Goal: Use online tool/utility: Utilize a website feature to perform a specific function

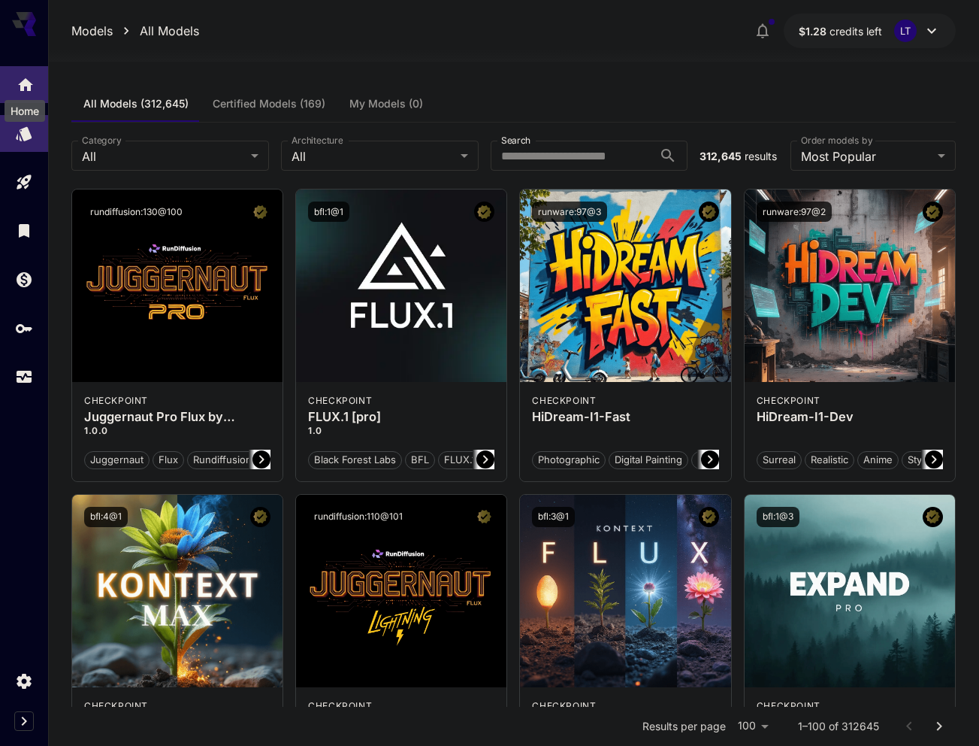
click at [29, 89] on icon "Home" at bounding box center [26, 80] width 18 height 18
drag, startPoint x: 446, startPoint y: 112, endPoint x: 600, endPoint y: 0, distance: 190.5
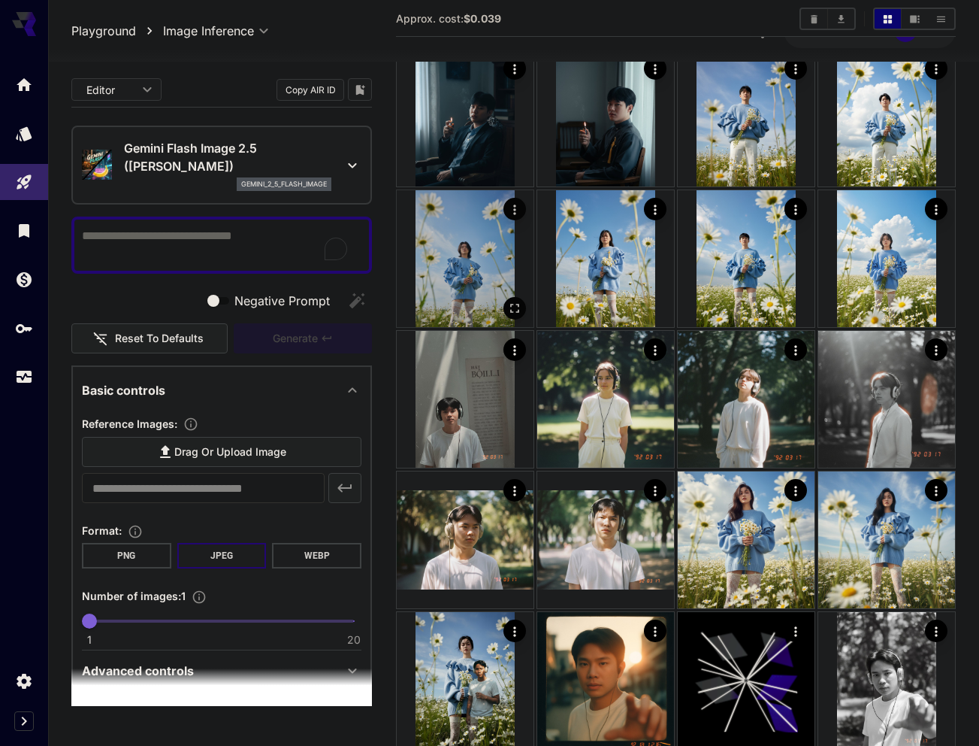
scroll to position [75, 0]
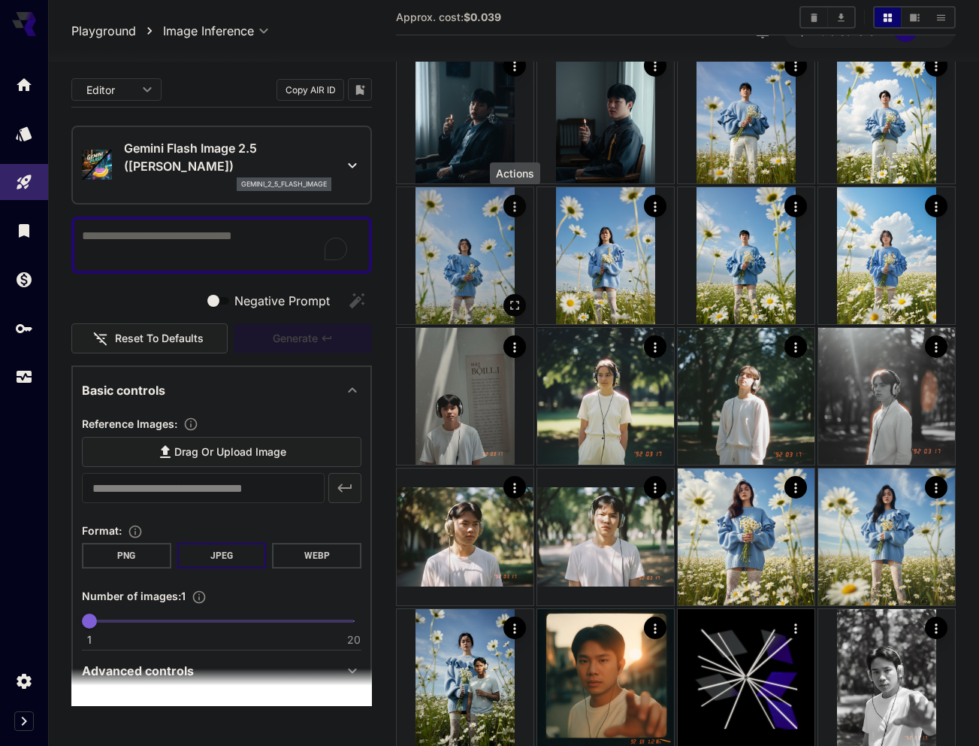
click at [510, 210] on icon "Actions" at bounding box center [514, 206] width 15 height 15
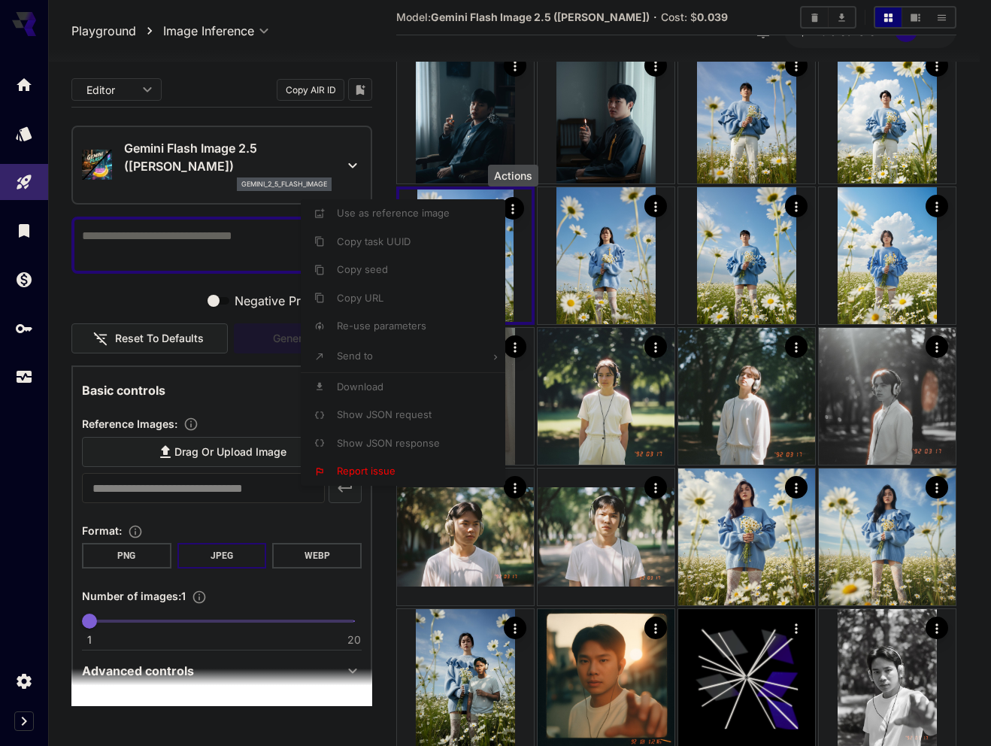
click at [714, 153] on div at bounding box center [495, 373] width 991 height 746
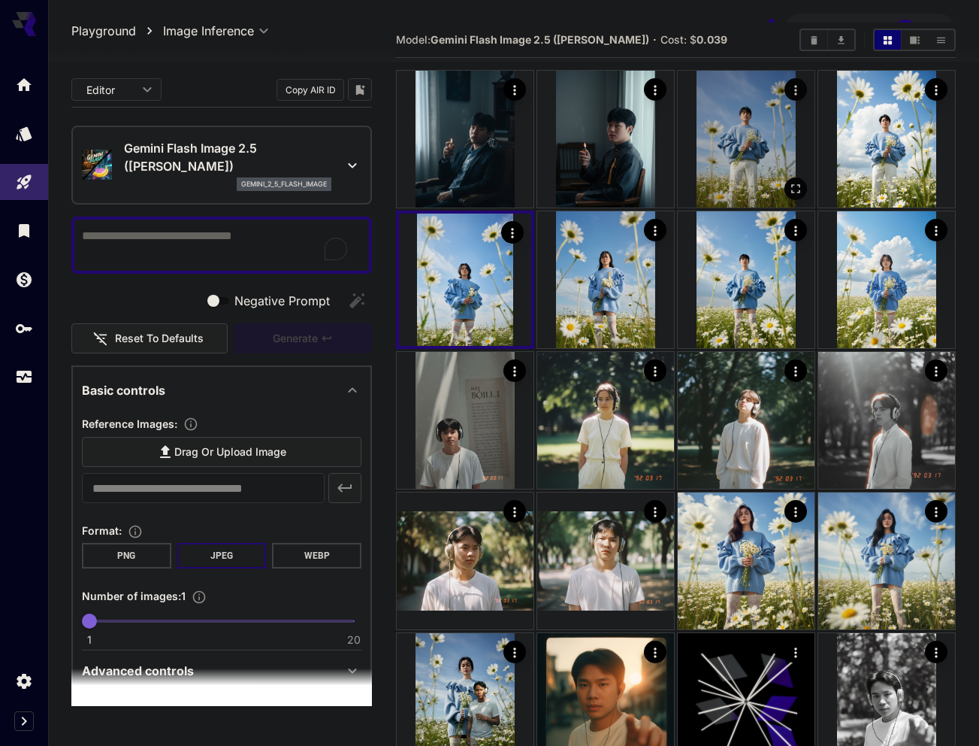
scroll to position [0, 0]
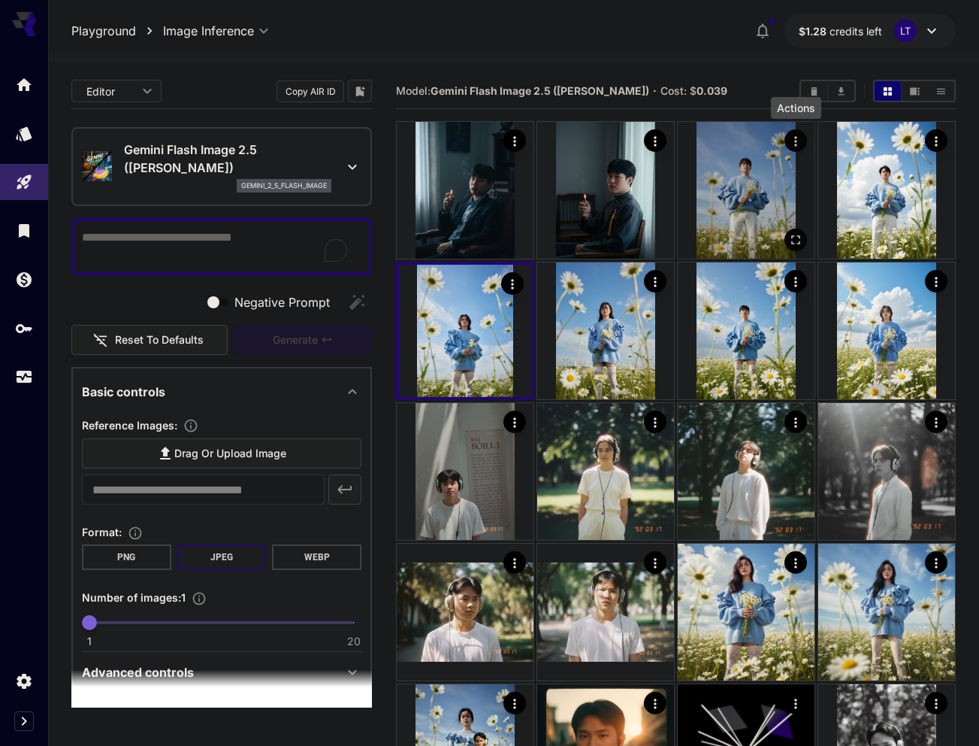
click at [794, 141] on icon "Actions" at bounding box center [796, 141] width 15 height 15
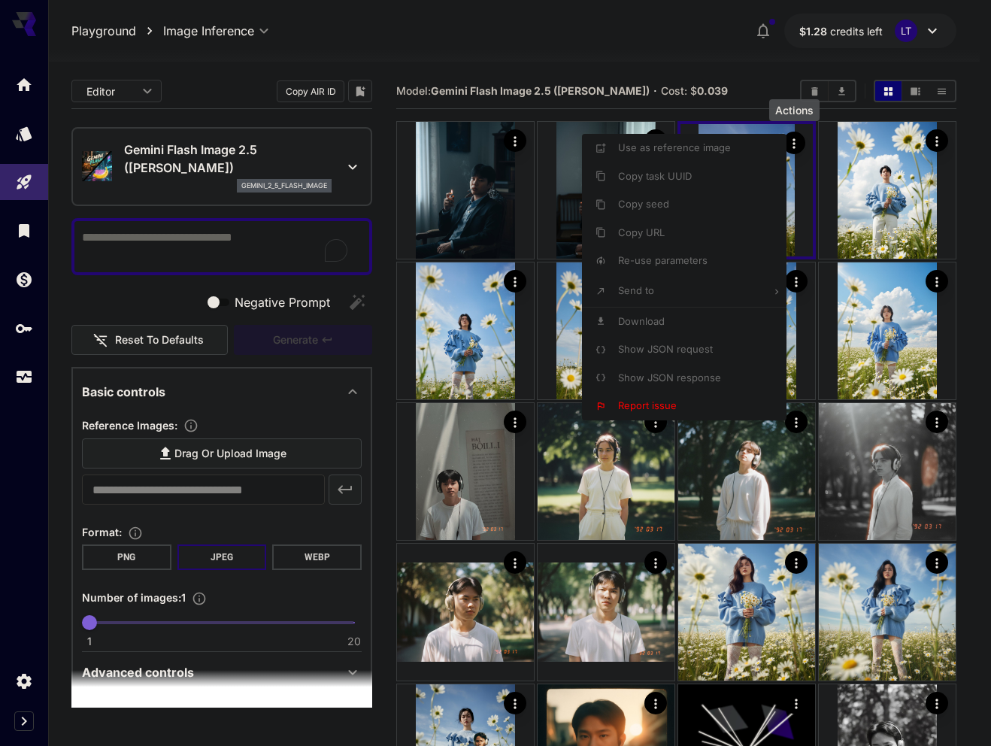
click at [663, 257] on span "Re-use parameters" at bounding box center [662, 260] width 89 height 12
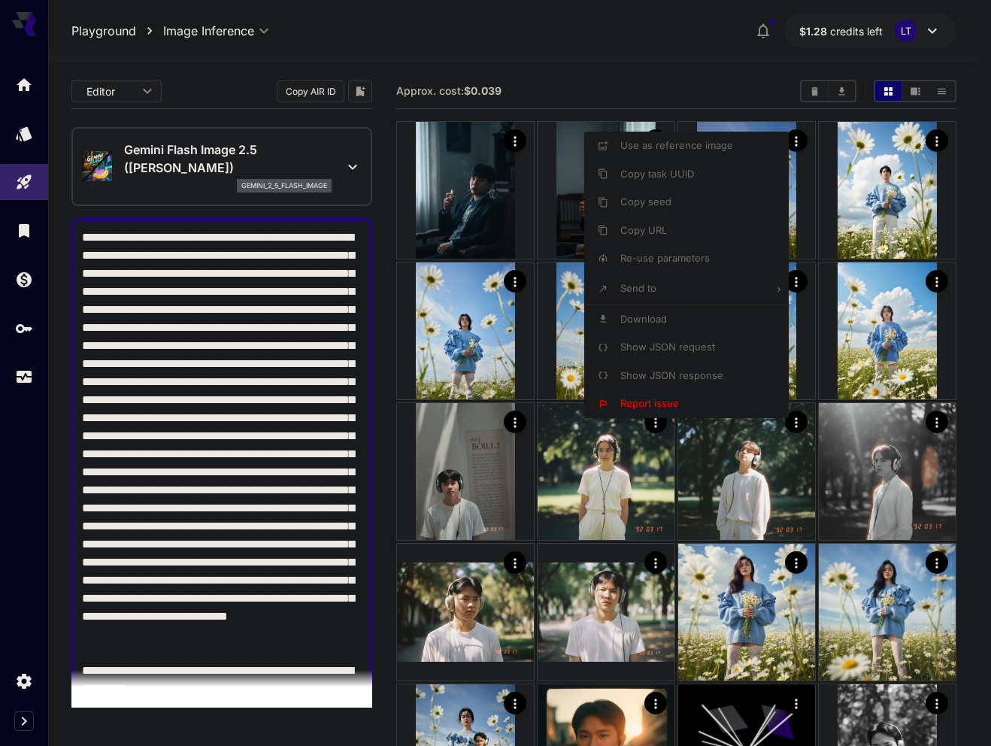
type textarea "**********"
type input "*"
type input "**********"
click at [245, 368] on div at bounding box center [495, 373] width 991 height 746
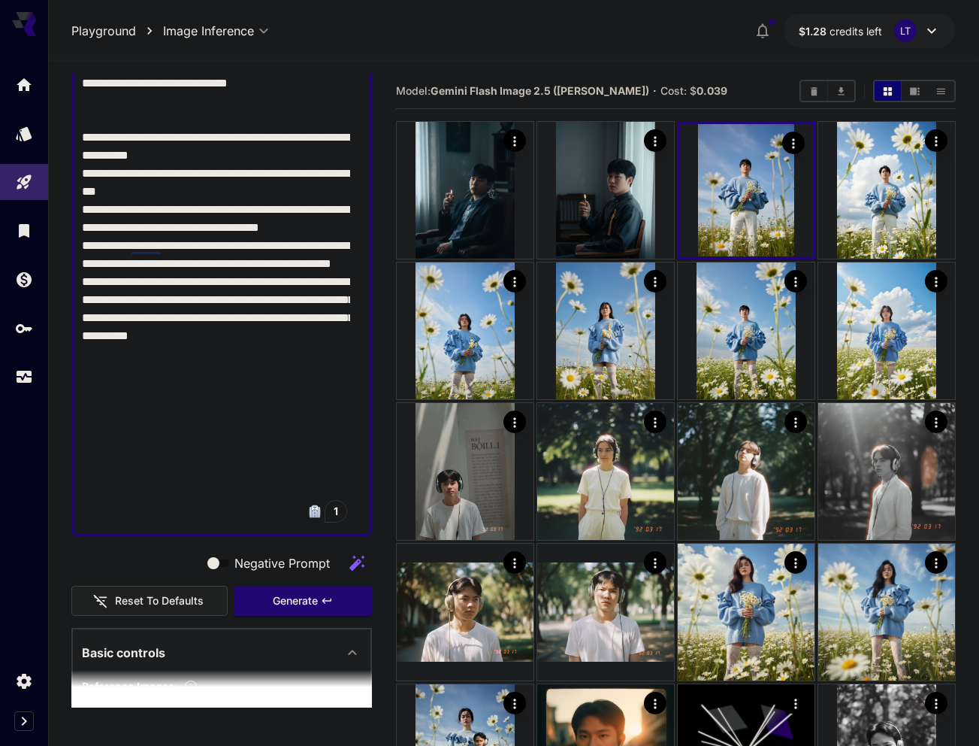
scroll to position [536, 0]
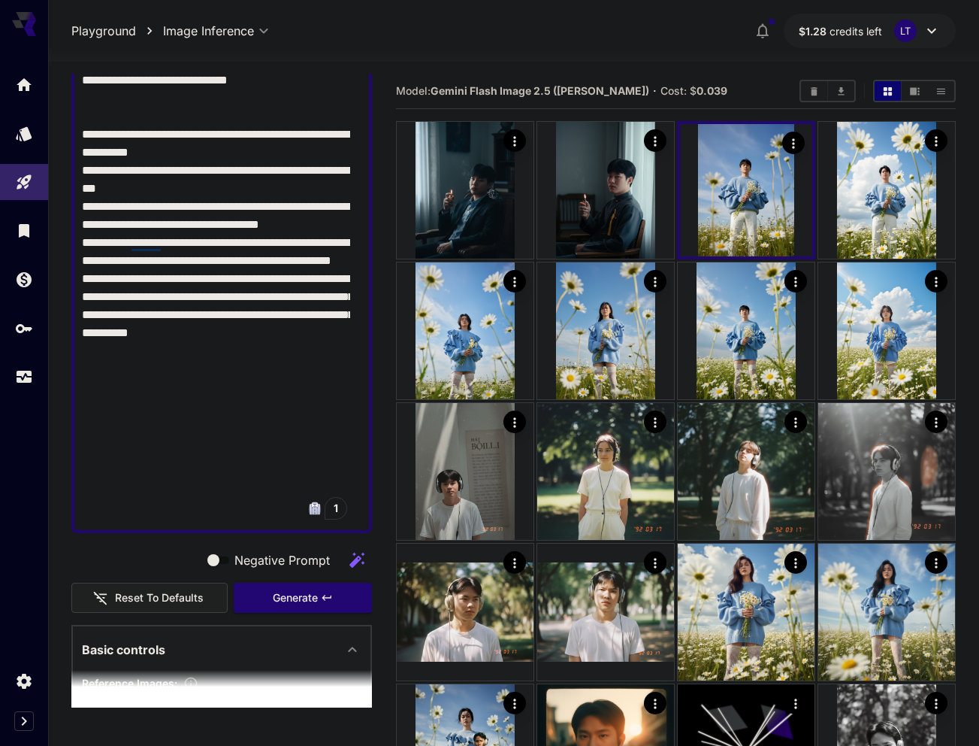
drag, startPoint x: 176, startPoint y: 490, endPoint x: 74, endPoint y: 244, distance: 266.6
click at [74, 244] on div at bounding box center [221, 107] width 301 height 851
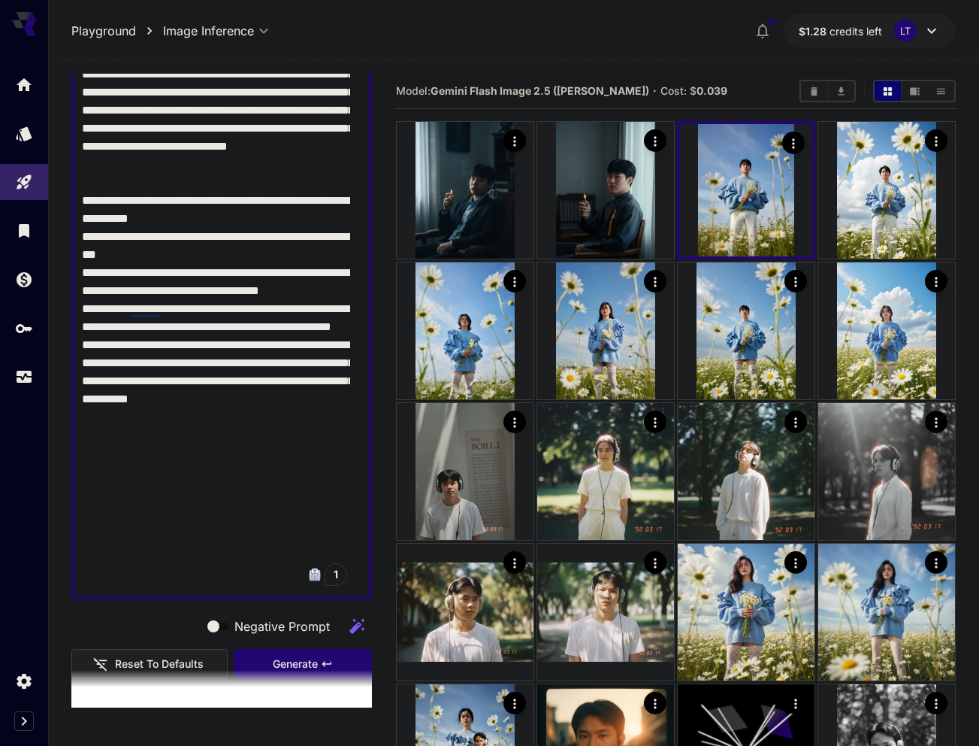
scroll to position [461, 0]
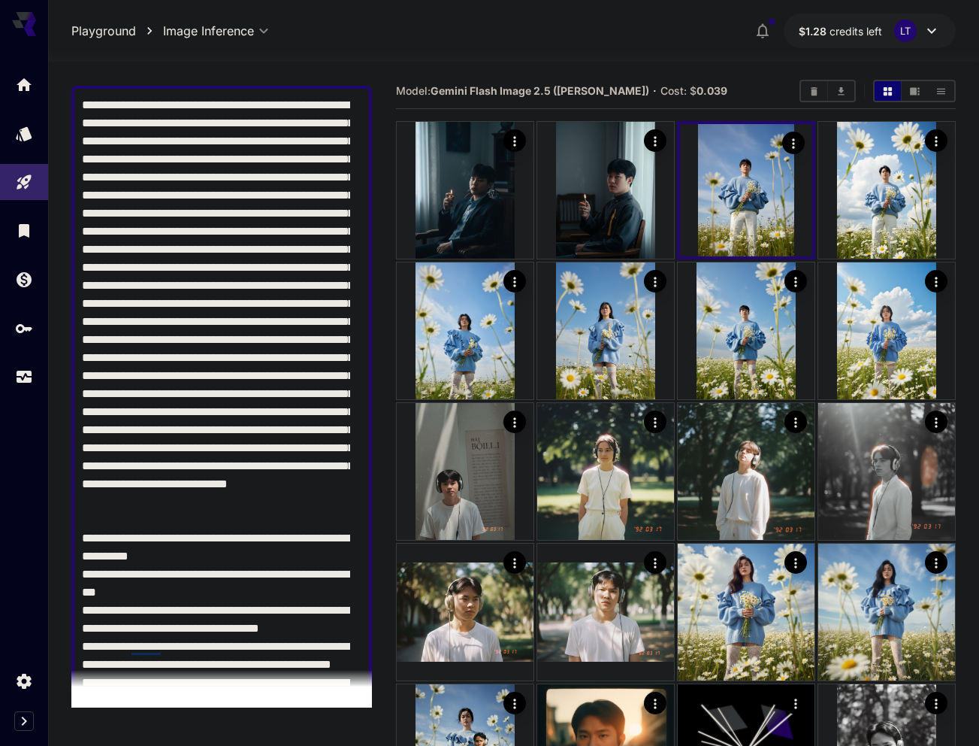
drag, startPoint x: 129, startPoint y: 241, endPoint x: 118, endPoint y: 226, distance: 17.7
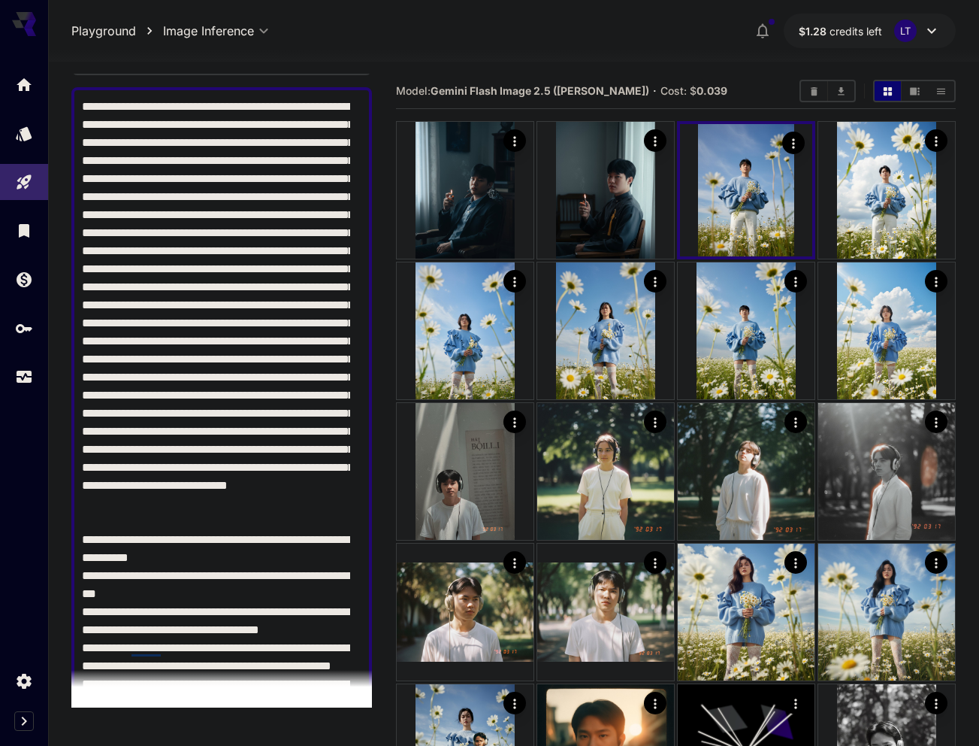
click at [118, 226] on textarea "Negative Prompt" at bounding box center [216, 513] width 268 height 830
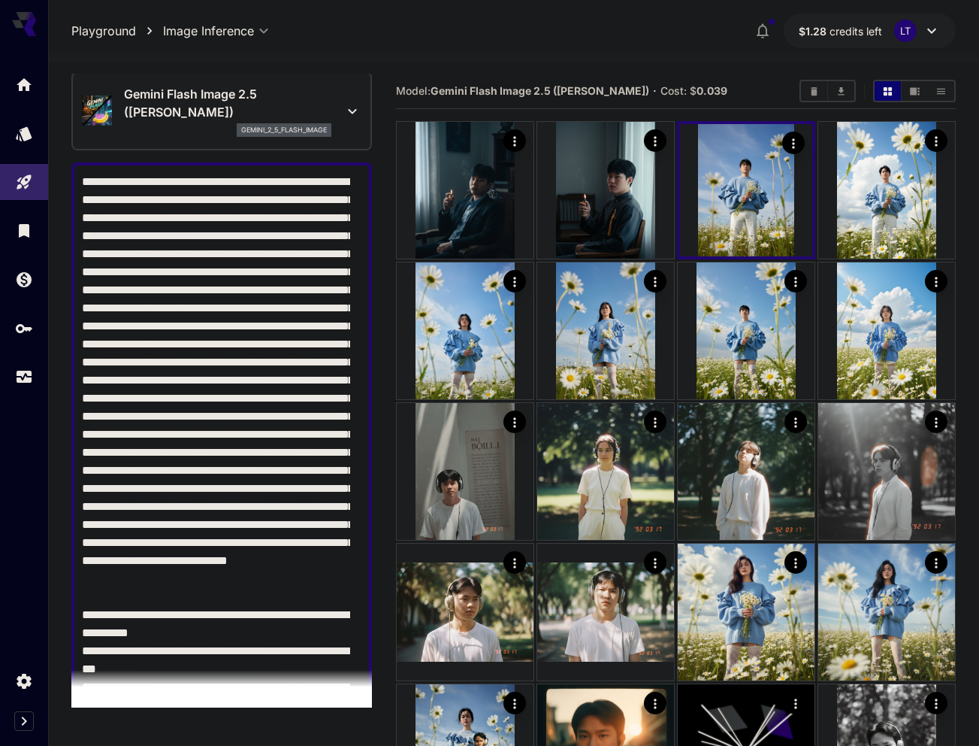
scroll to position [41, 0]
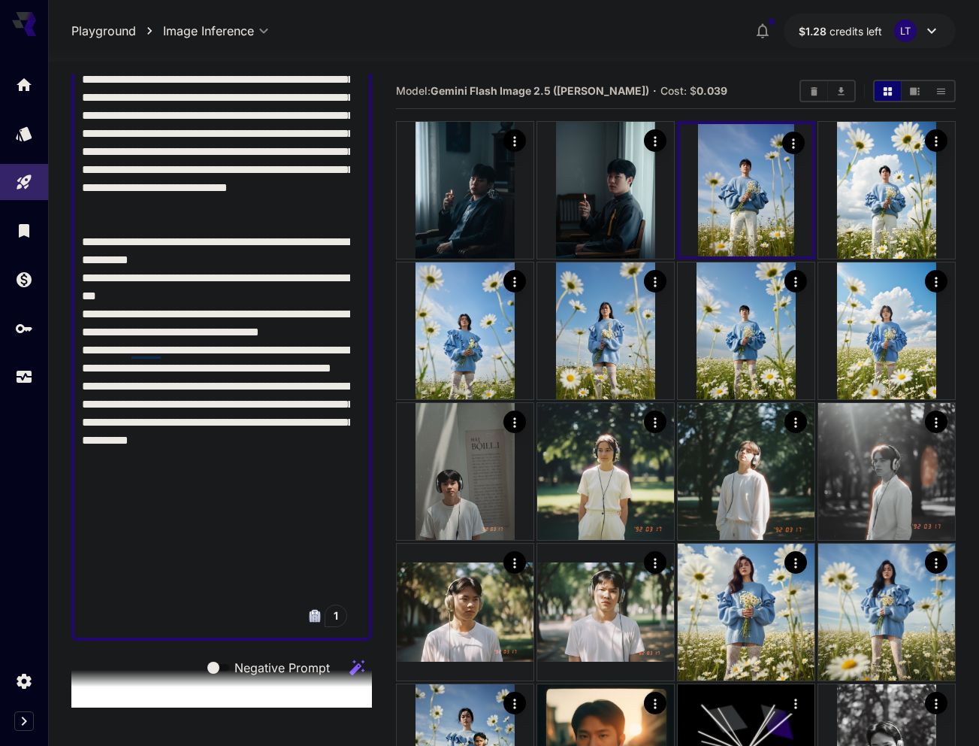
click at [185, 355] on textarea "Negative Prompt" at bounding box center [216, 215] width 268 height 830
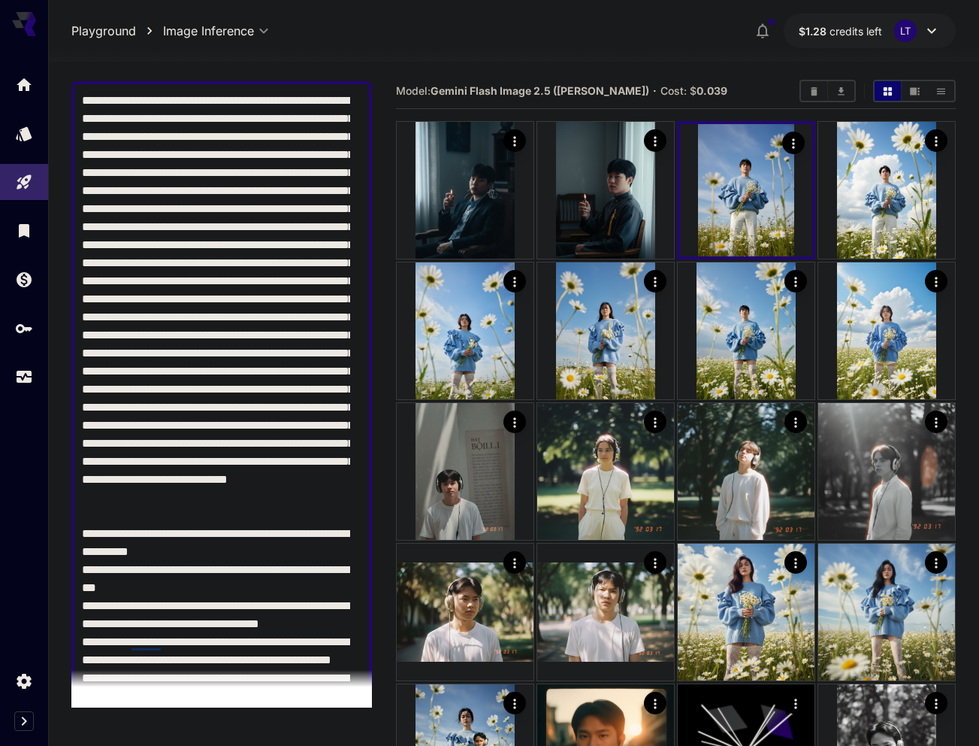
scroll to position [0, 0]
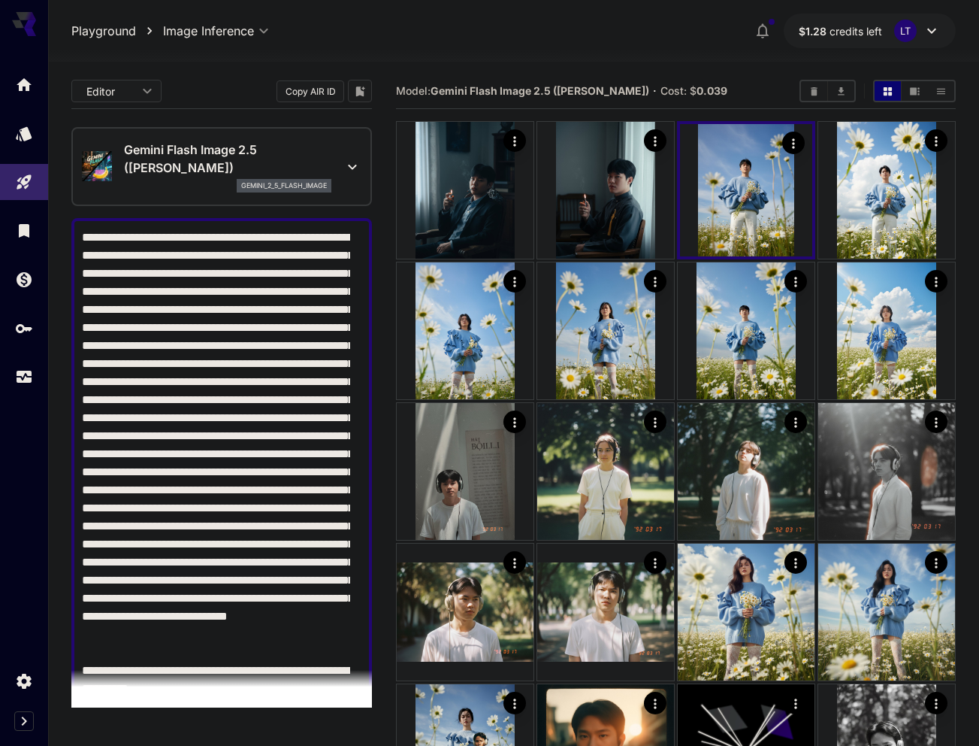
drag, startPoint x: 163, startPoint y: 295, endPoint x: 77, endPoint y: 231, distance: 106.9
click at [77, 231] on div at bounding box center [221, 643] width 301 height 851
paste textarea "**********"
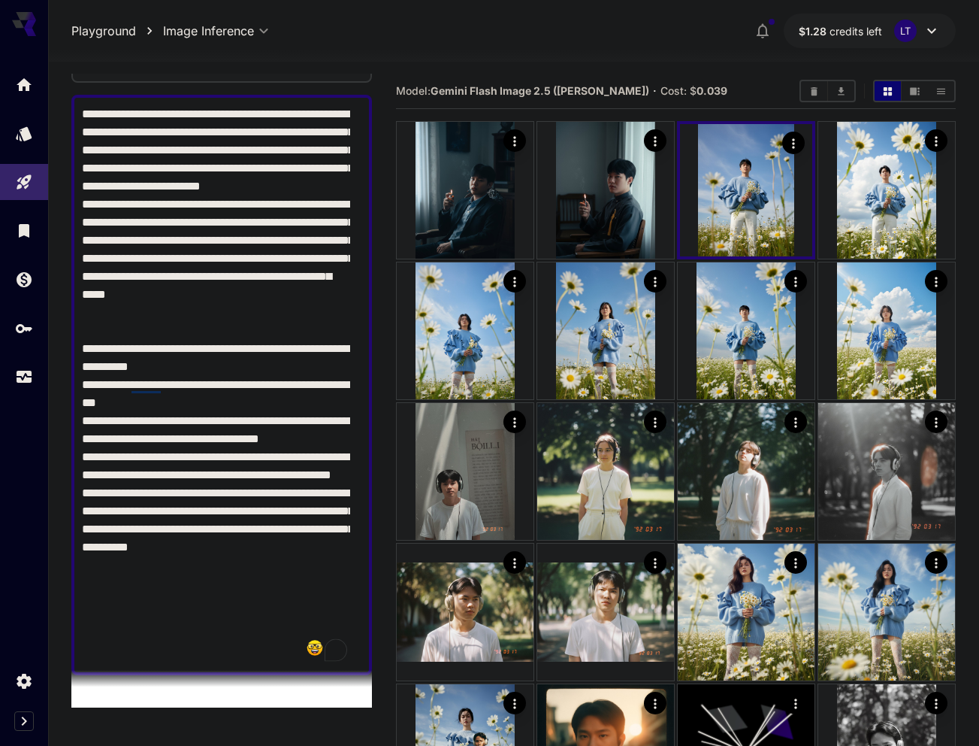
click at [147, 354] on textarea "Negative Prompt" at bounding box center [216, 384] width 268 height 559
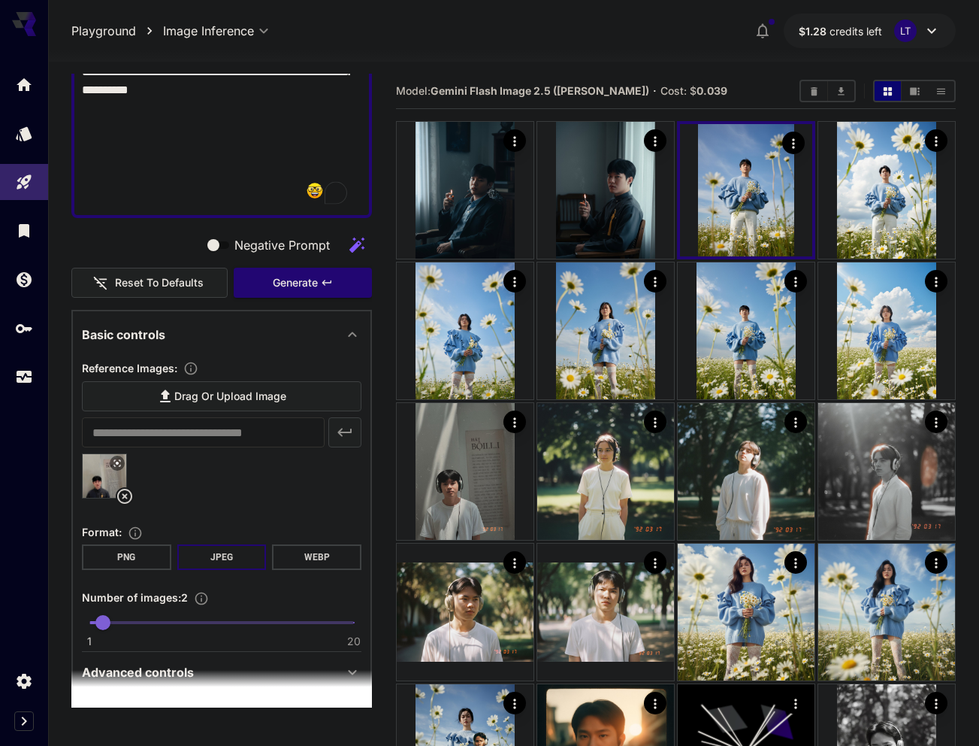
scroll to position [582, 0]
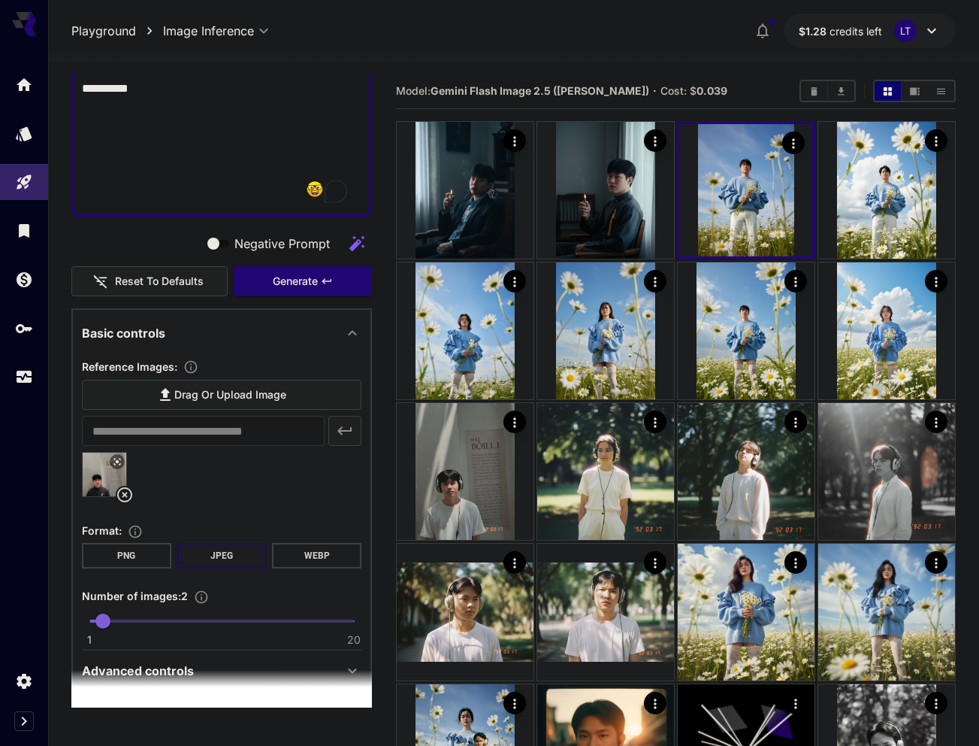
type textarea "**********"
click at [122, 489] on icon at bounding box center [124, 494] width 15 height 15
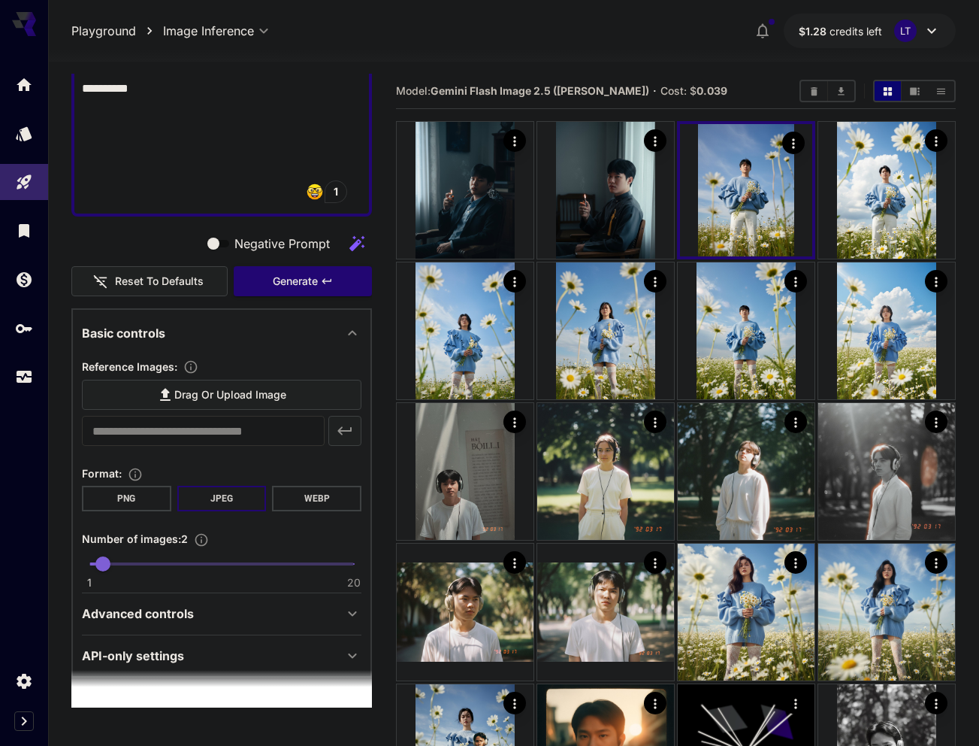
click at [187, 399] on span "Drag or upload image" at bounding box center [230, 395] width 112 height 19
click at [0, 0] on input "Drag or upload image" at bounding box center [0, 0] width 0 height 0
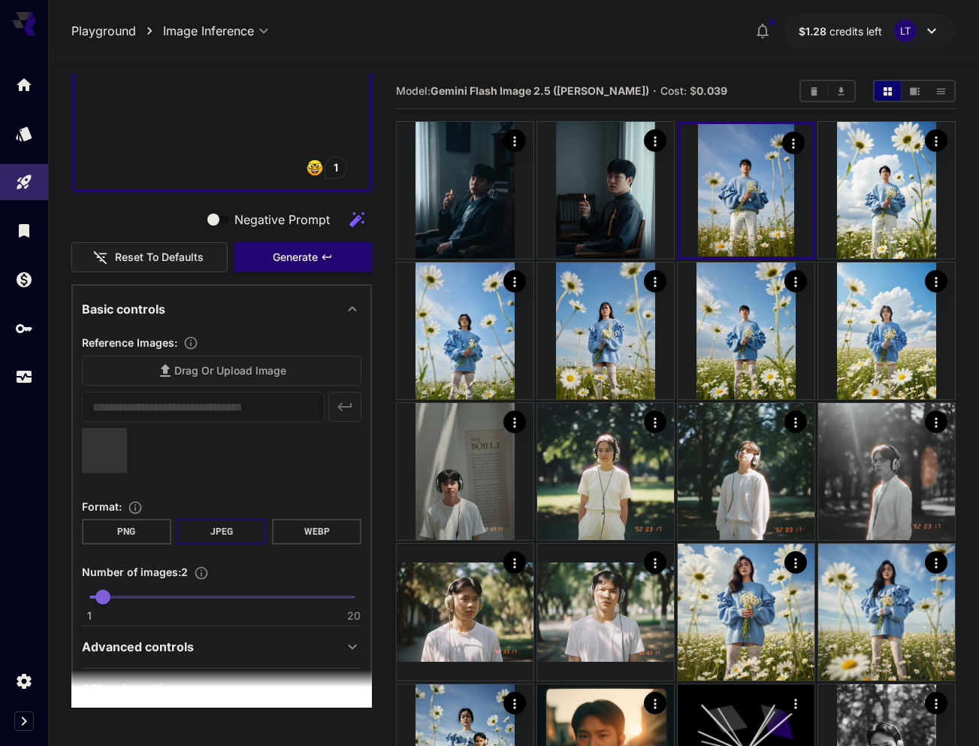
scroll to position [646, 0]
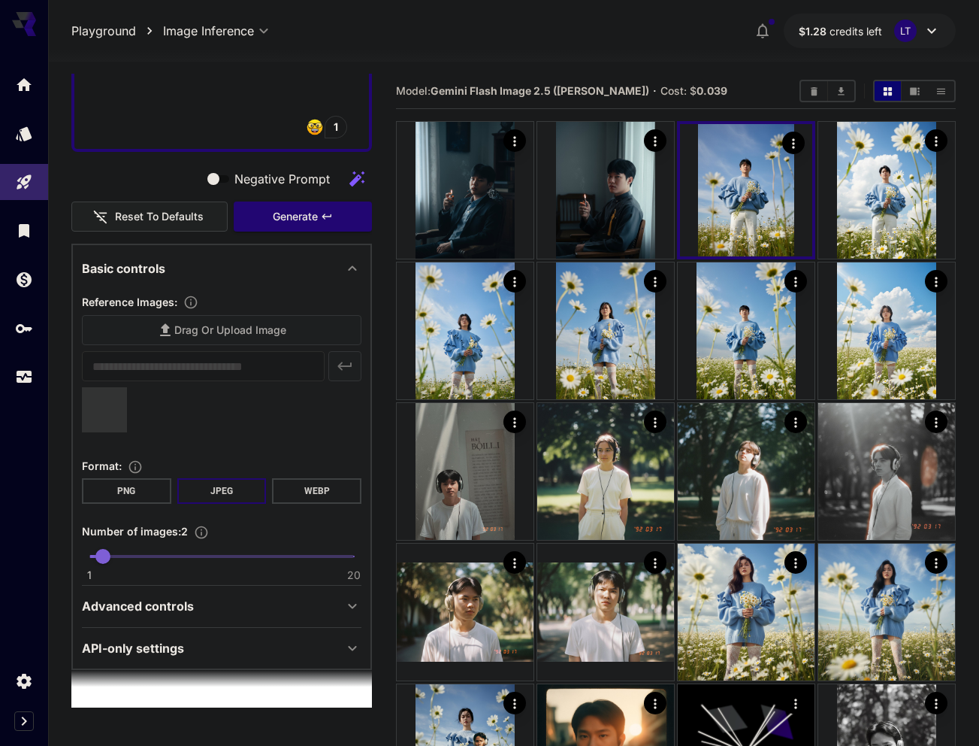
type input "**********"
type input "*"
drag, startPoint x: 102, startPoint y: 556, endPoint x: 89, endPoint y: 557, distance: 13.6
click at [89, 557] on span "1" at bounding box center [89, 556] width 15 height 15
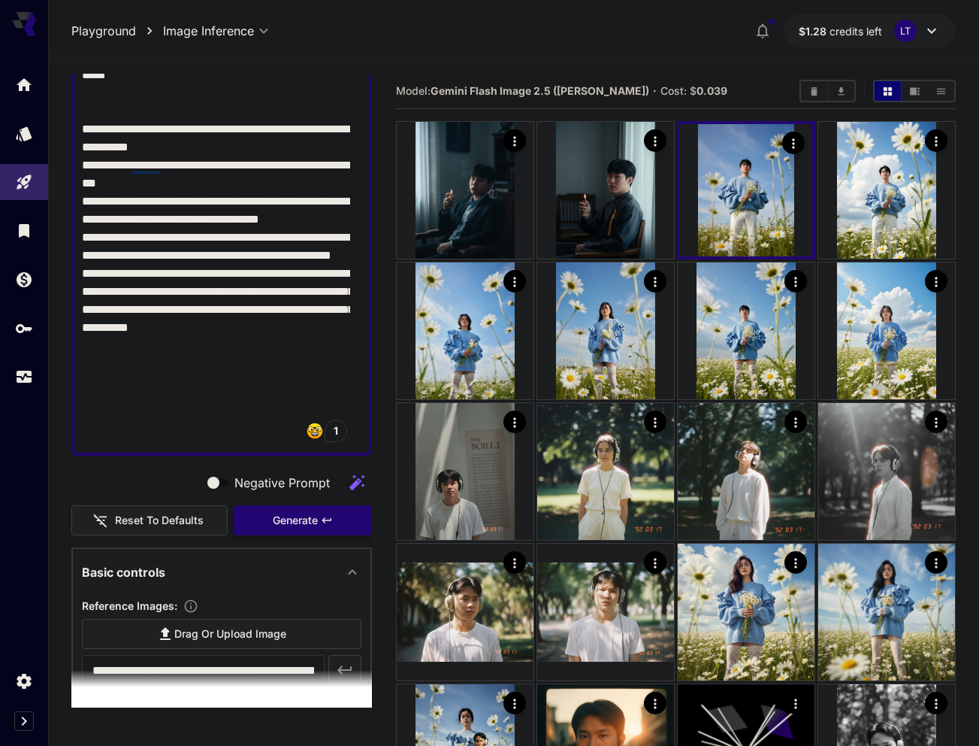
click at [262, 511] on button "Generate" at bounding box center [303, 520] width 138 height 31
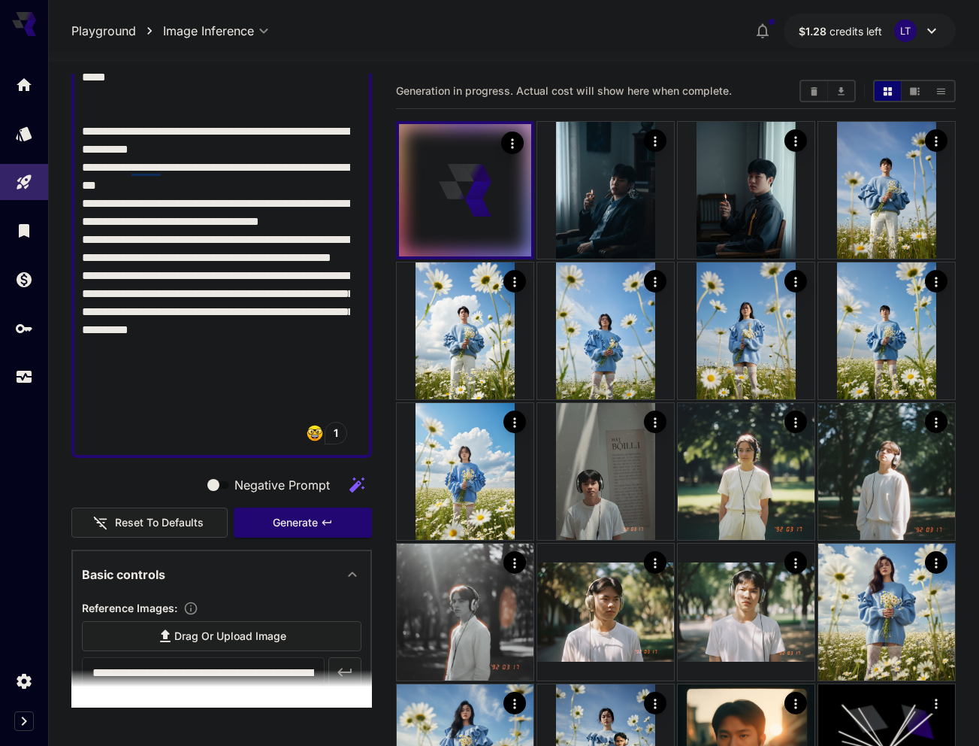
scroll to position [340, 0]
click at [934, 96] on button "Show media in list view" at bounding box center [941, 91] width 26 height 20
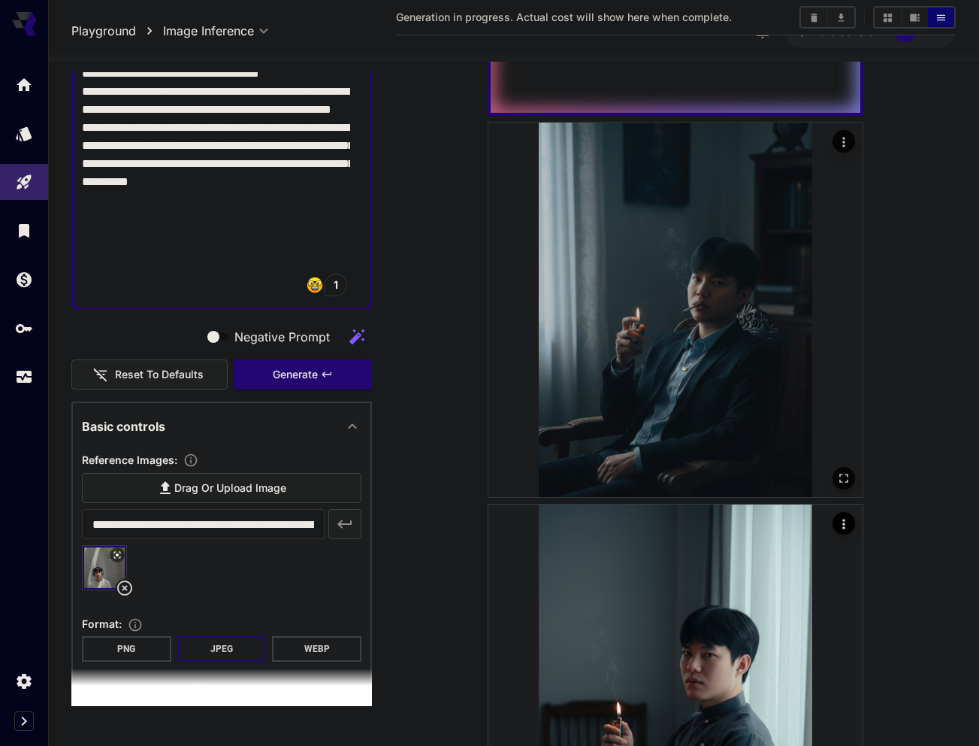
scroll to position [380, 0]
click at [837, 474] on icon "Open in fullscreen" at bounding box center [844, 479] width 15 height 15
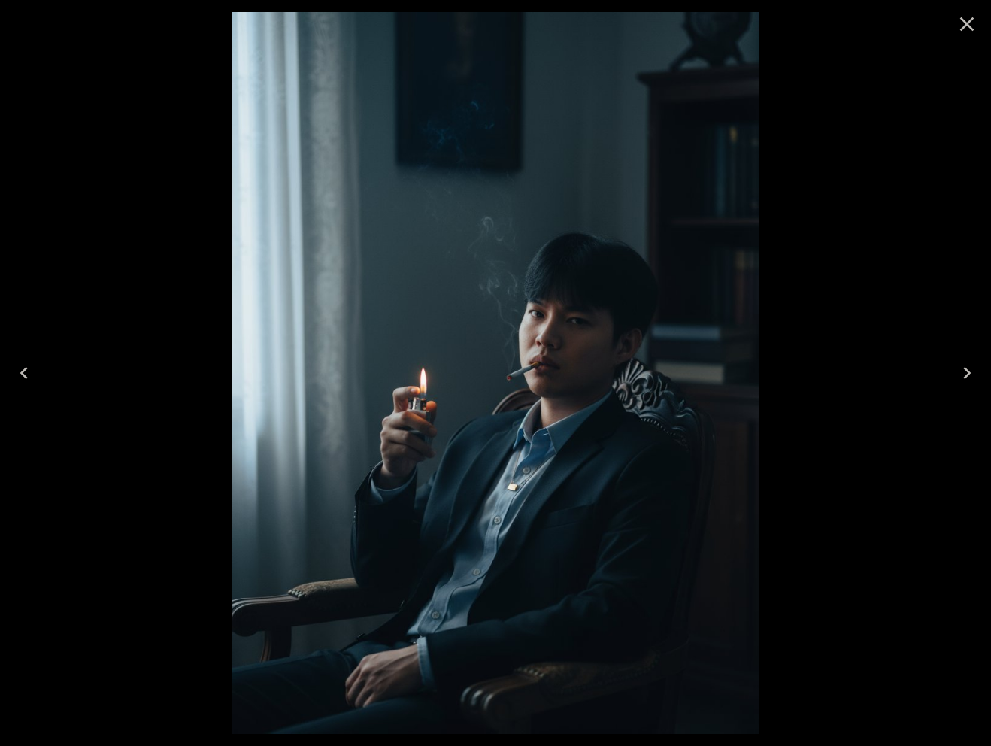
click at [962, 24] on icon "Close" at bounding box center [967, 24] width 24 height 24
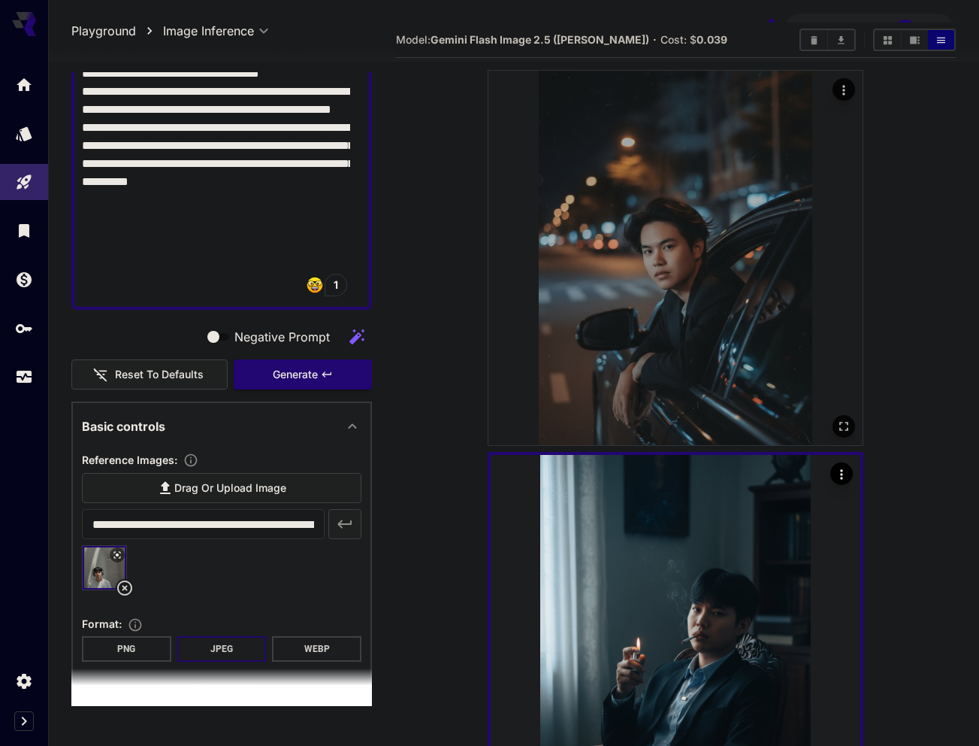
scroll to position [0, 0]
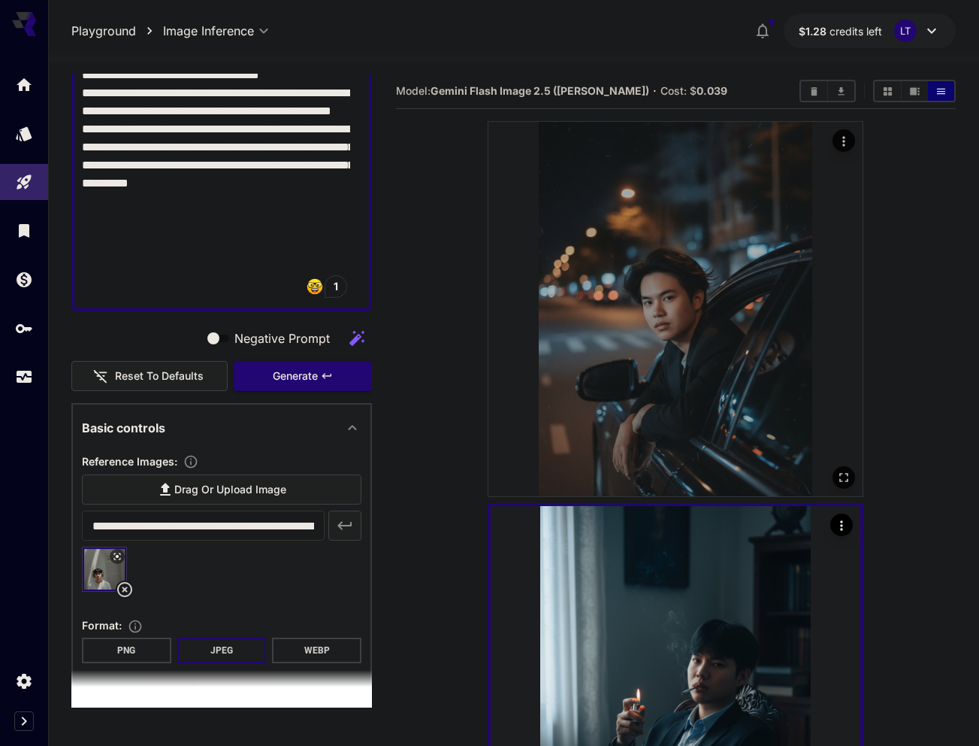
click at [692, 307] on img at bounding box center [676, 309] width 374 height 374
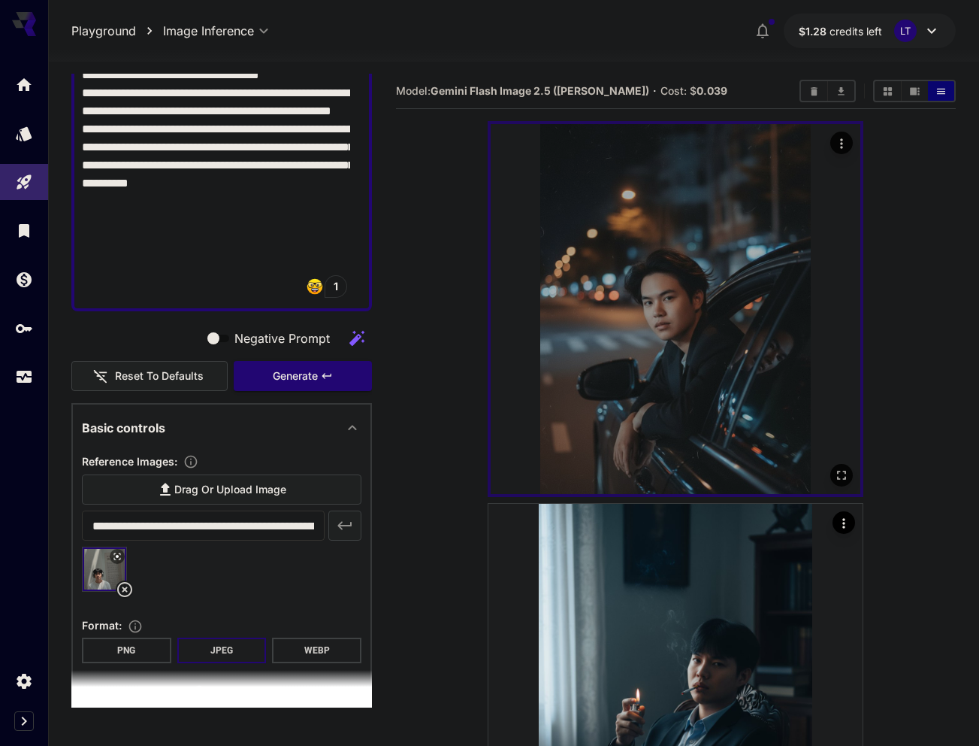
click at [841, 474] on icon "Open in fullscreen" at bounding box center [841, 475] width 15 height 15
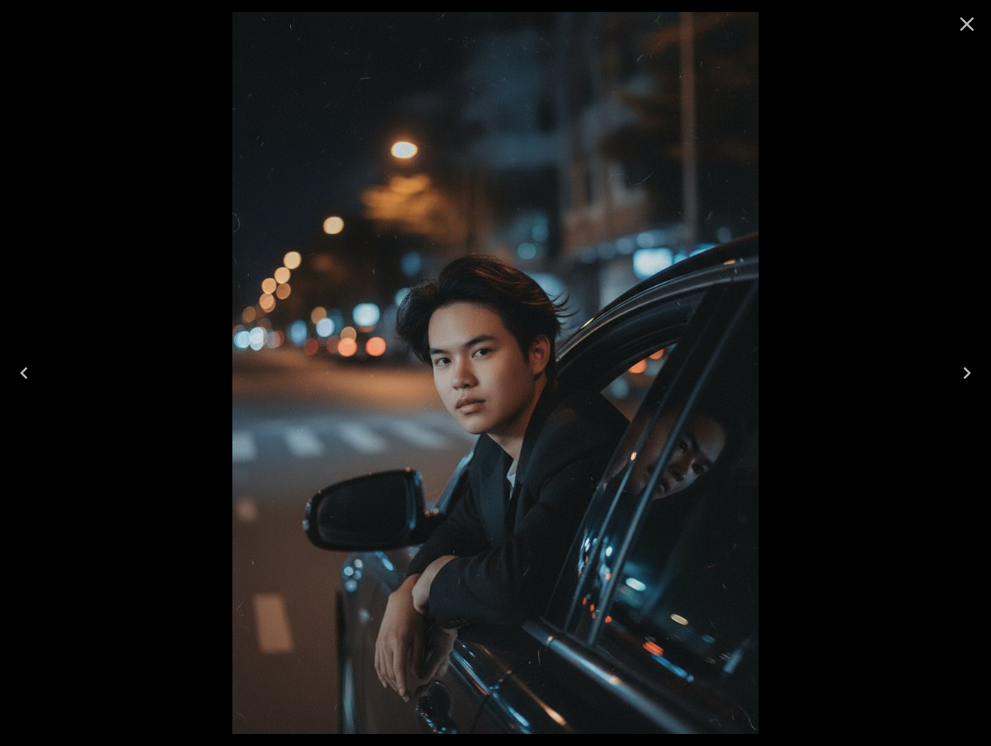
click at [964, 23] on icon "Close" at bounding box center [967, 24] width 24 height 24
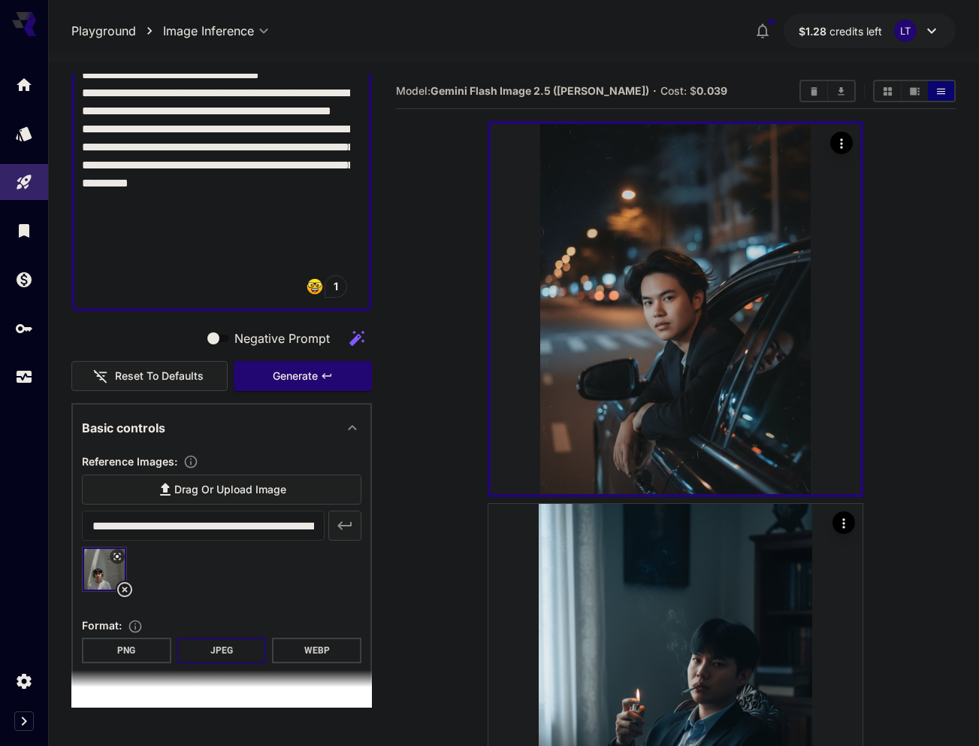
click at [123, 592] on icon at bounding box center [125, 589] width 18 height 18
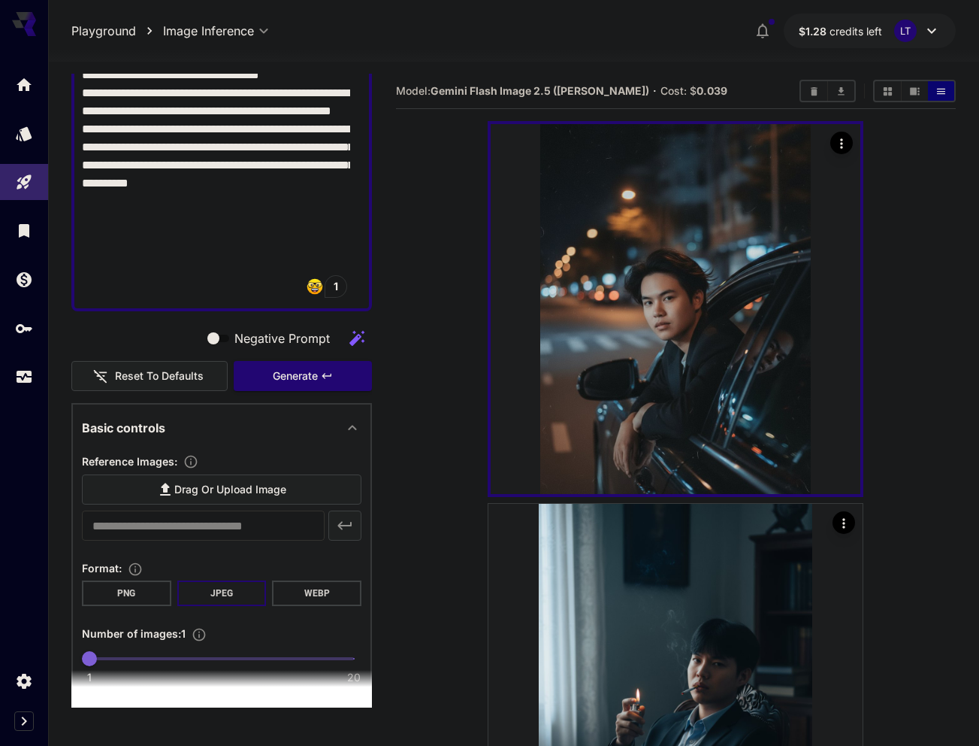
click at [325, 532] on div "​" at bounding box center [222, 525] width 280 height 30
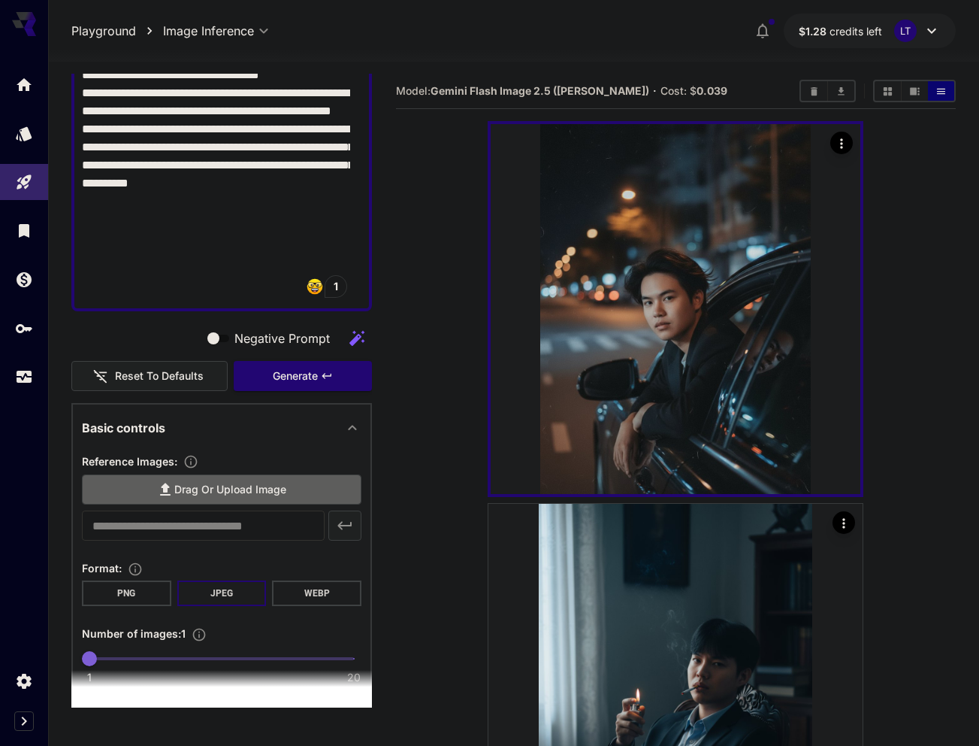
click at [299, 492] on label "Drag or upload image" at bounding box center [222, 489] width 280 height 31
click at [0, 0] on input "Drag or upload image" at bounding box center [0, 0] width 0 height 0
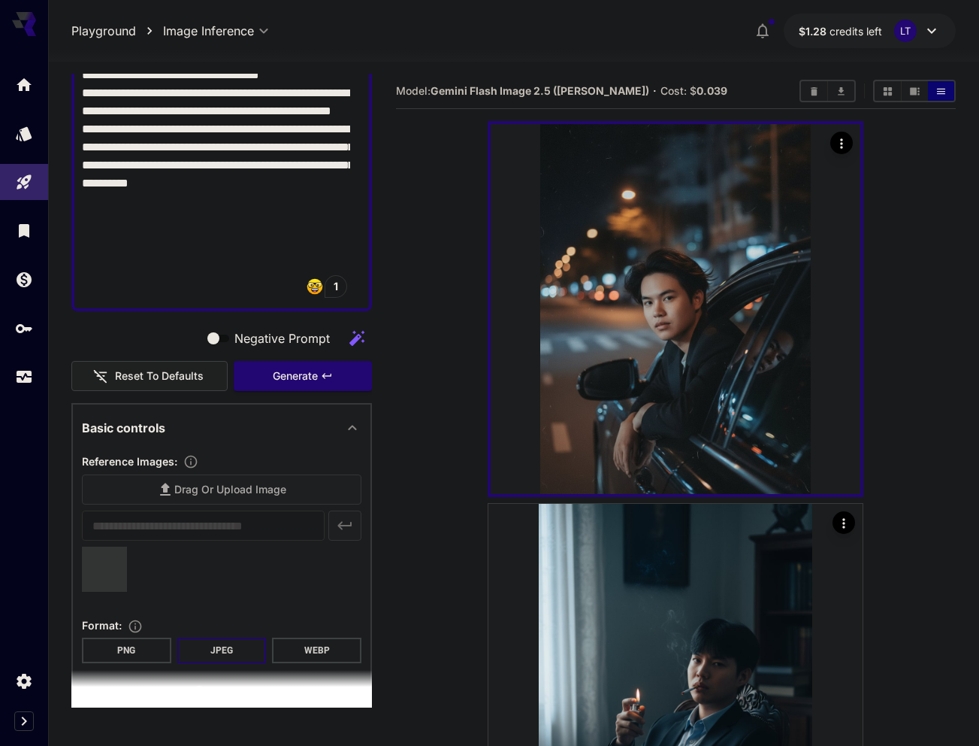
type input "**********"
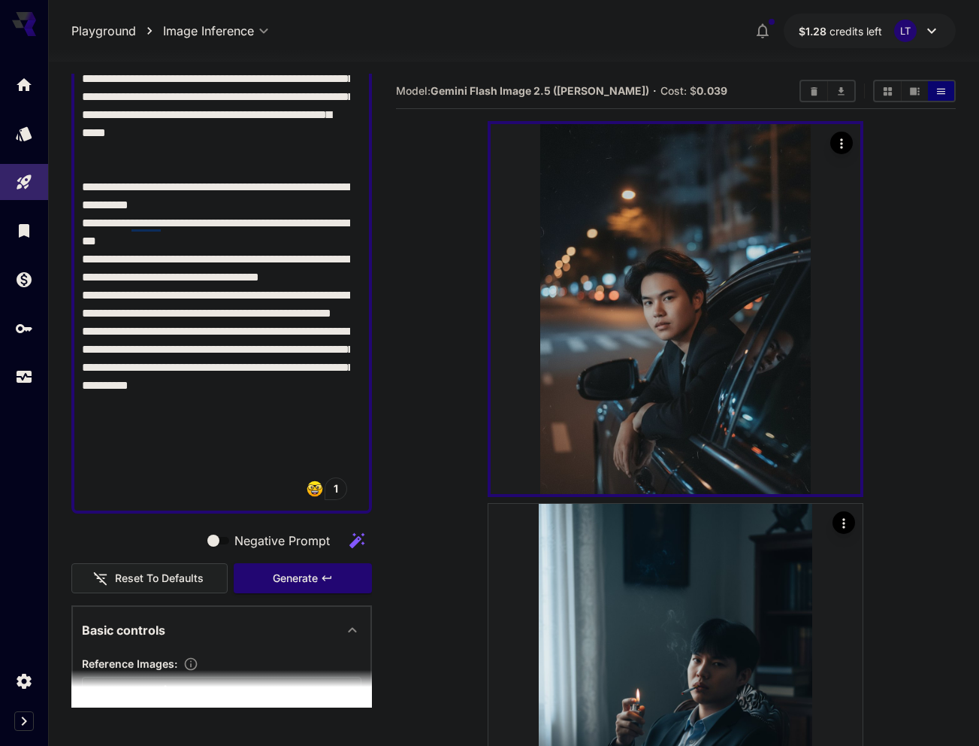
scroll to position [284, 0]
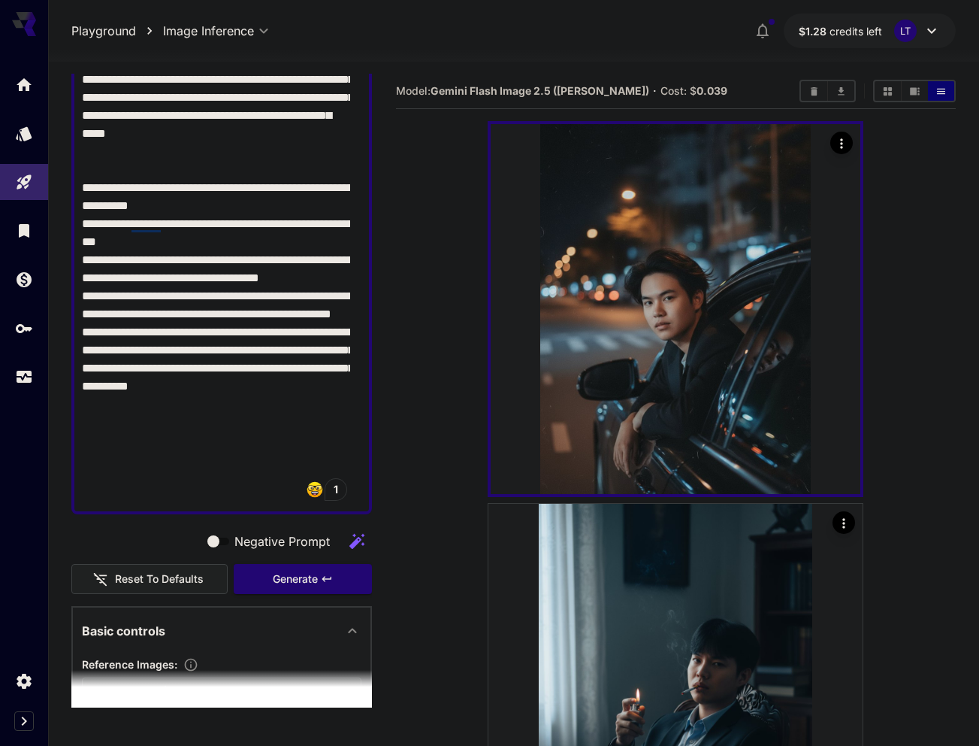
drag, startPoint x: 156, startPoint y: 437, endPoint x: 77, endPoint y: 229, distance: 222.2
click at [77, 229] on div at bounding box center [221, 224] width 301 height 580
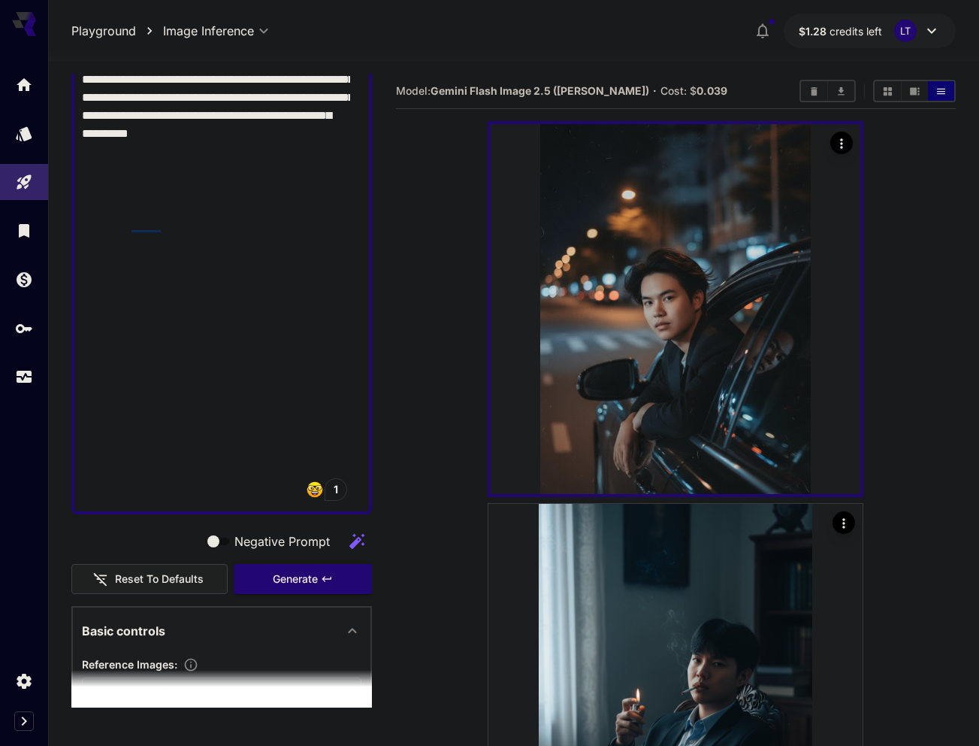
scroll to position [123, 0]
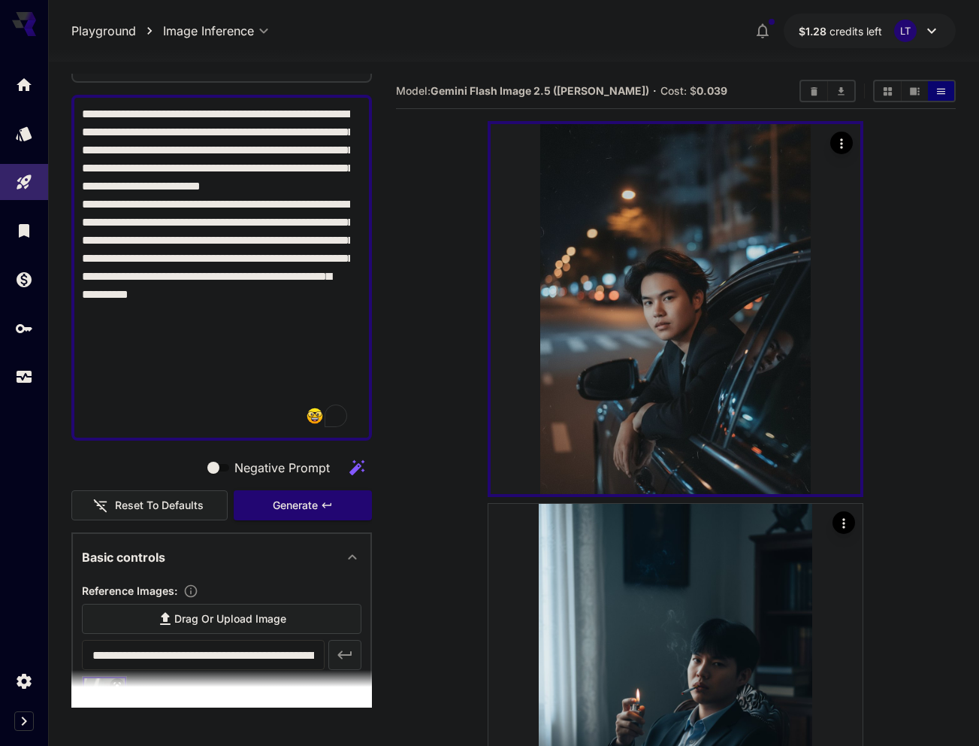
click at [220, 343] on textarea "**********" at bounding box center [216, 267] width 268 height 325
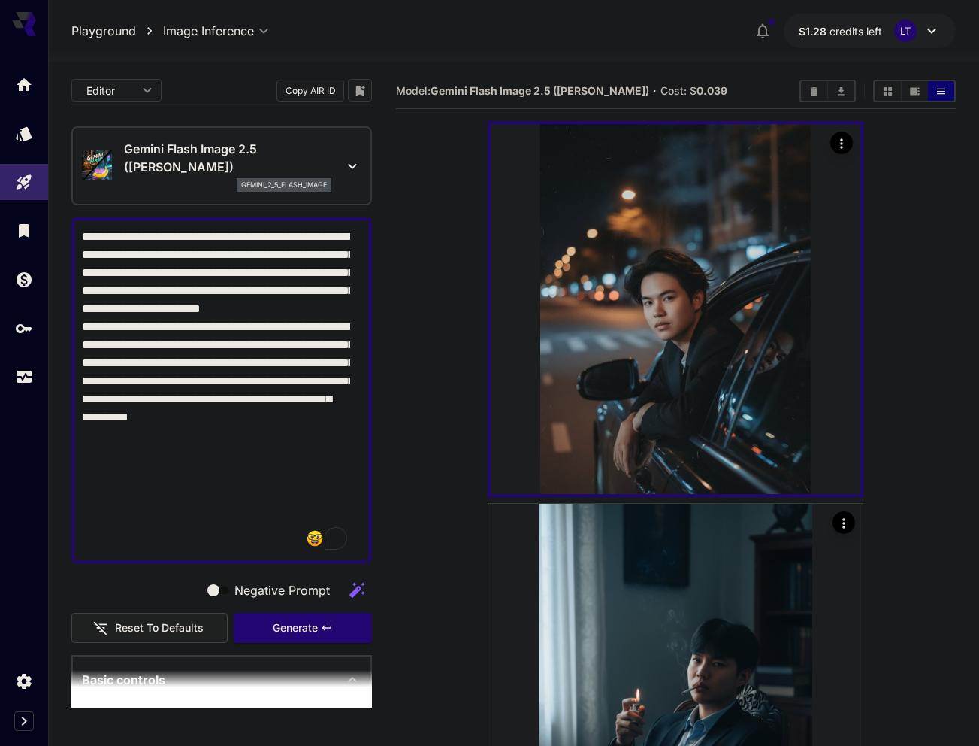
scroll to position [0, 0]
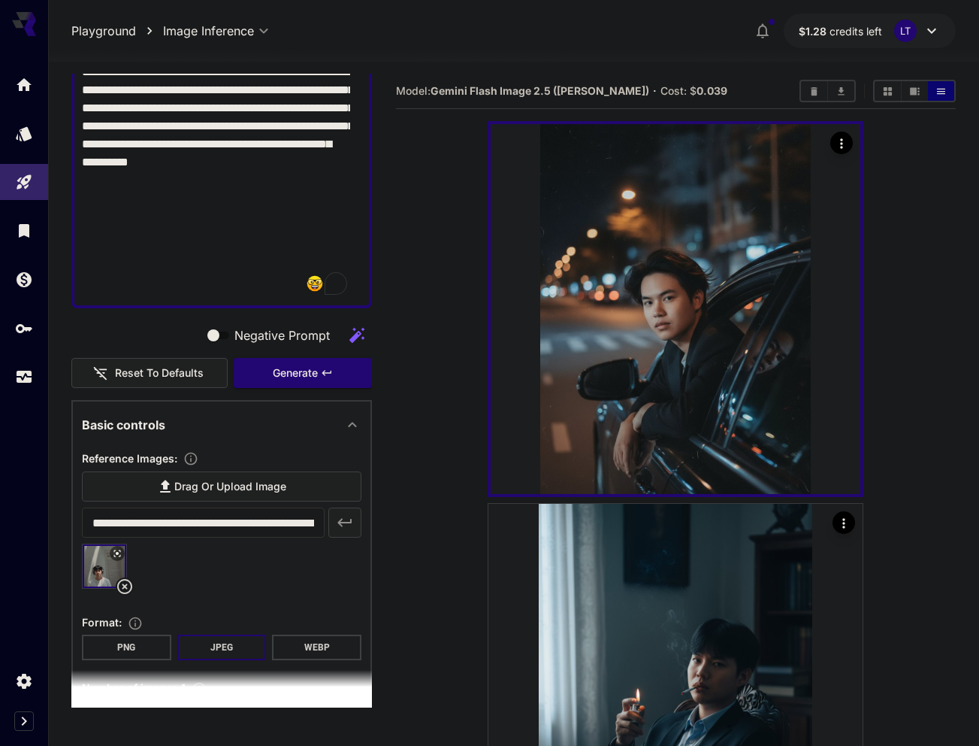
paste textarea "**********"
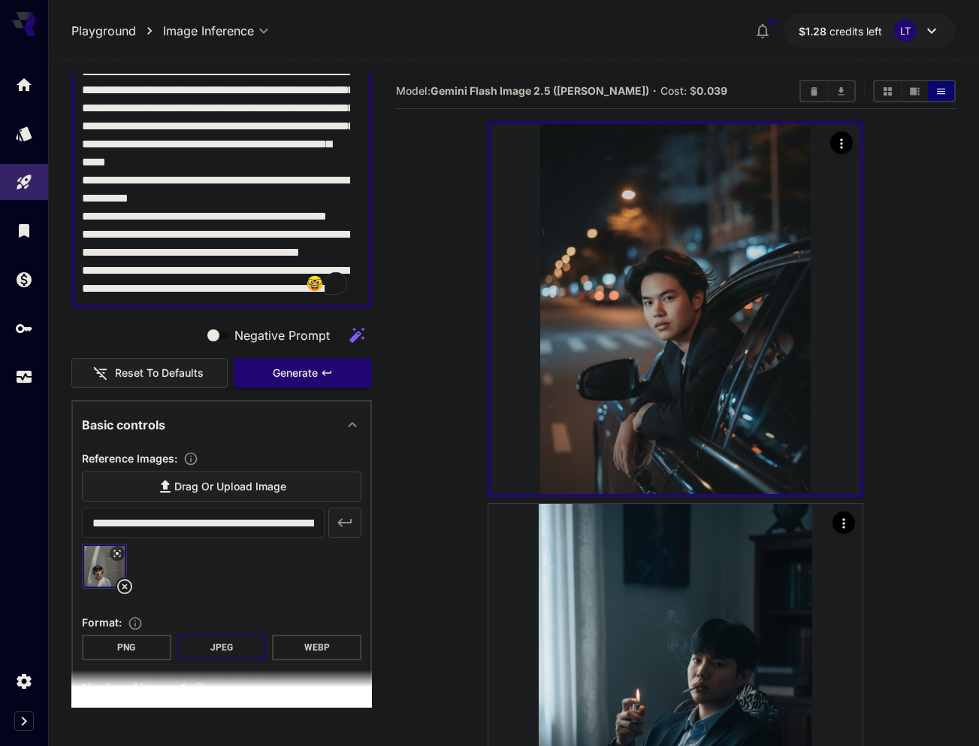
scroll to position [123, 0]
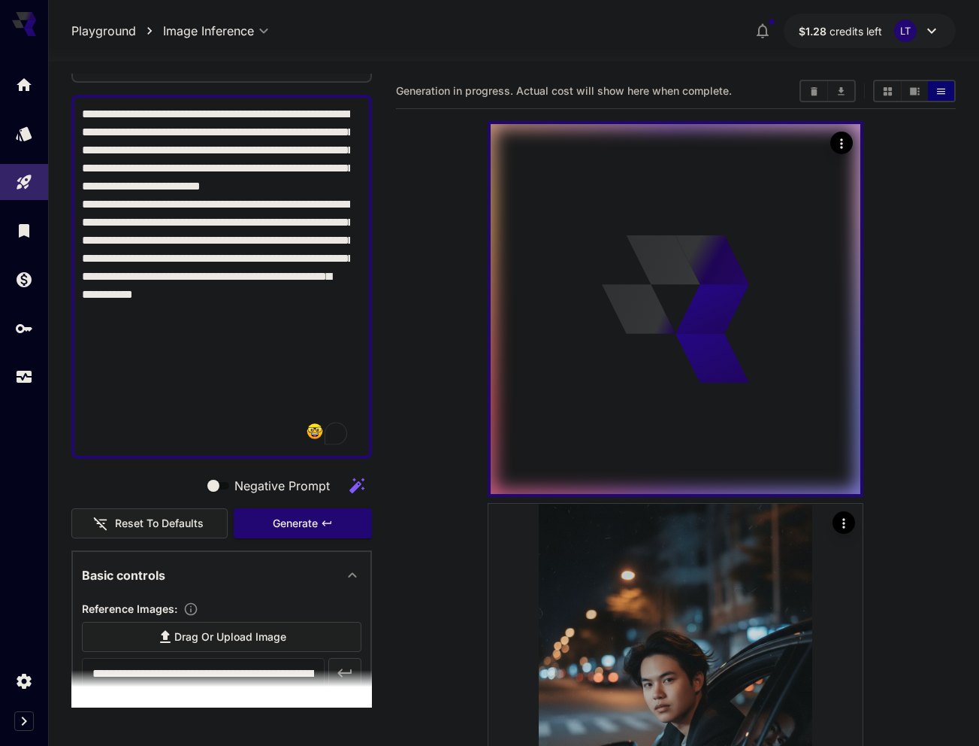
paste textarea "**********"
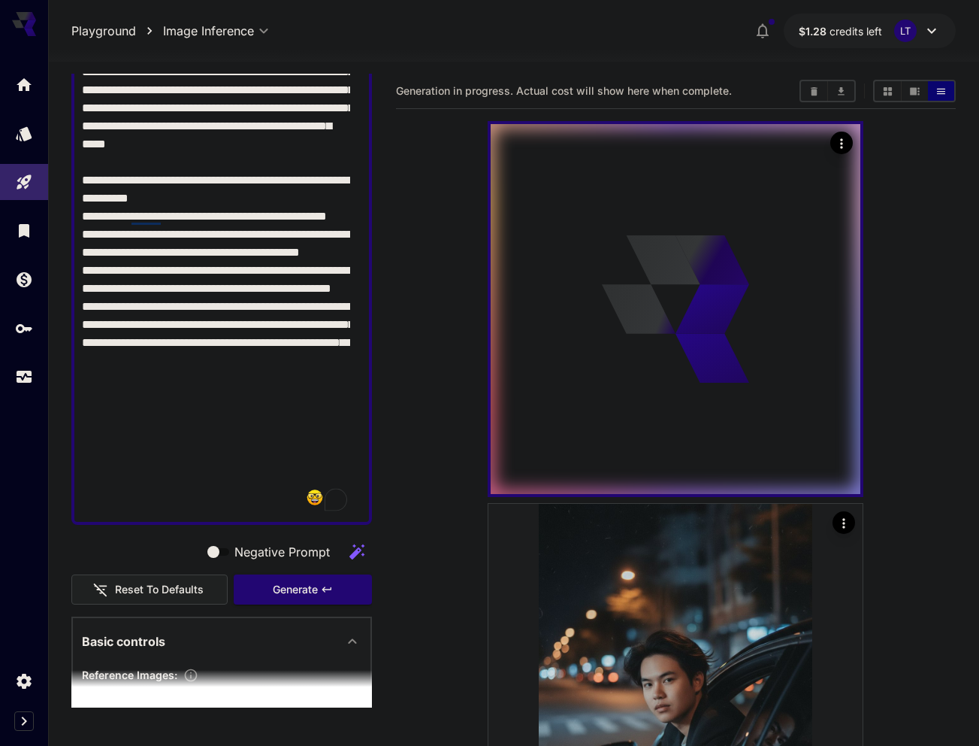
click at [189, 485] on textarea "Negative Prompt" at bounding box center [216, 234] width 268 height 559
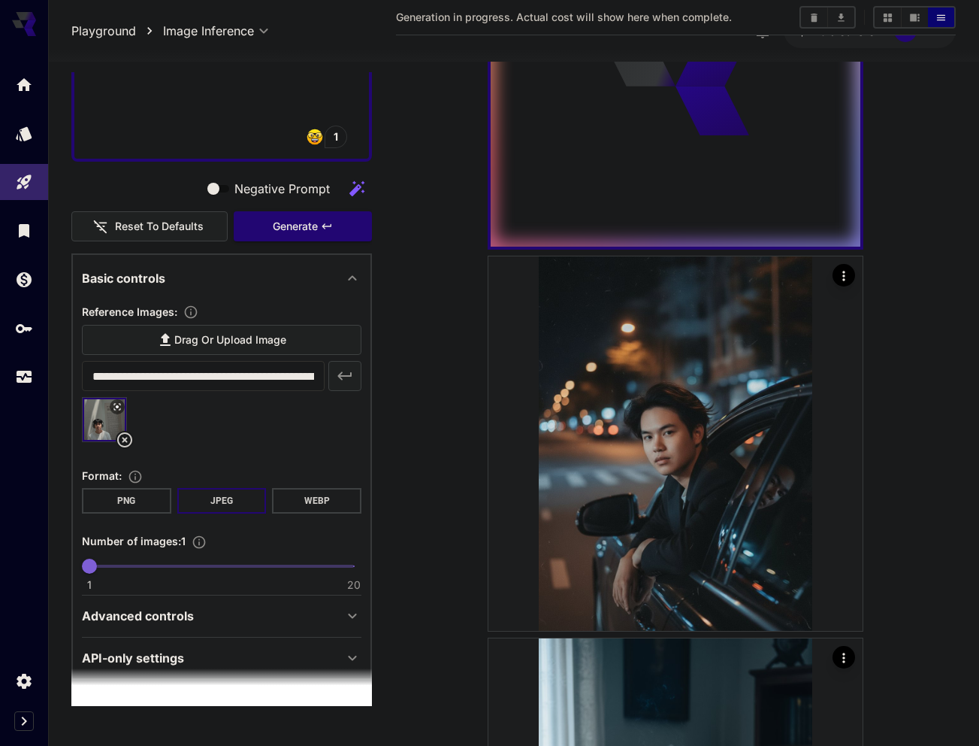
scroll to position [610, 0]
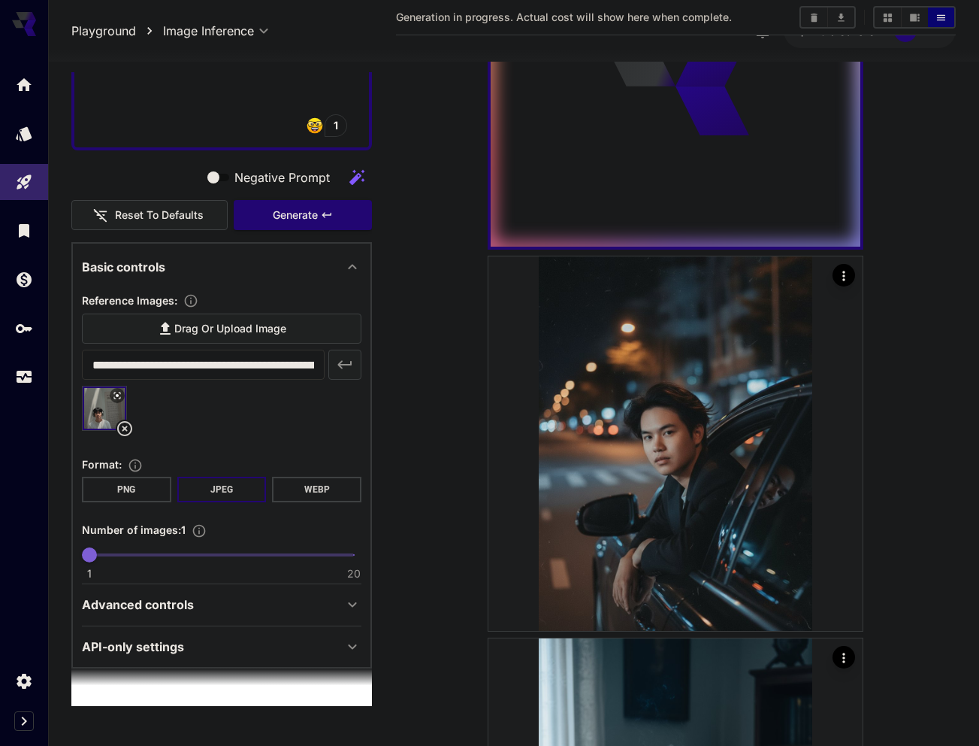
click at [239, 610] on div "Advanced controls" at bounding box center [213, 604] width 262 height 18
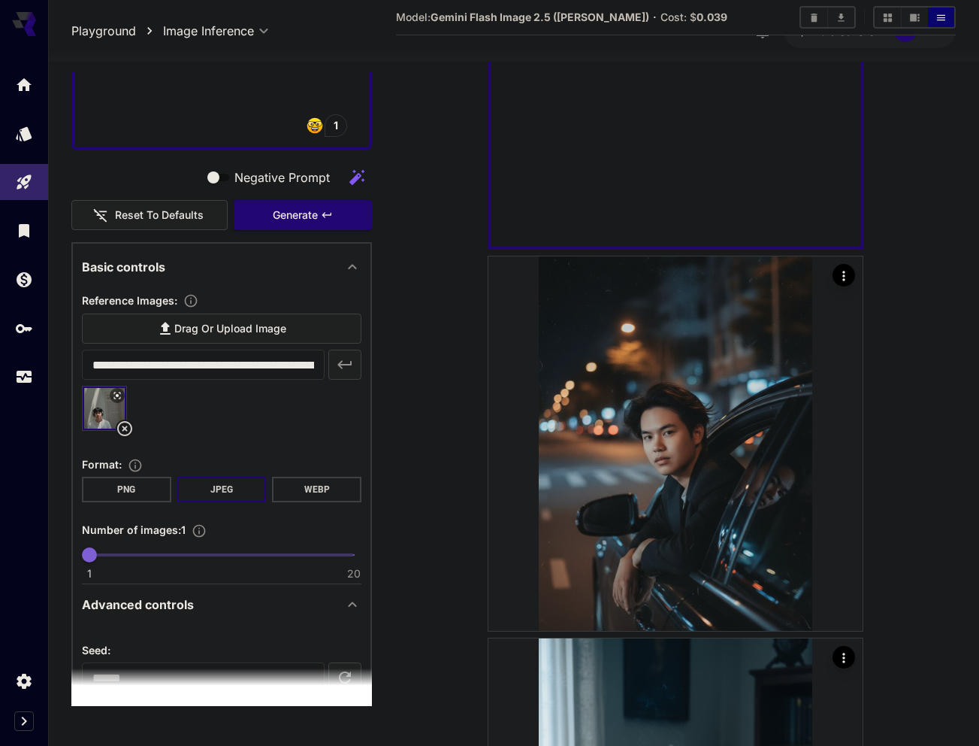
scroll to position [692, 0]
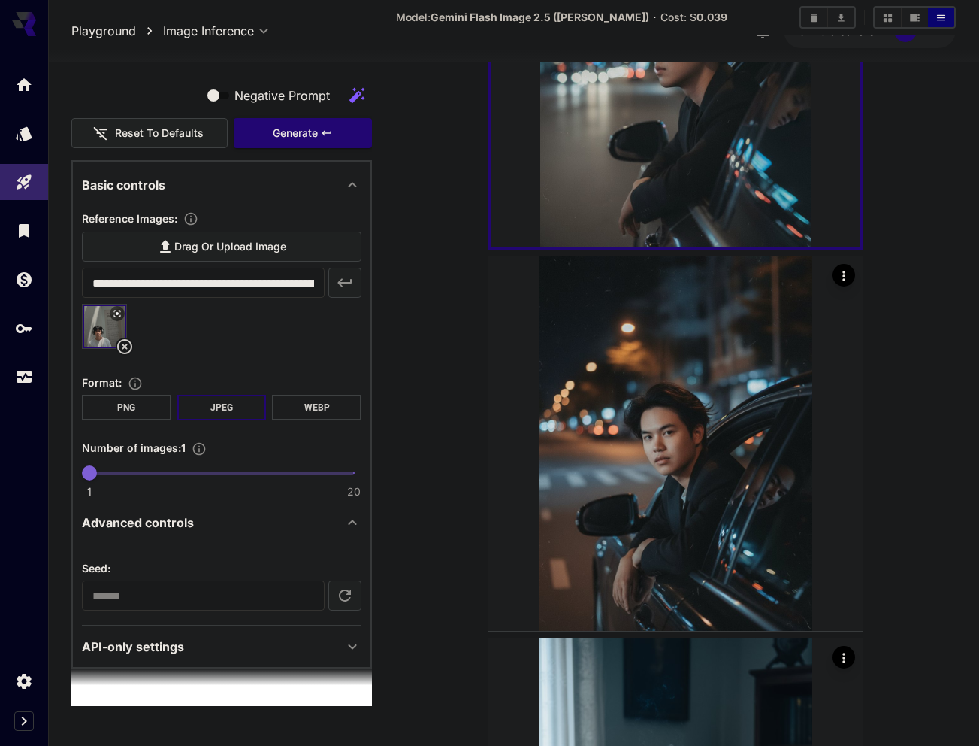
click at [344, 522] on icon at bounding box center [353, 522] width 18 height 18
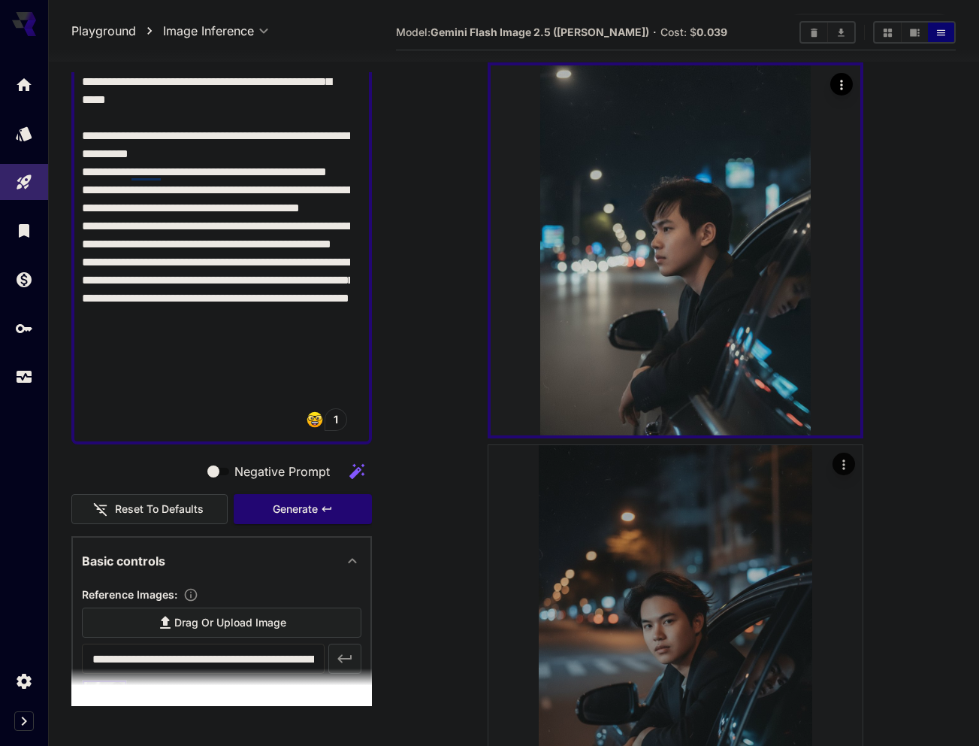
scroll to position [0, 0]
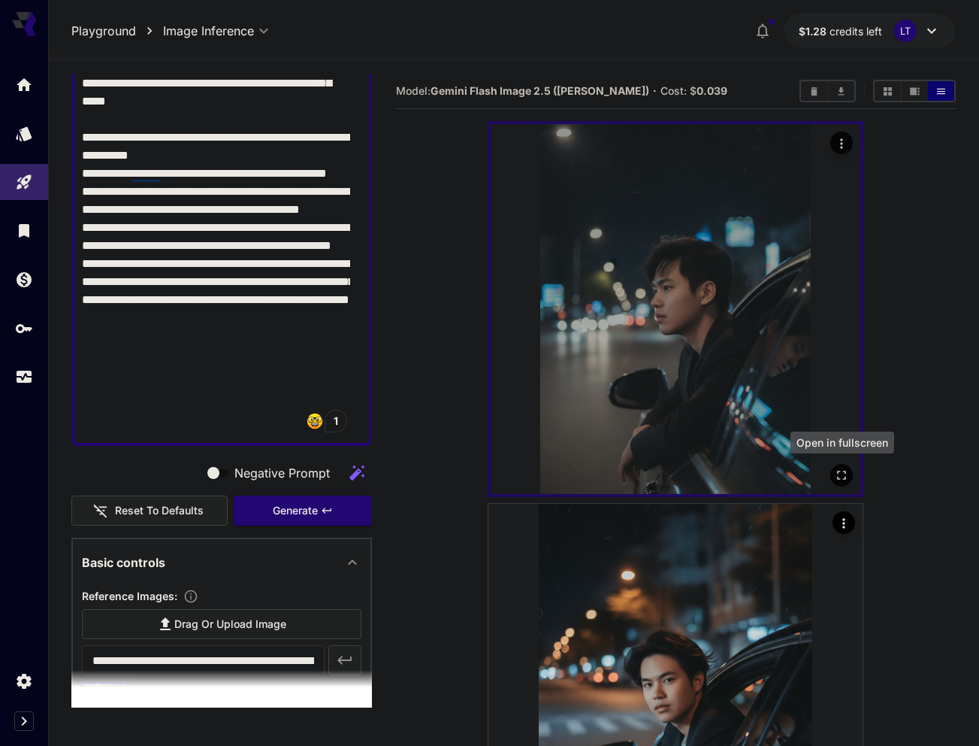
click at [852, 477] on button "Open in fullscreen" at bounding box center [842, 475] width 23 height 23
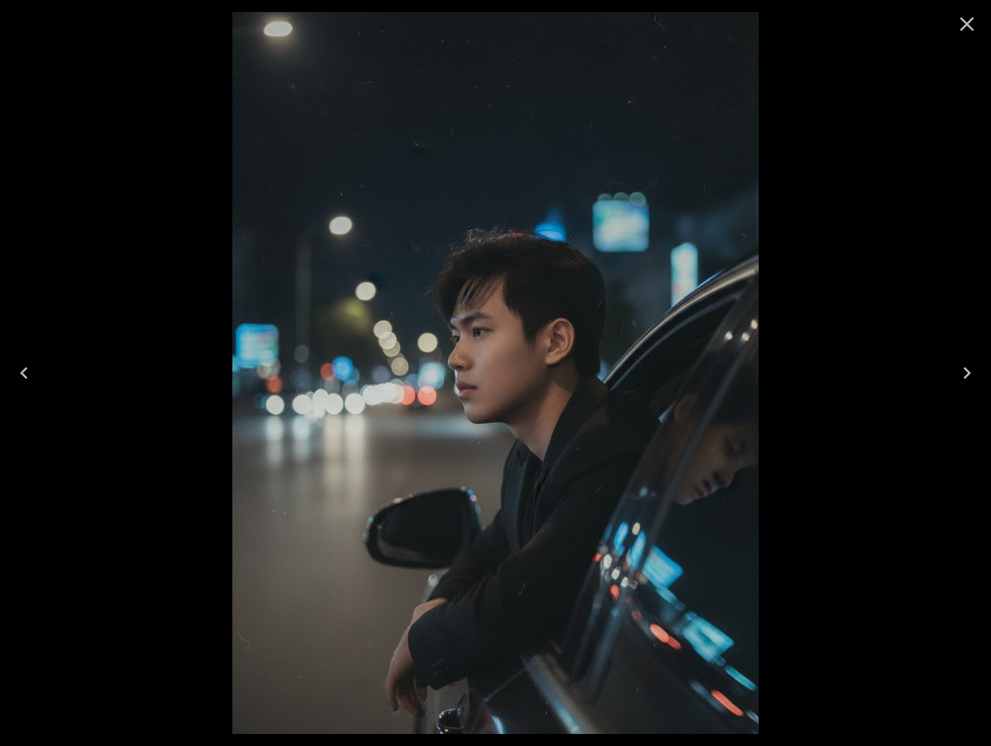
click at [979, 27] on button "Close" at bounding box center [967, 24] width 36 height 36
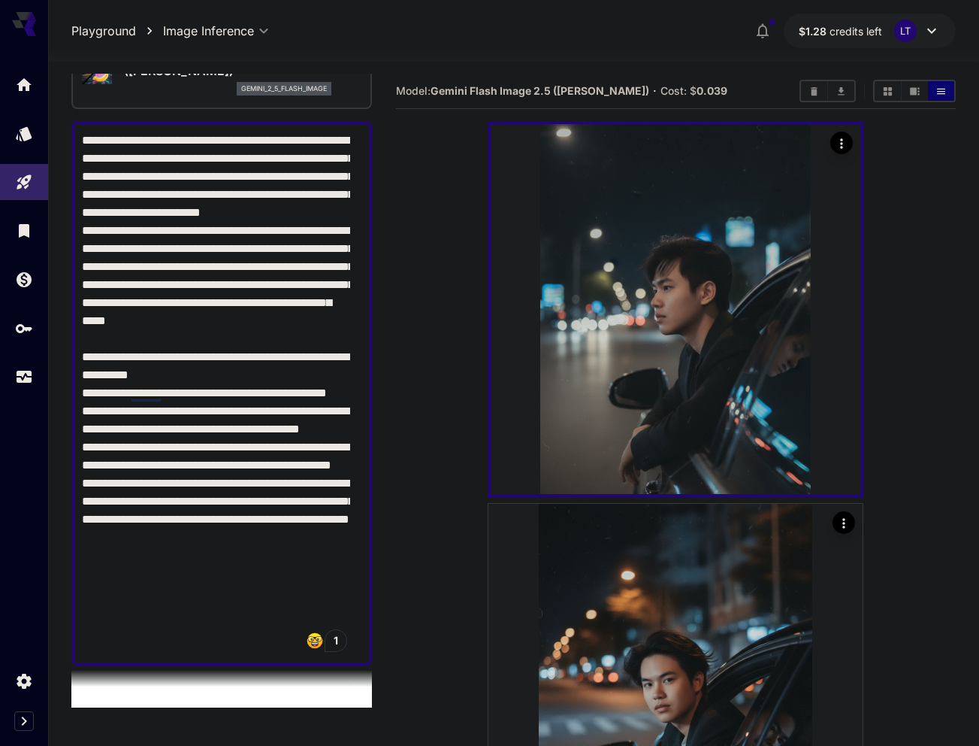
scroll to position [93, 0]
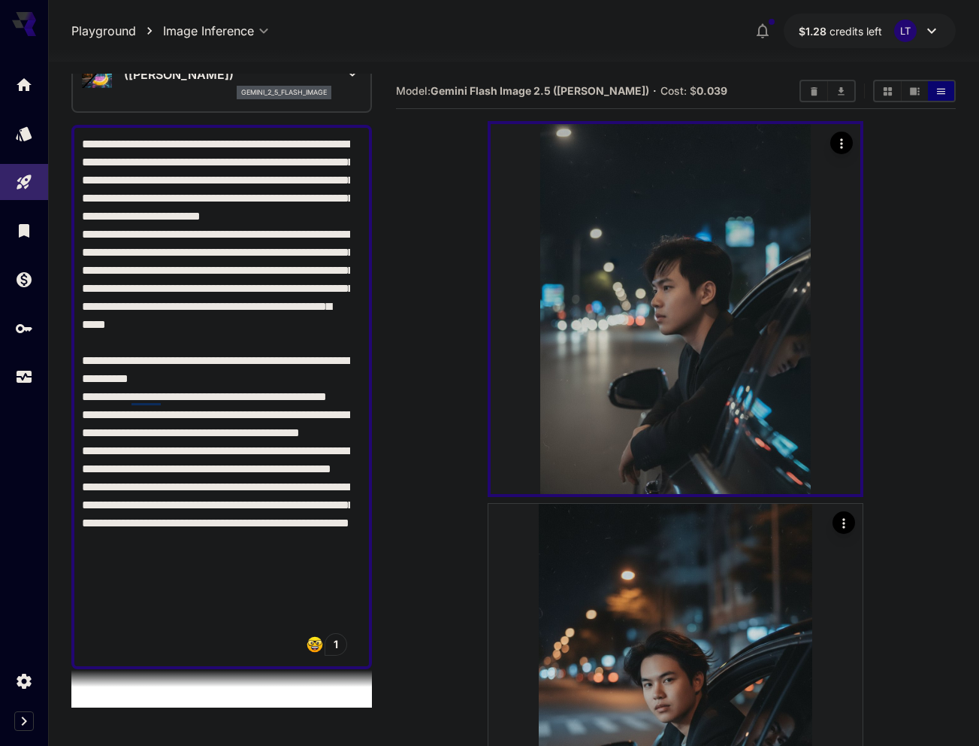
drag, startPoint x: 218, startPoint y: 336, endPoint x: 68, endPoint y: 149, distance: 239.6
paste textarea "To enrich screen reader interactions, please activate Accessibility in Grammarl…"
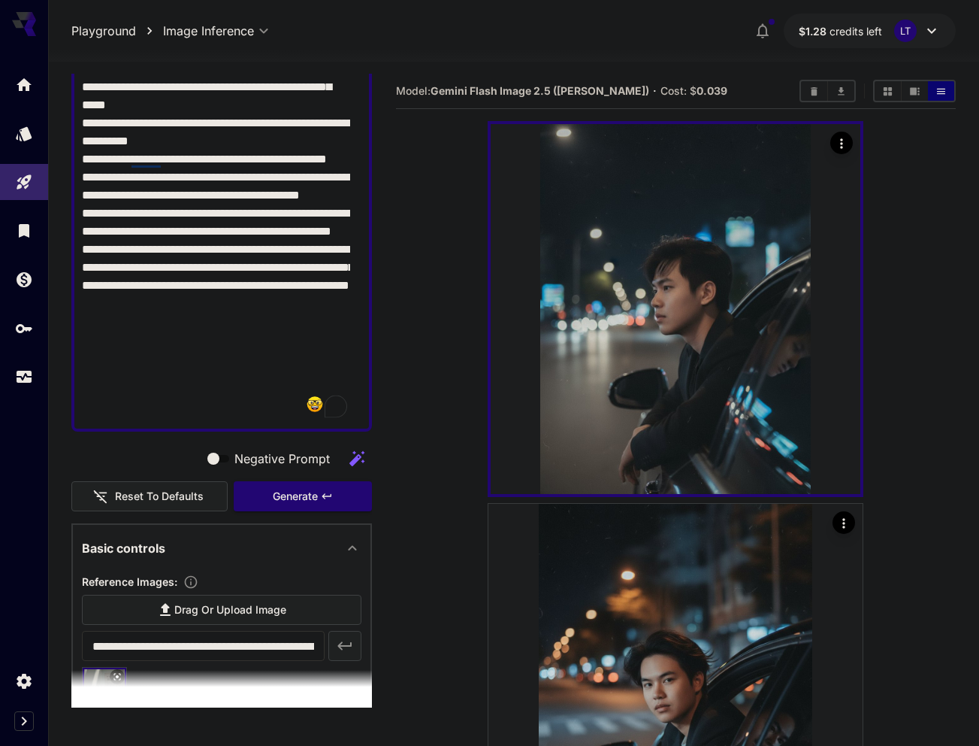
scroll to position [319, 0]
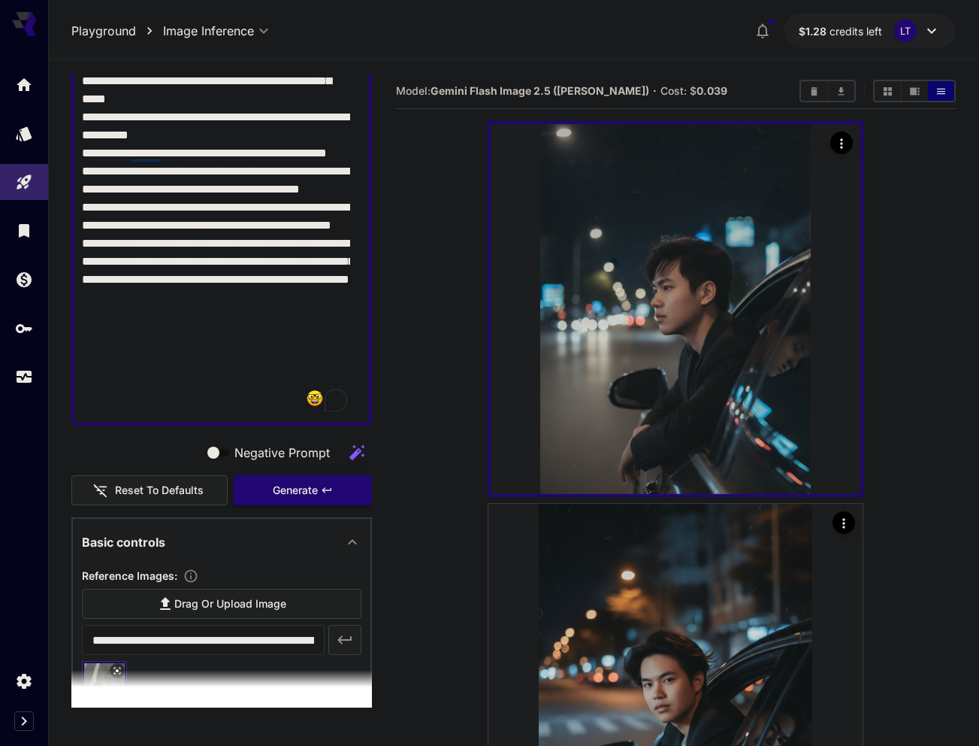
type textarea "**********"
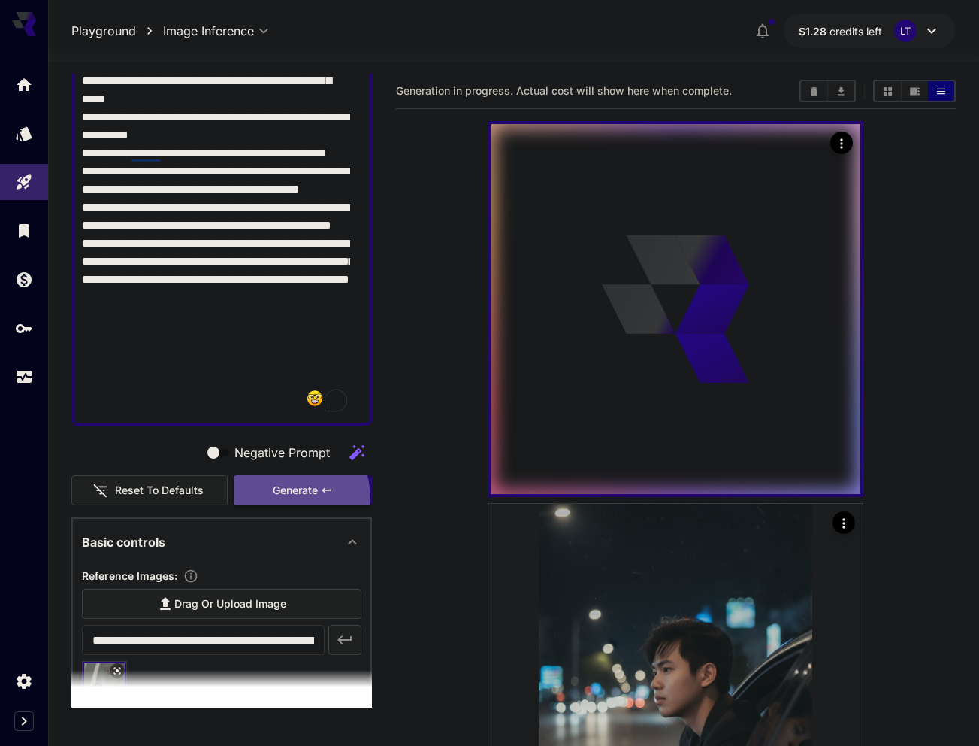
click at [284, 498] on span "Generate" at bounding box center [295, 490] width 45 height 19
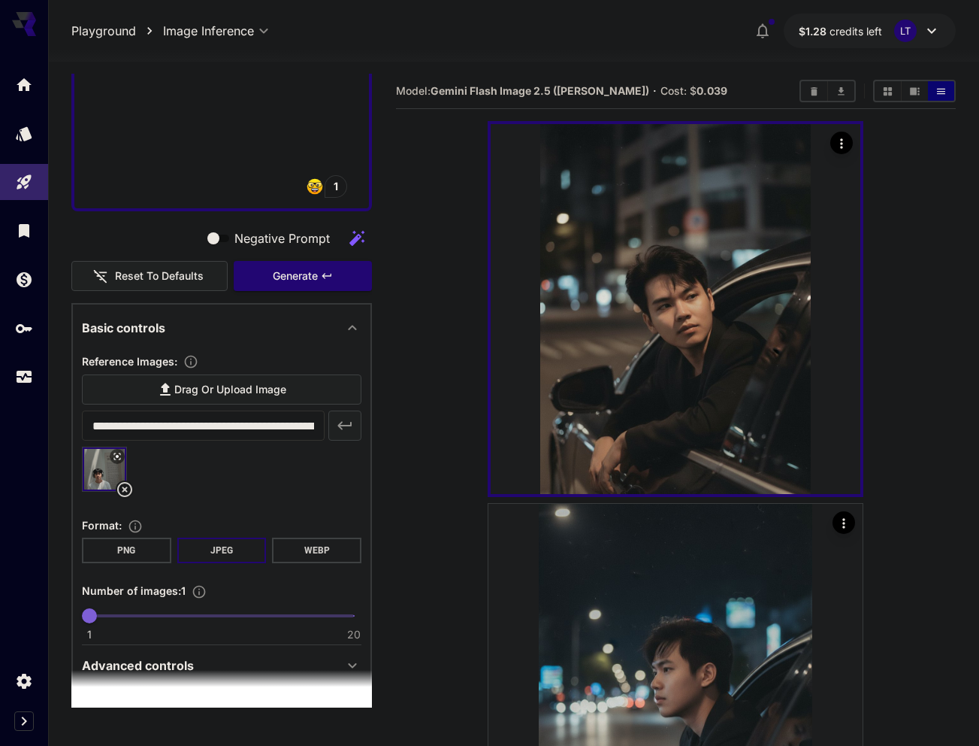
scroll to position [541, 0]
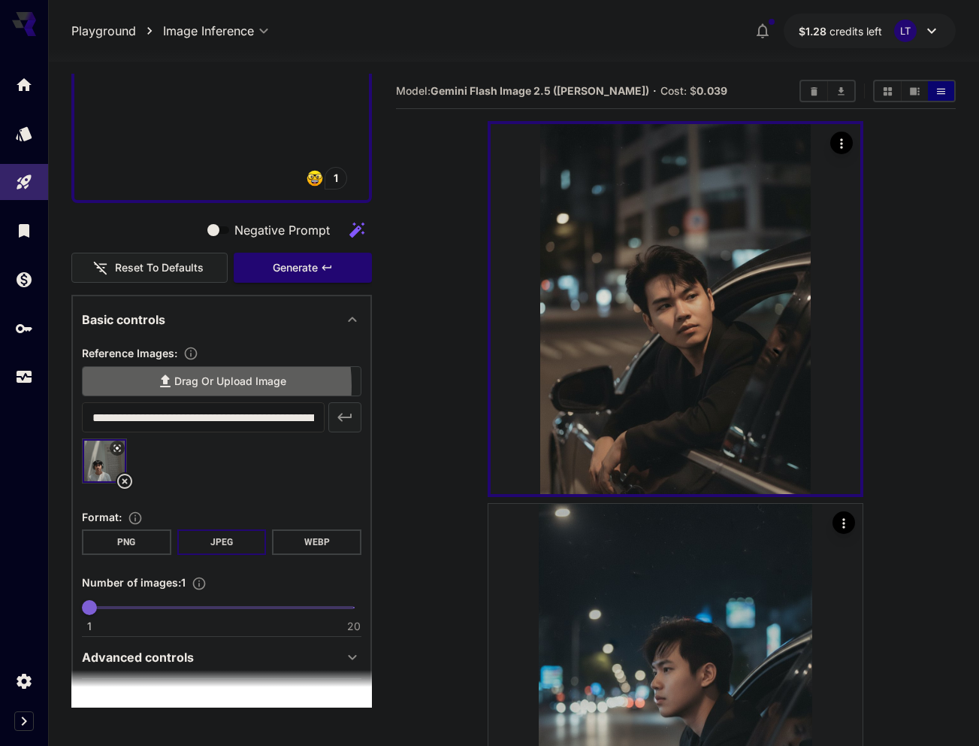
click at [185, 386] on span "Drag or upload image" at bounding box center [230, 381] width 112 height 19
click at [0, 0] on input "Drag or upload image" at bounding box center [0, 0] width 0 height 0
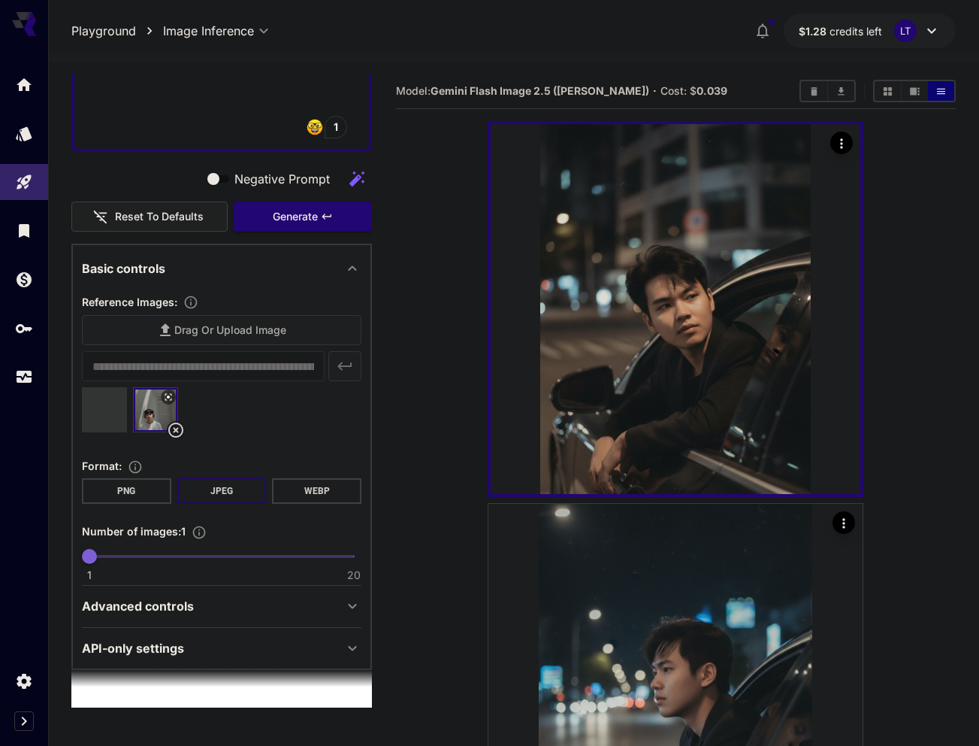
scroll to position [592, 0]
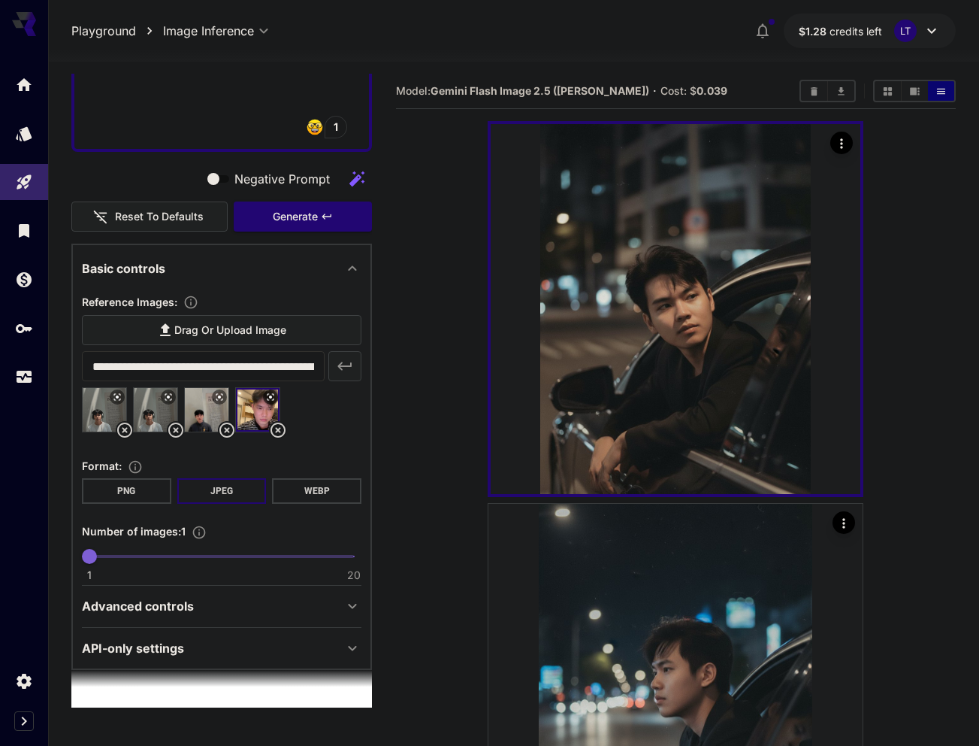
click at [172, 431] on icon at bounding box center [176, 430] width 18 height 18
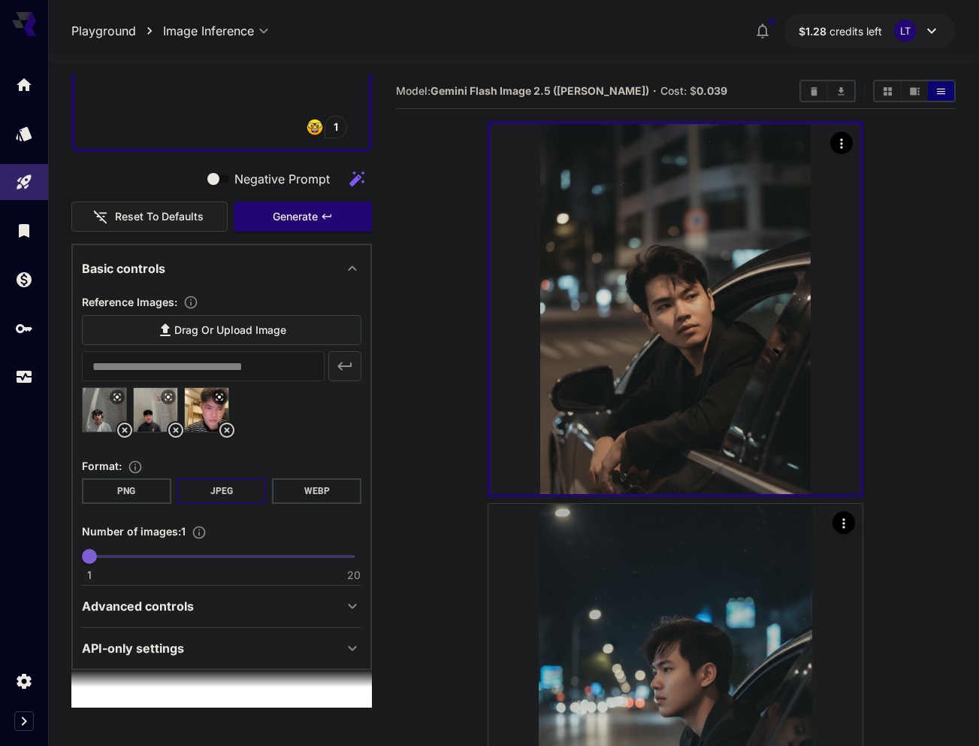
click at [129, 497] on button "PNG" at bounding box center [126, 491] width 89 height 26
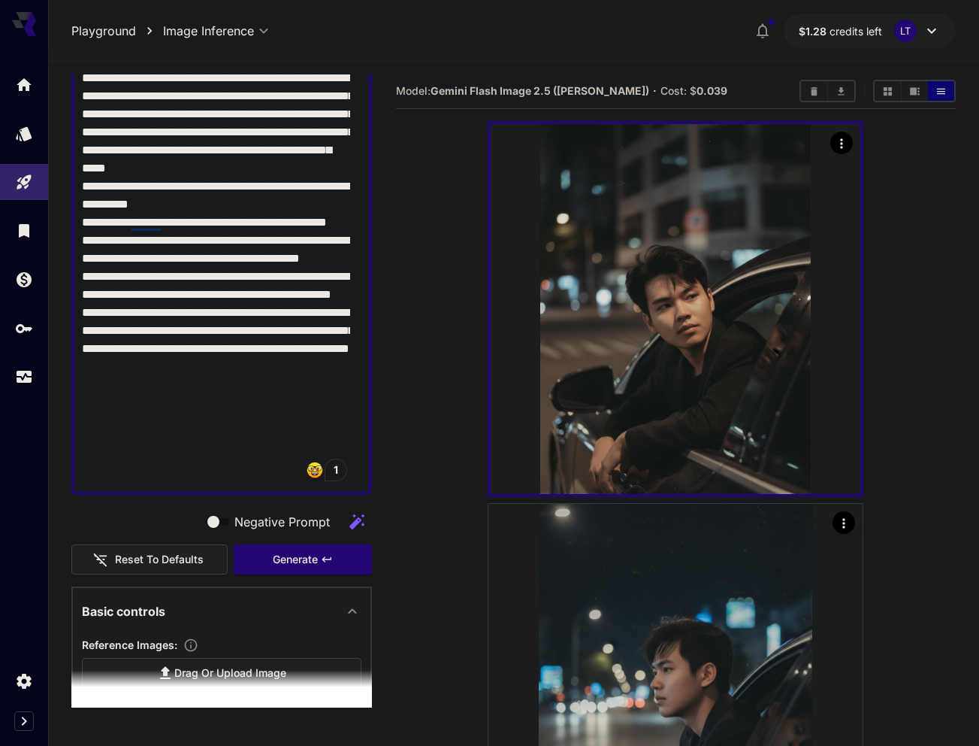
scroll to position [244, 0]
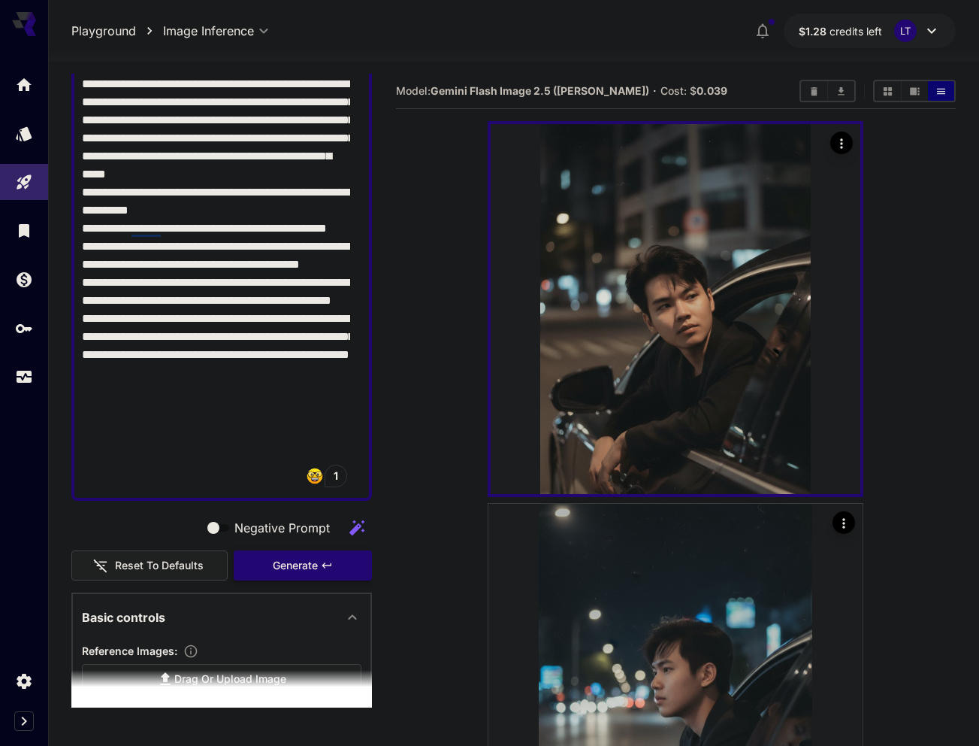
click at [283, 571] on span "Generate" at bounding box center [295, 565] width 45 height 19
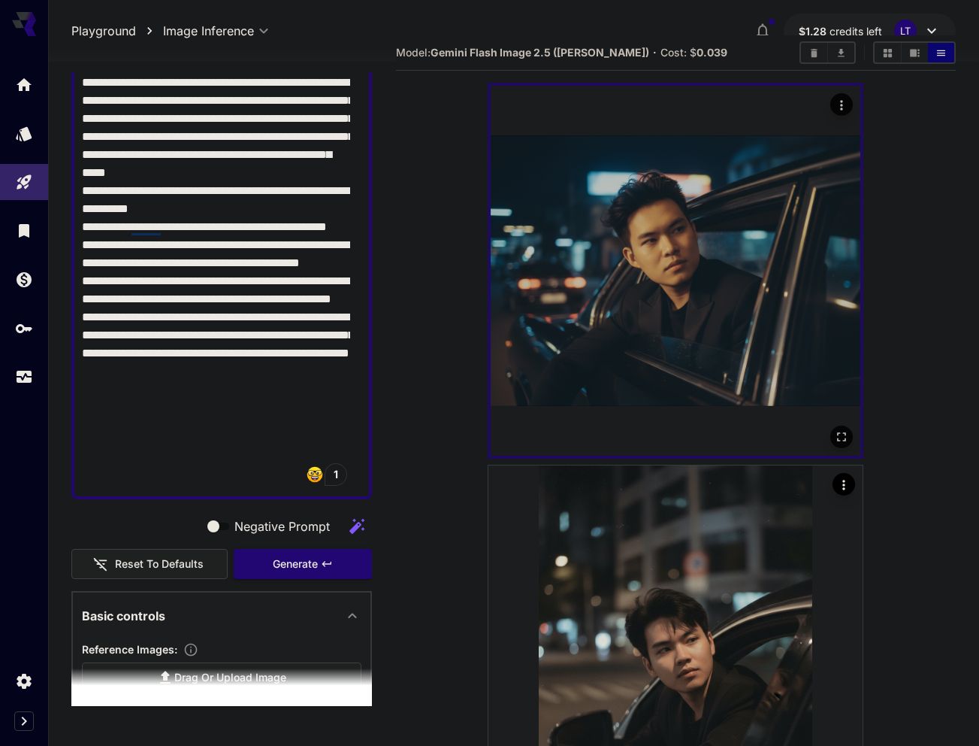
scroll to position [0, 0]
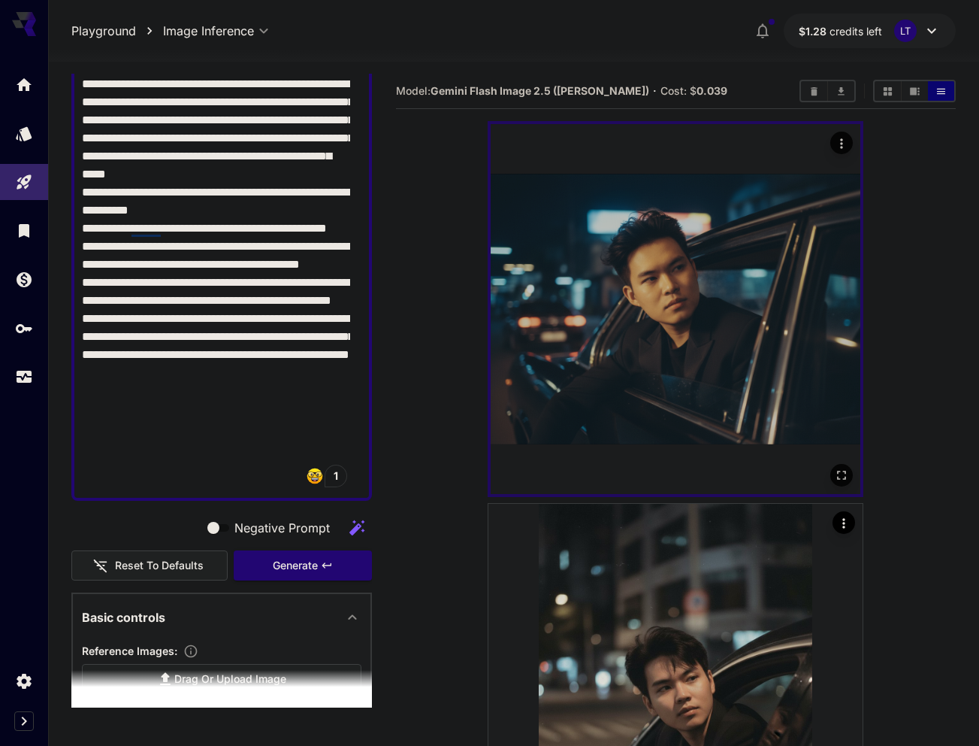
click at [840, 465] on button "Open in fullscreen" at bounding box center [842, 475] width 23 height 23
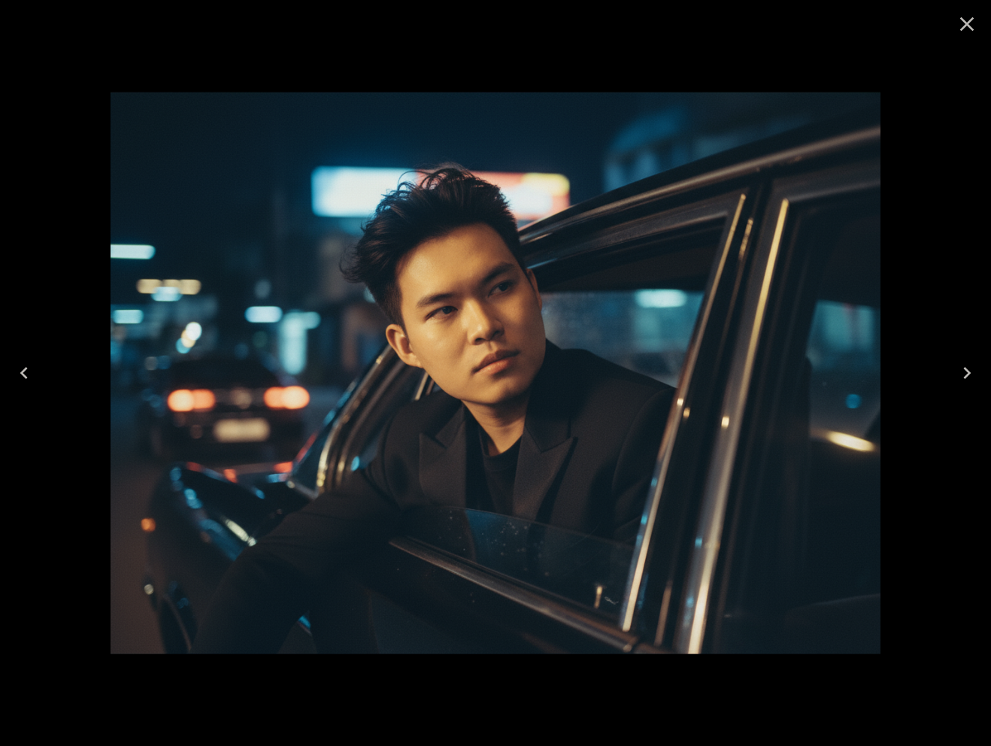
scroll to position [244, 0]
drag, startPoint x: 0, startPoint y: 0, endPoint x: 959, endPoint y: 28, distance: 959.5
click at [959, 28] on icon "Close" at bounding box center [967, 24] width 24 height 24
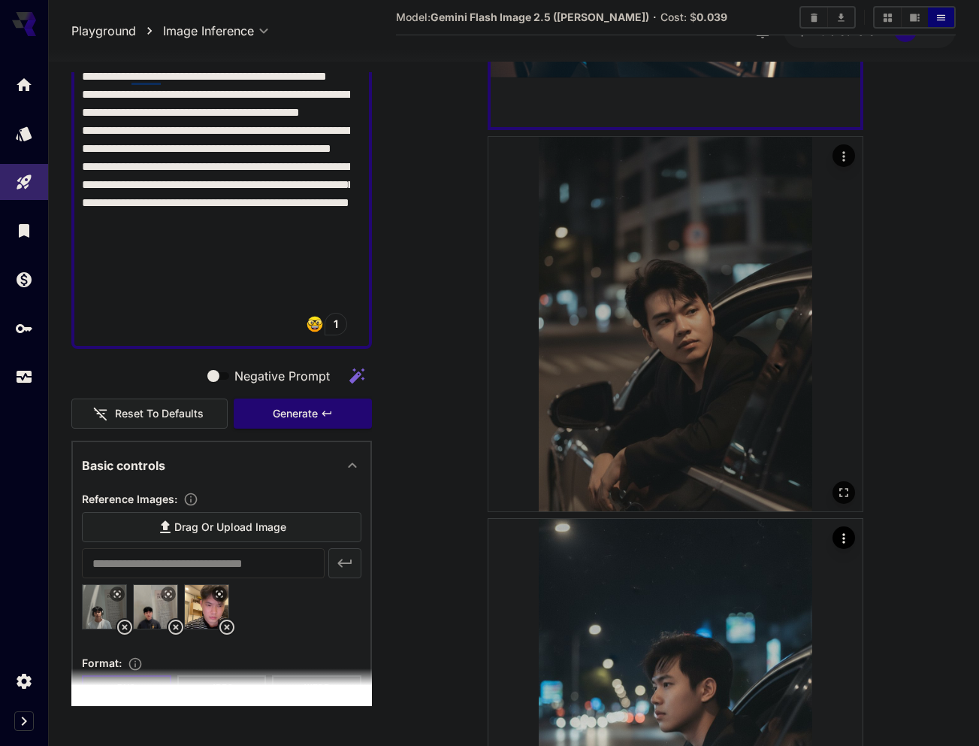
scroll to position [376, 0]
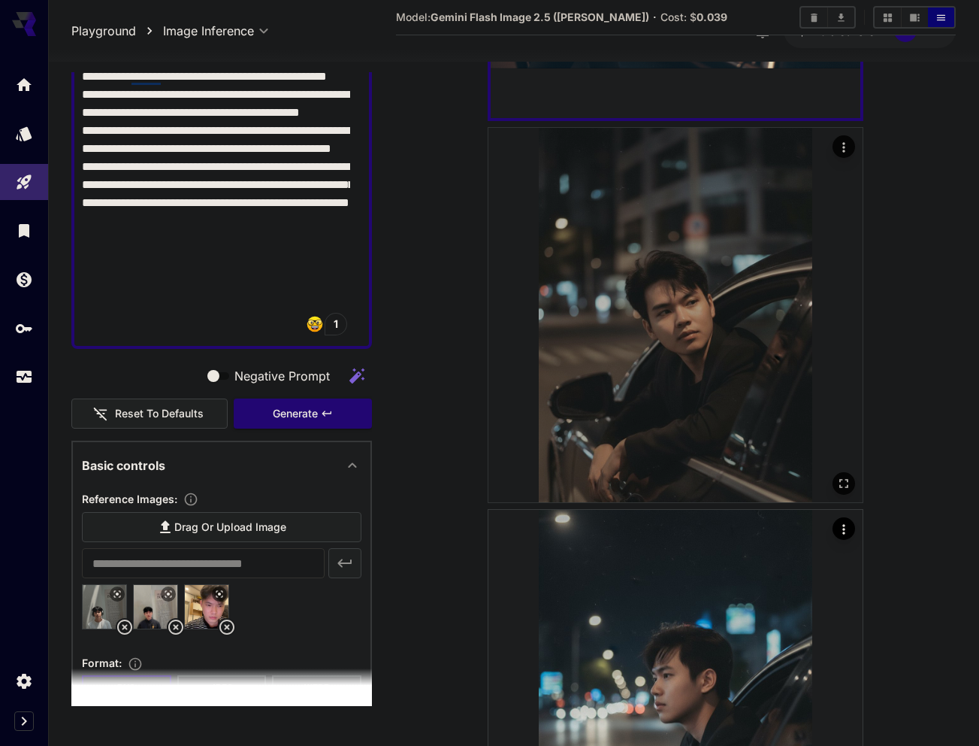
click at [846, 482] on icon "Open in fullscreen" at bounding box center [844, 483] width 15 height 15
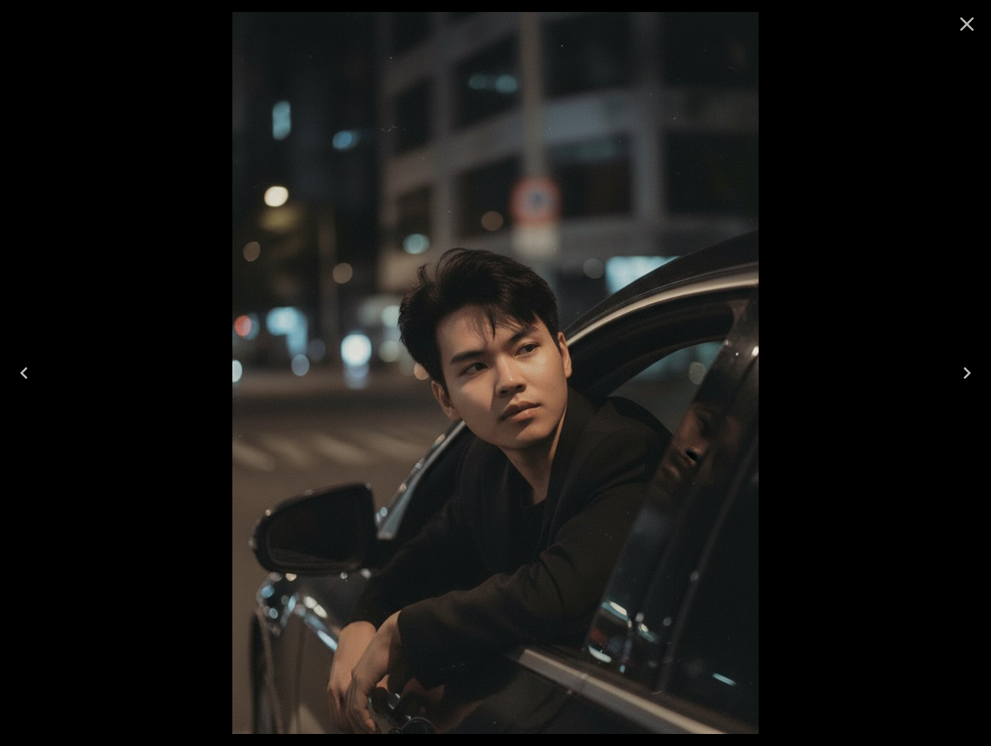
click at [973, 28] on icon "Close" at bounding box center [967, 24] width 24 height 24
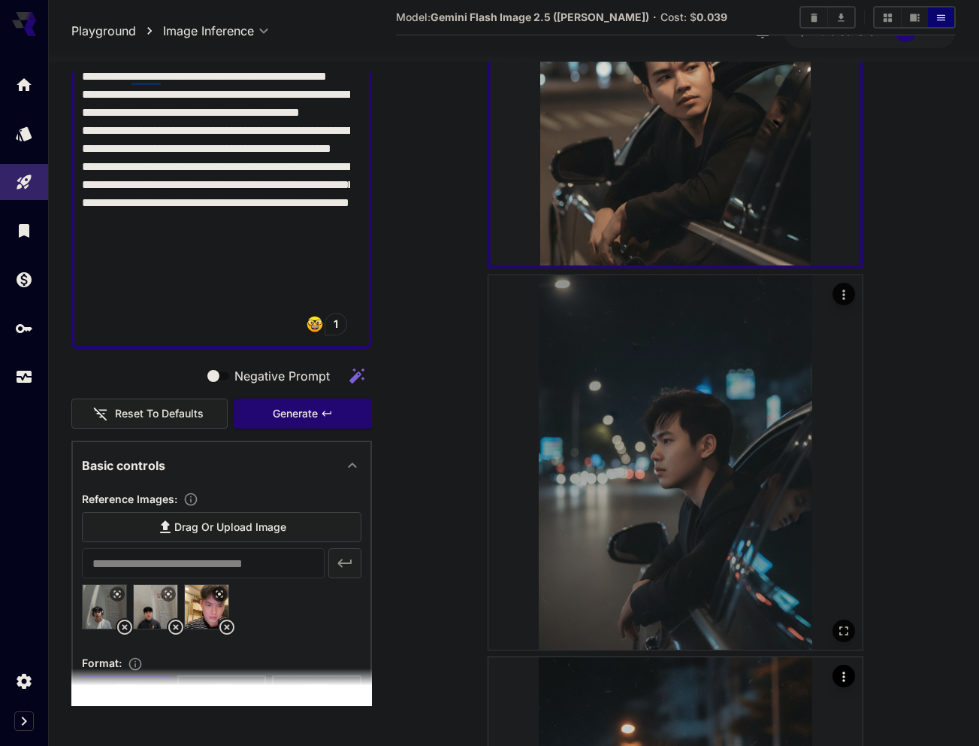
scroll to position [615, 0]
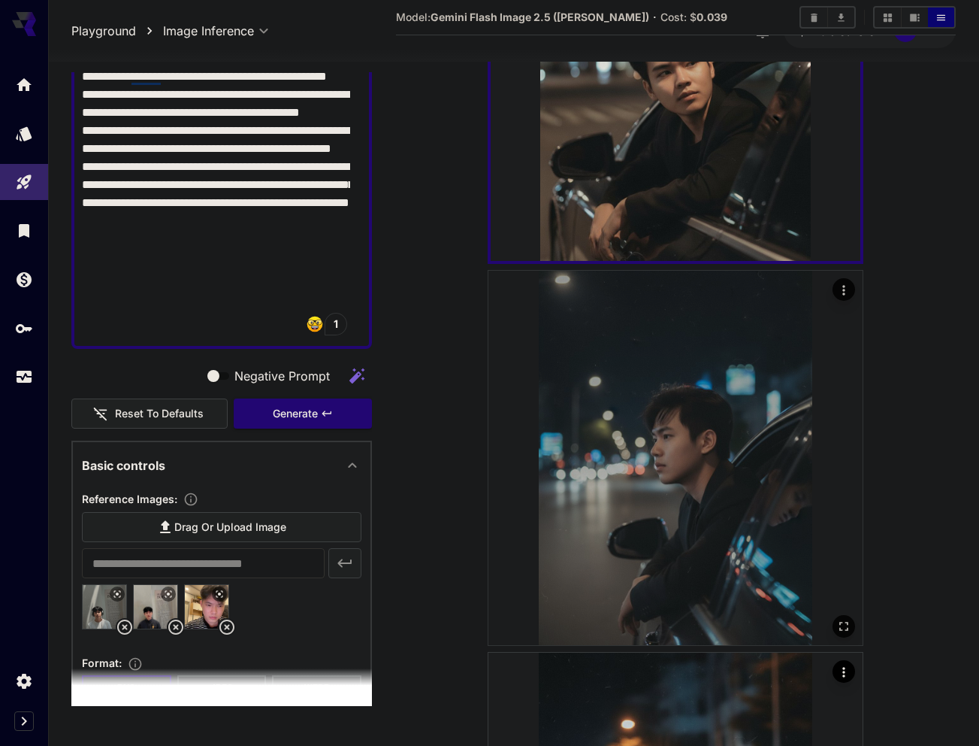
click at [844, 625] on icon "Open in fullscreen" at bounding box center [844, 626] width 15 height 15
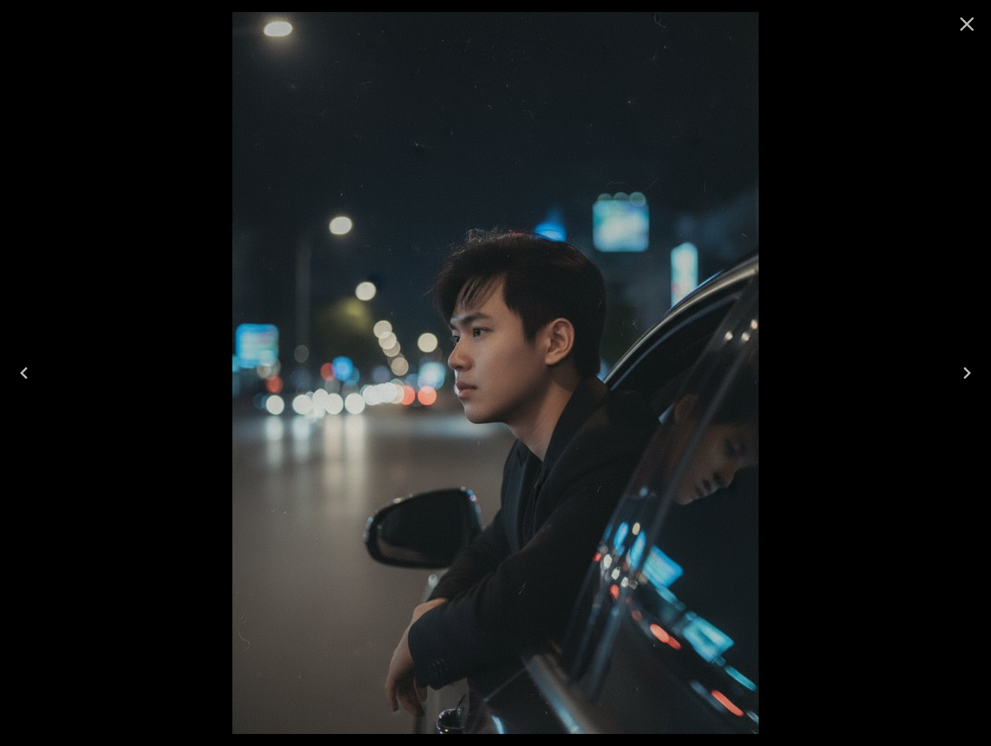
click at [967, 26] on icon "Close" at bounding box center [967, 24] width 24 height 24
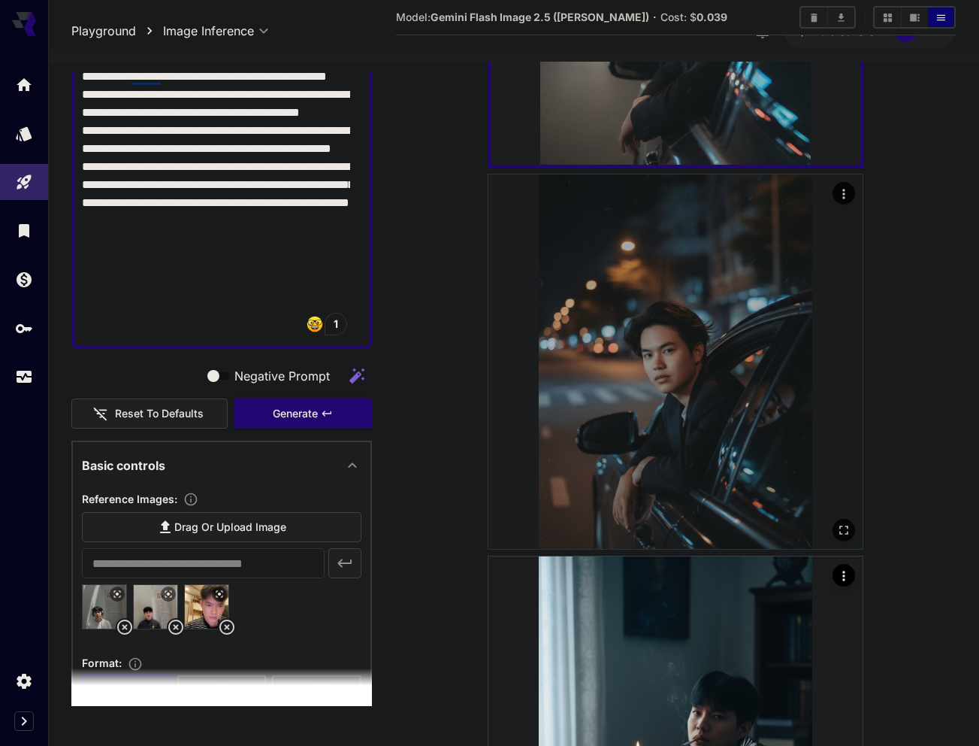
scroll to position [1096, 0]
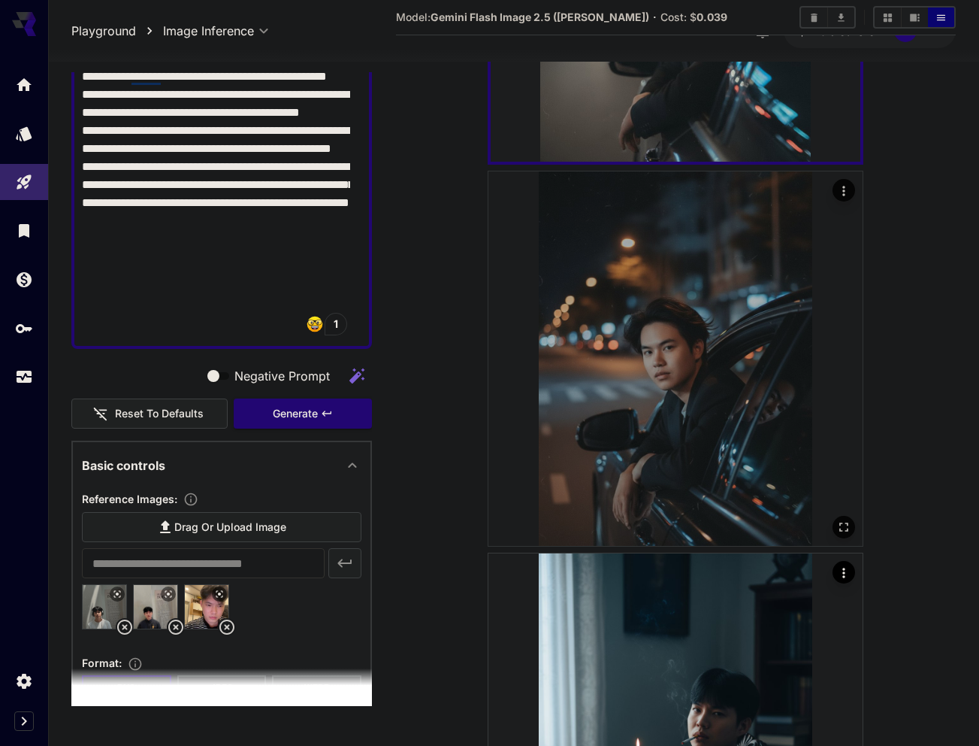
click at [846, 528] on icon "Open in fullscreen" at bounding box center [844, 526] width 15 height 15
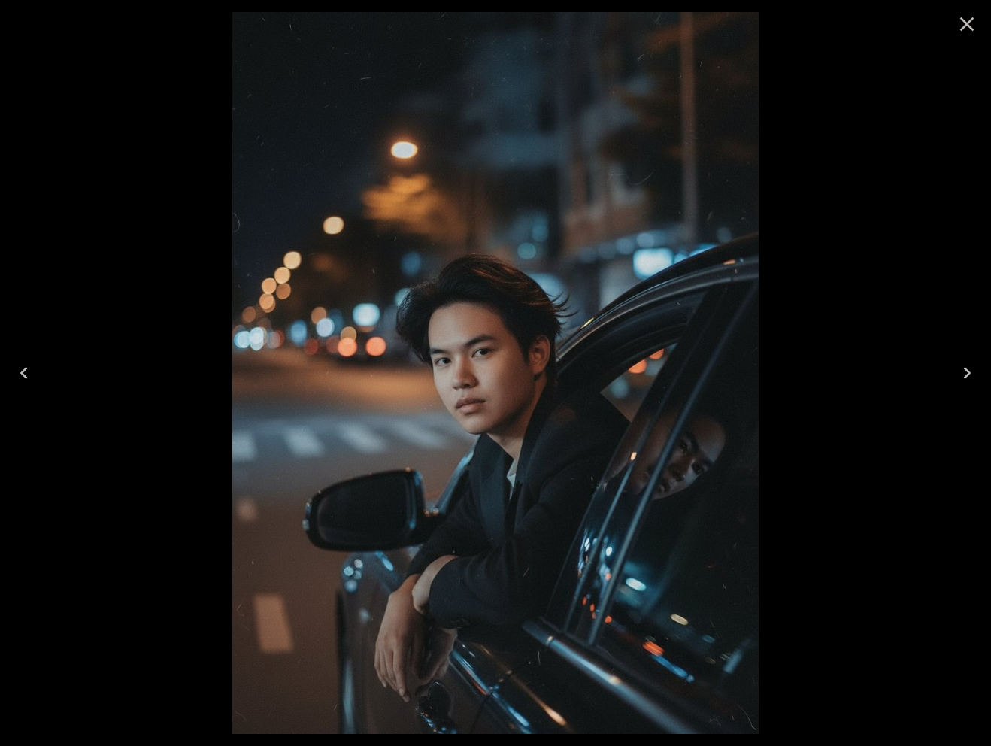
click at [968, 32] on icon "Close" at bounding box center [967, 24] width 24 height 24
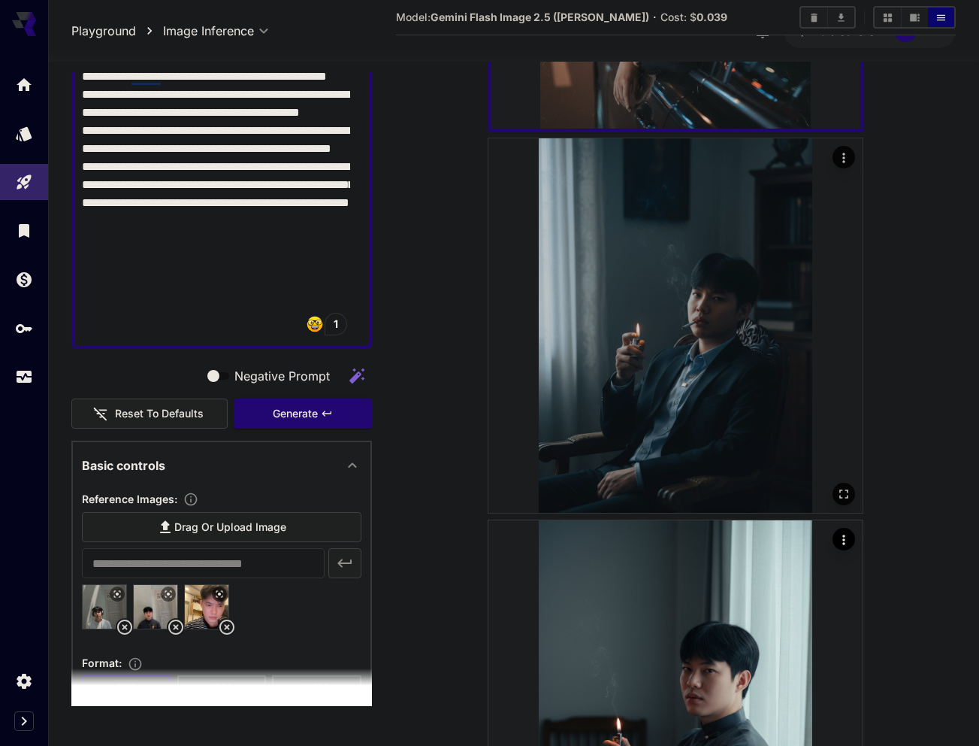
scroll to position [1510, 0]
click at [842, 487] on icon "Open in fullscreen" at bounding box center [844, 494] width 15 height 15
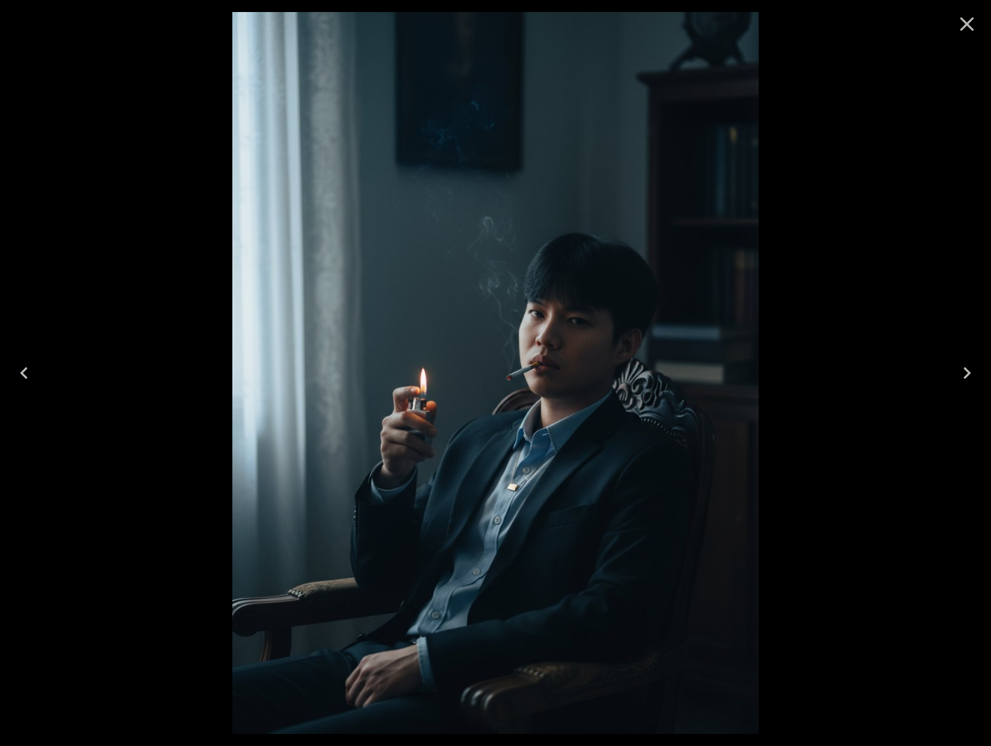
click at [970, 28] on icon "Close" at bounding box center [967, 24] width 14 height 14
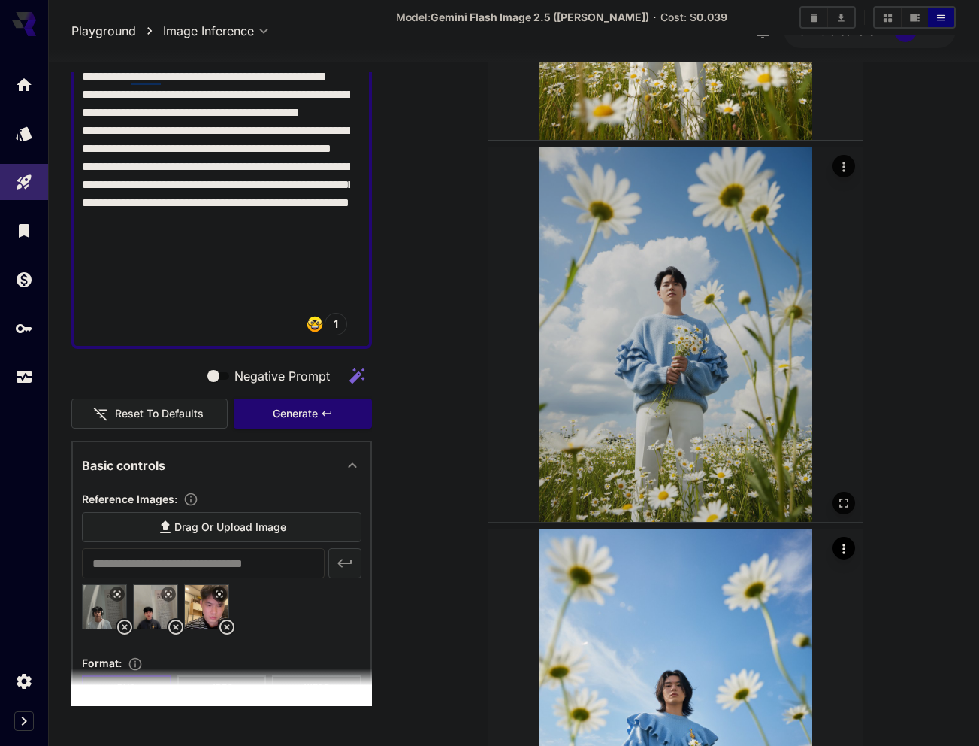
scroll to position [2647, 0]
click at [838, 498] on icon "Open in fullscreen" at bounding box center [844, 503] width 15 height 15
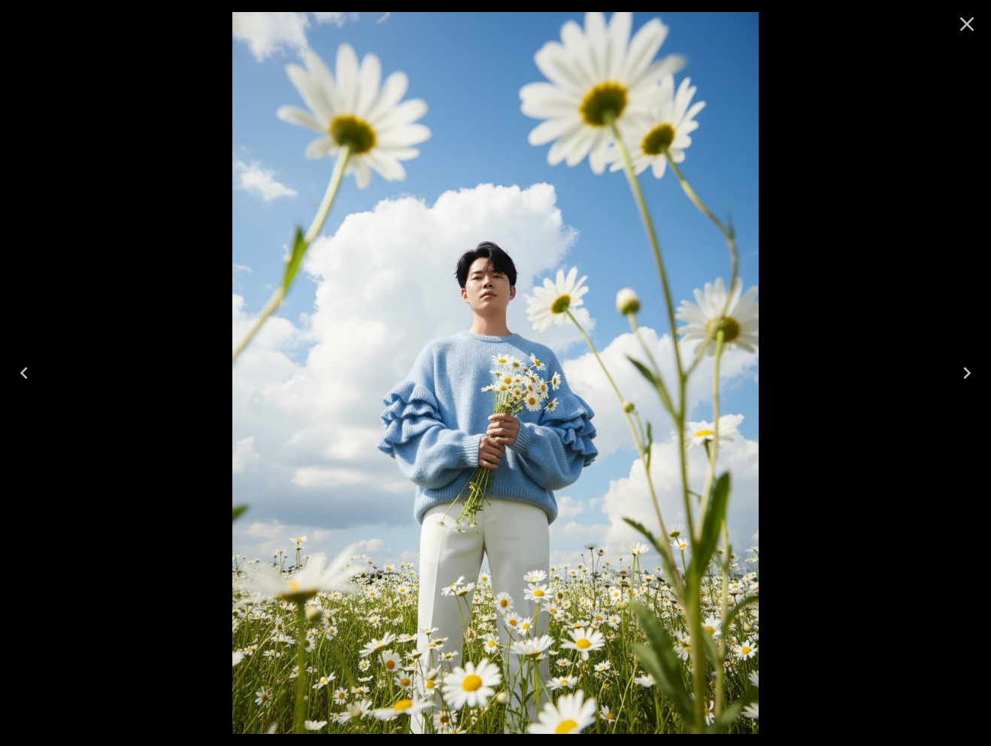
click at [968, 25] on icon "Close" at bounding box center [967, 24] width 14 height 14
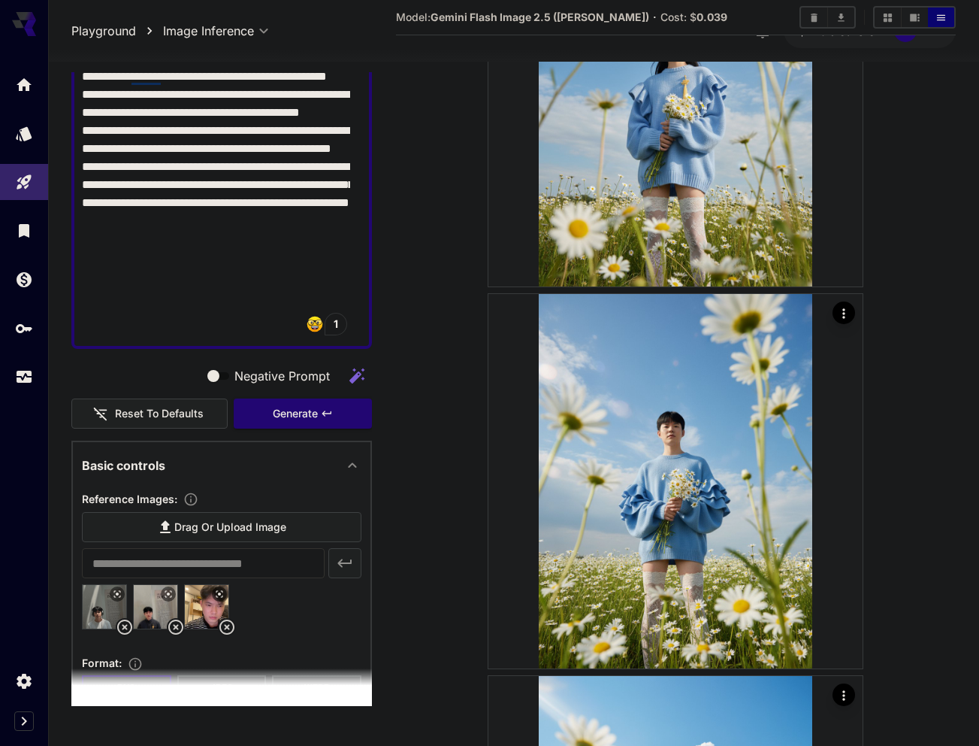
scroll to position [3658, 0]
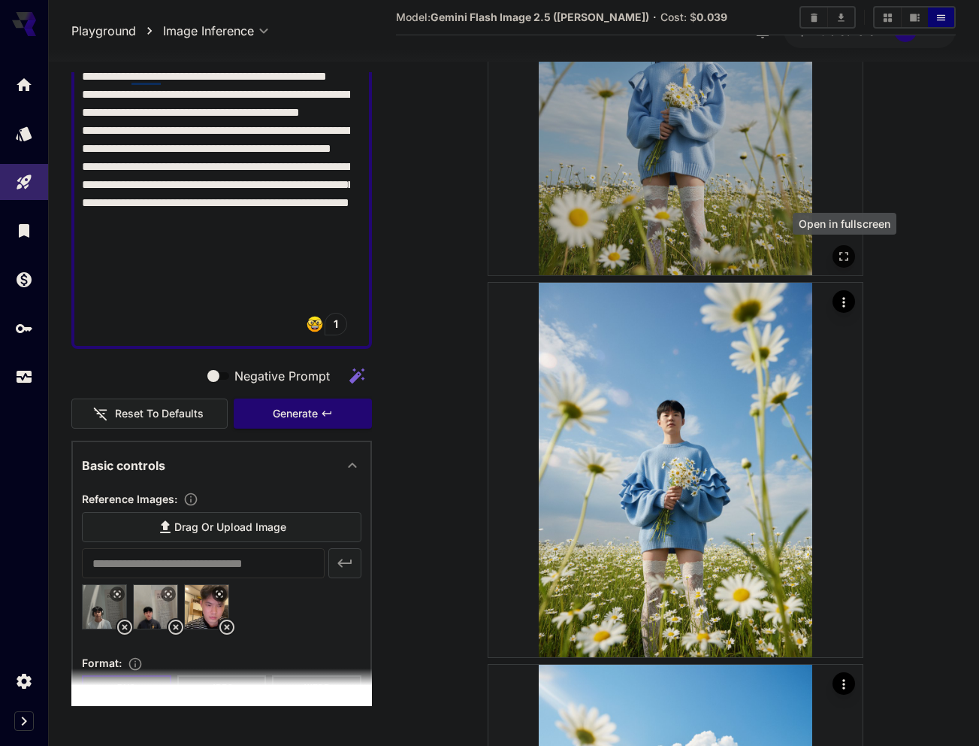
click at [840, 253] on icon "Open in fullscreen" at bounding box center [844, 256] width 15 height 15
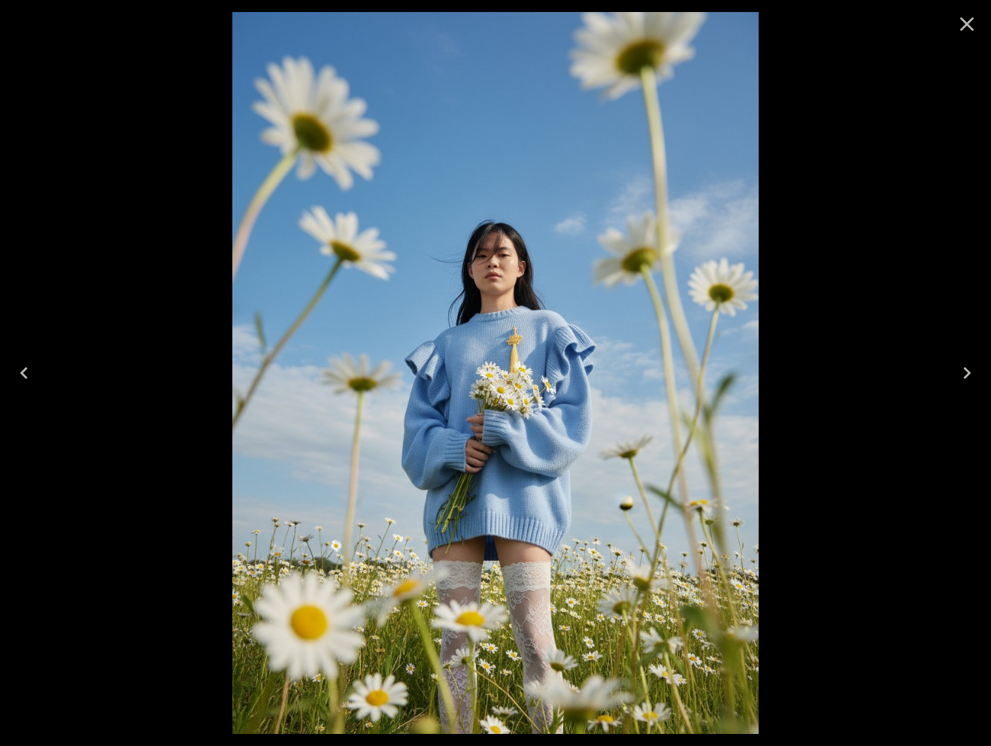
click at [962, 23] on icon "Close" at bounding box center [967, 24] width 24 height 24
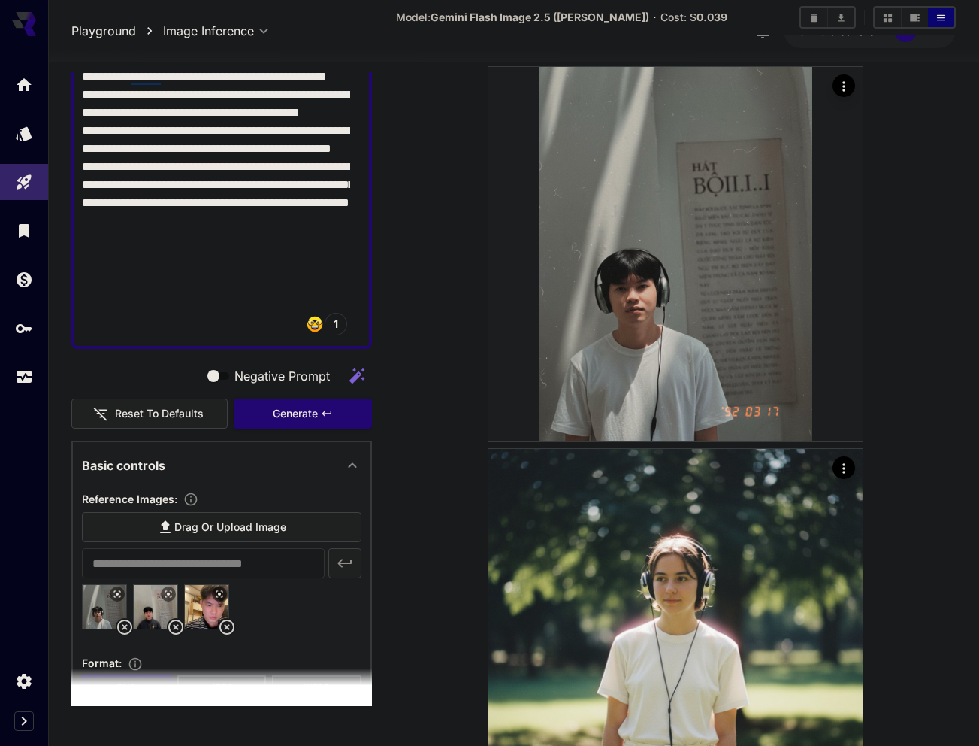
scroll to position [4557, 0]
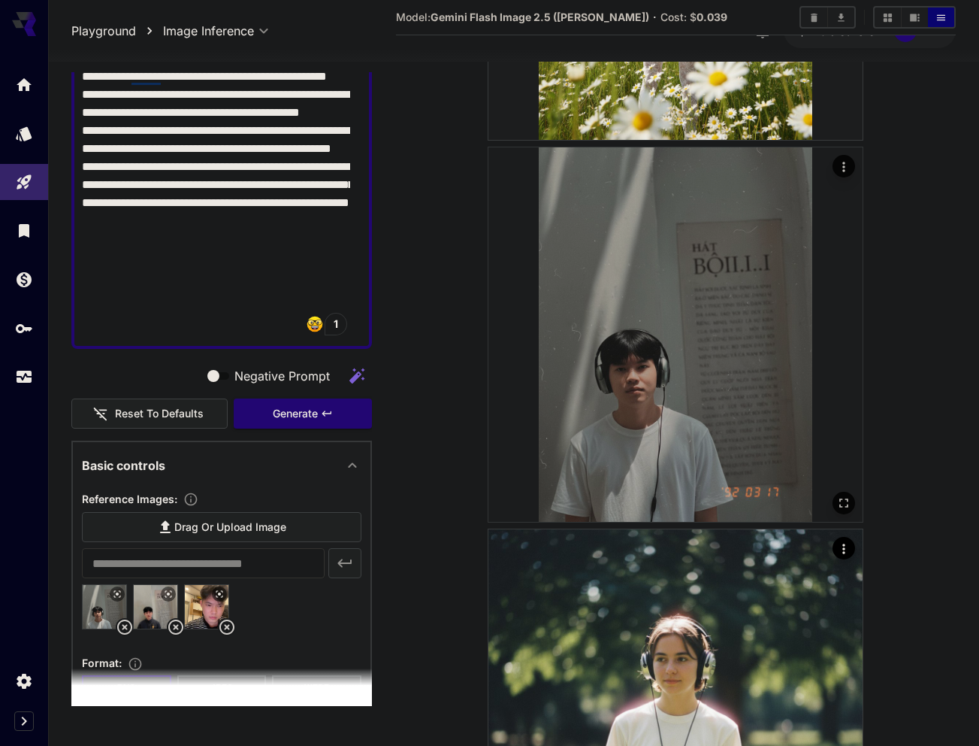
click at [835, 498] on button "Open in fullscreen" at bounding box center [844, 503] width 23 height 23
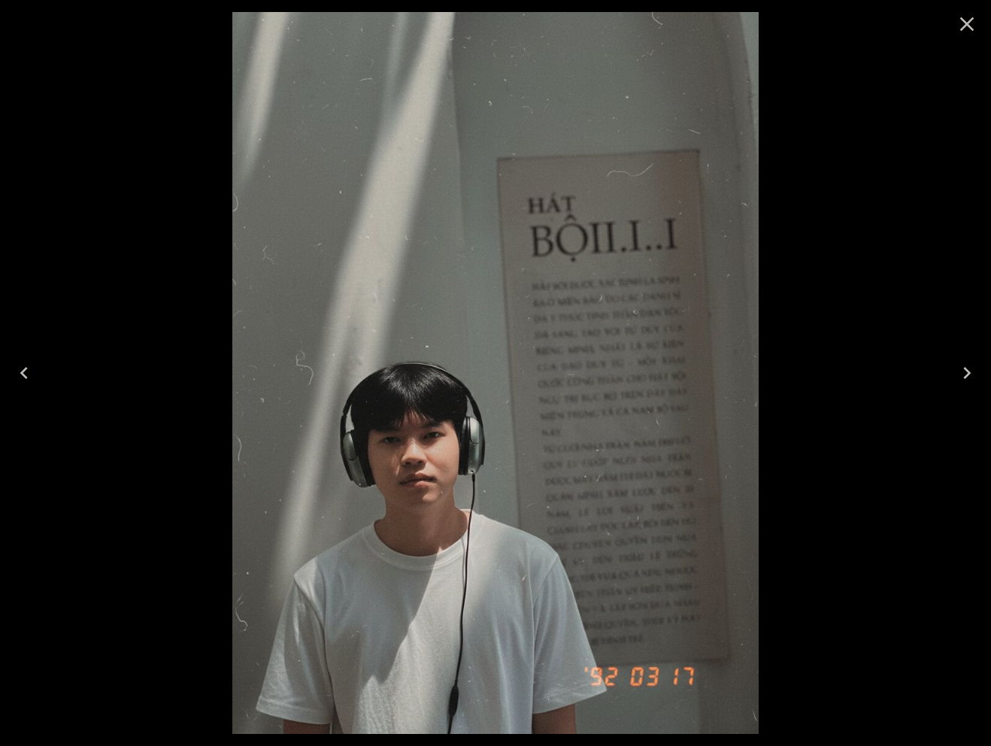
click at [971, 22] on icon "Close" at bounding box center [967, 24] width 24 height 24
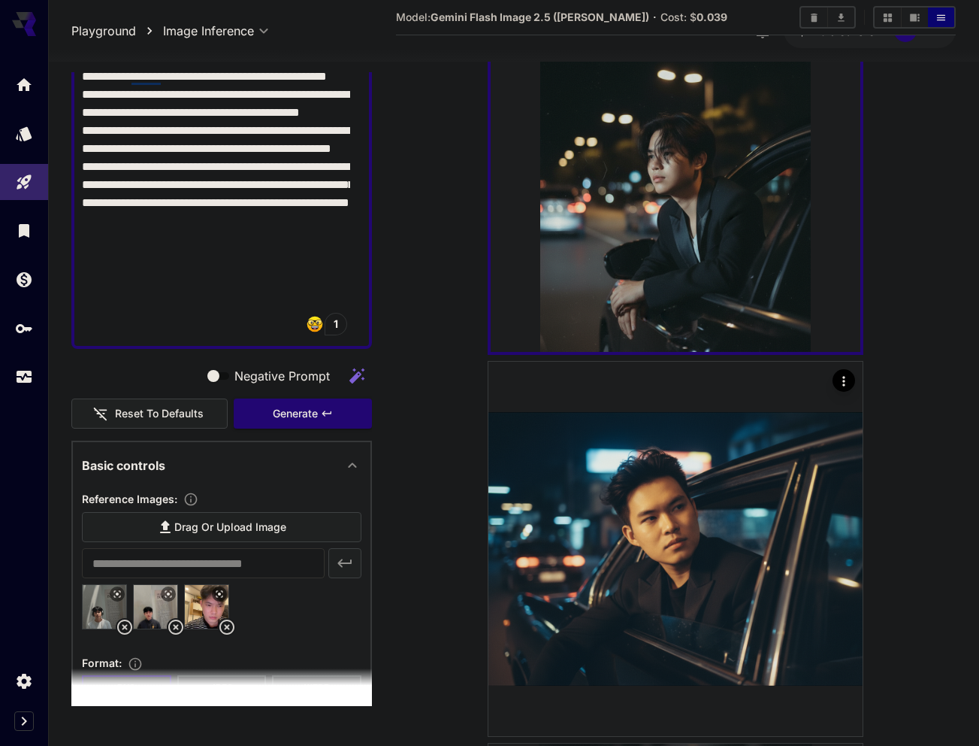
scroll to position [0, 0]
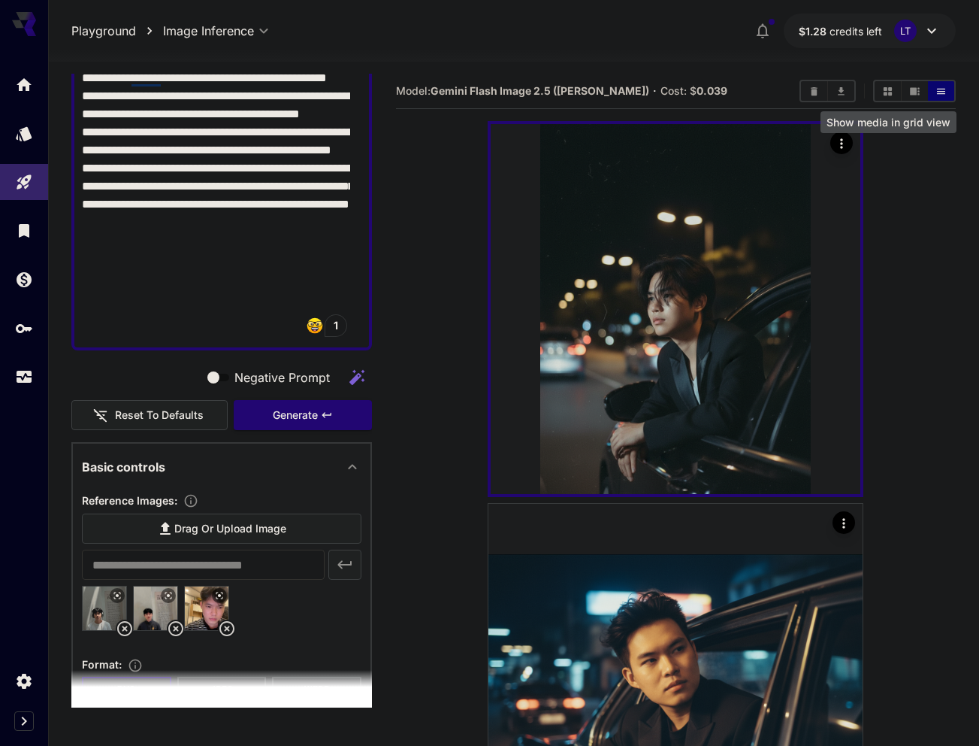
click at [890, 97] on button "Show media in grid view" at bounding box center [888, 91] width 26 height 20
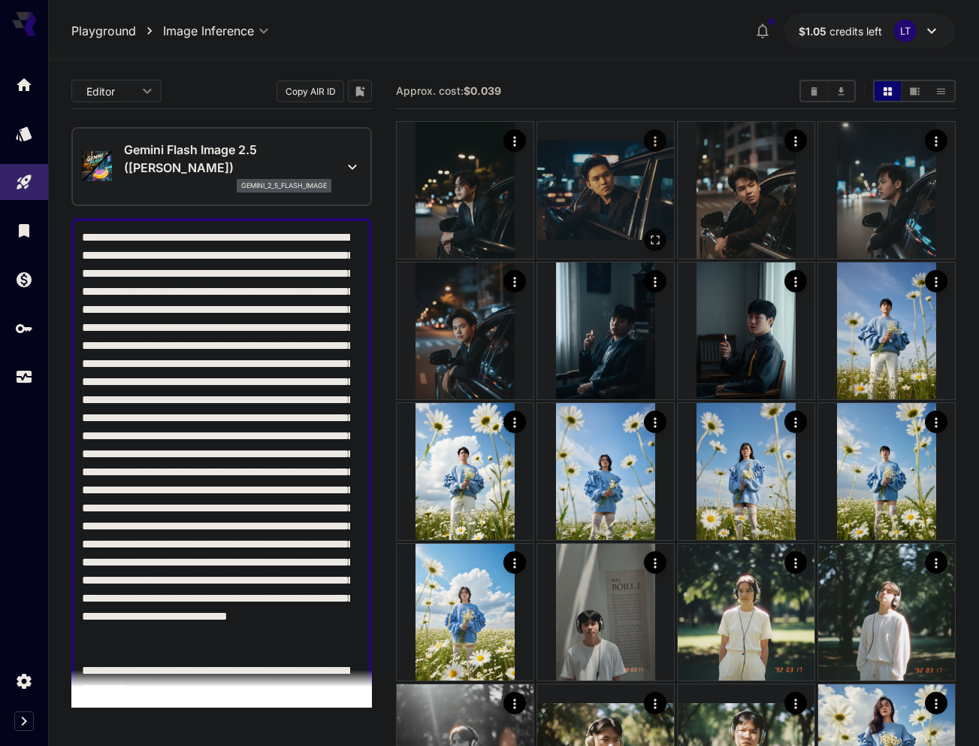
click at [613, 215] on img at bounding box center [605, 190] width 137 height 137
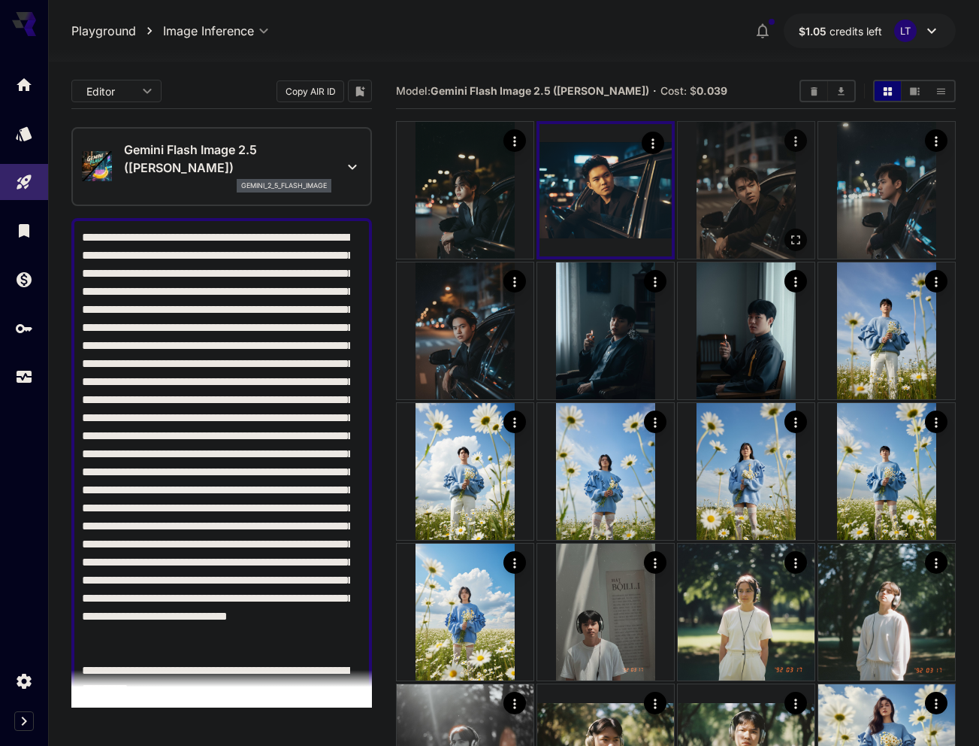
click at [732, 216] on img at bounding box center [746, 190] width 137 height 137
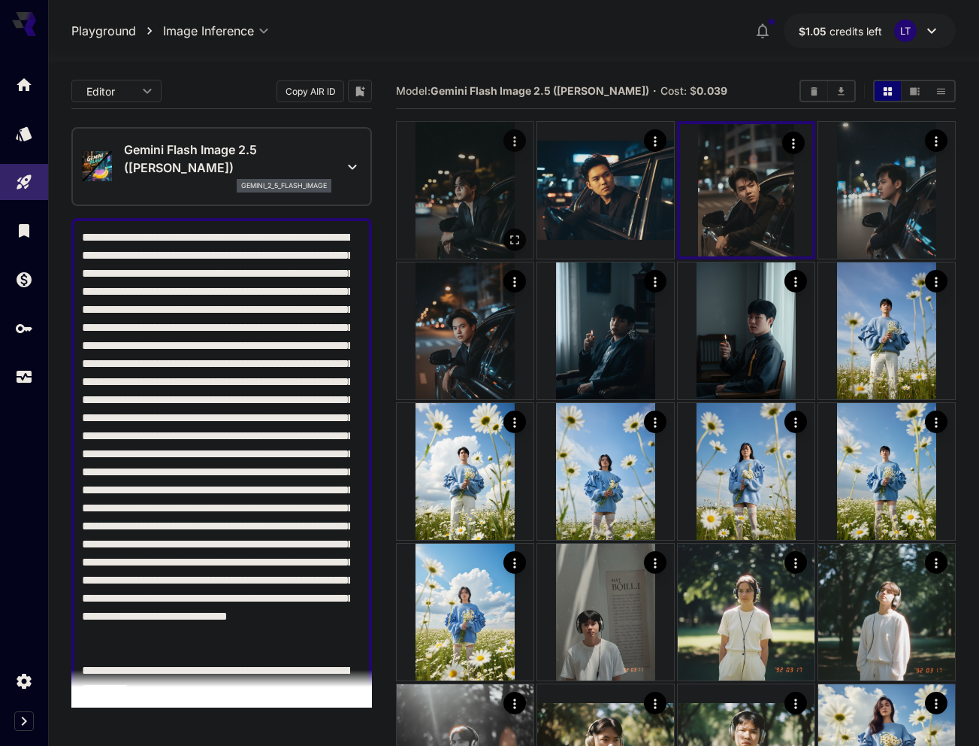
click at [491, 201] on img at bounding box center [465, 190] width 137 height 137
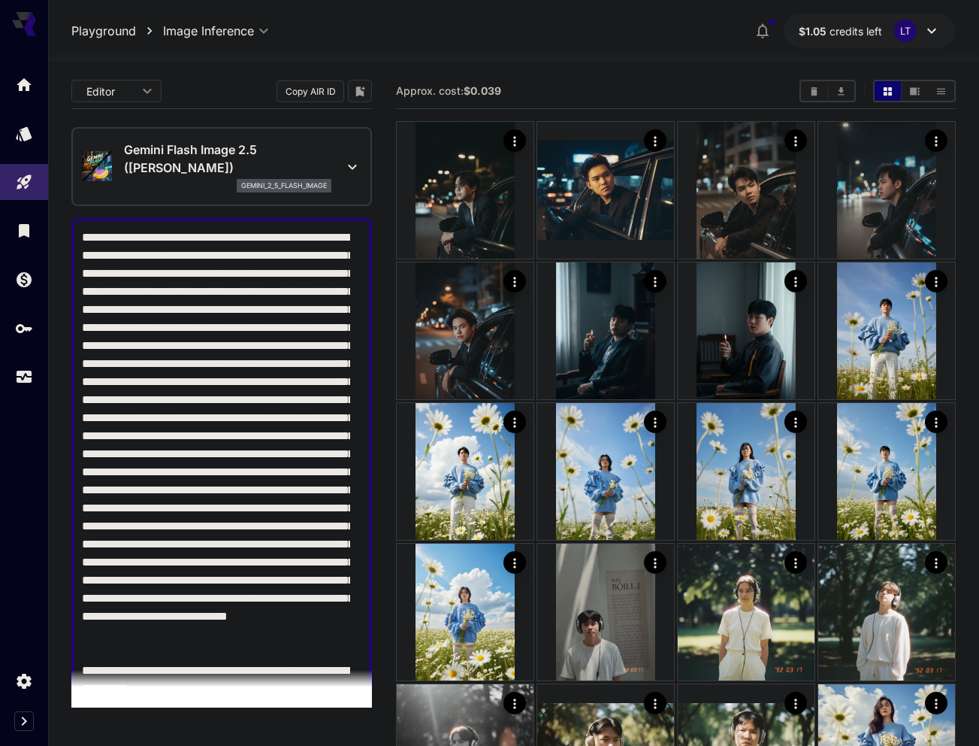
click at [344, 163] on icon at bounding box center [353, 167] width 18 height 18
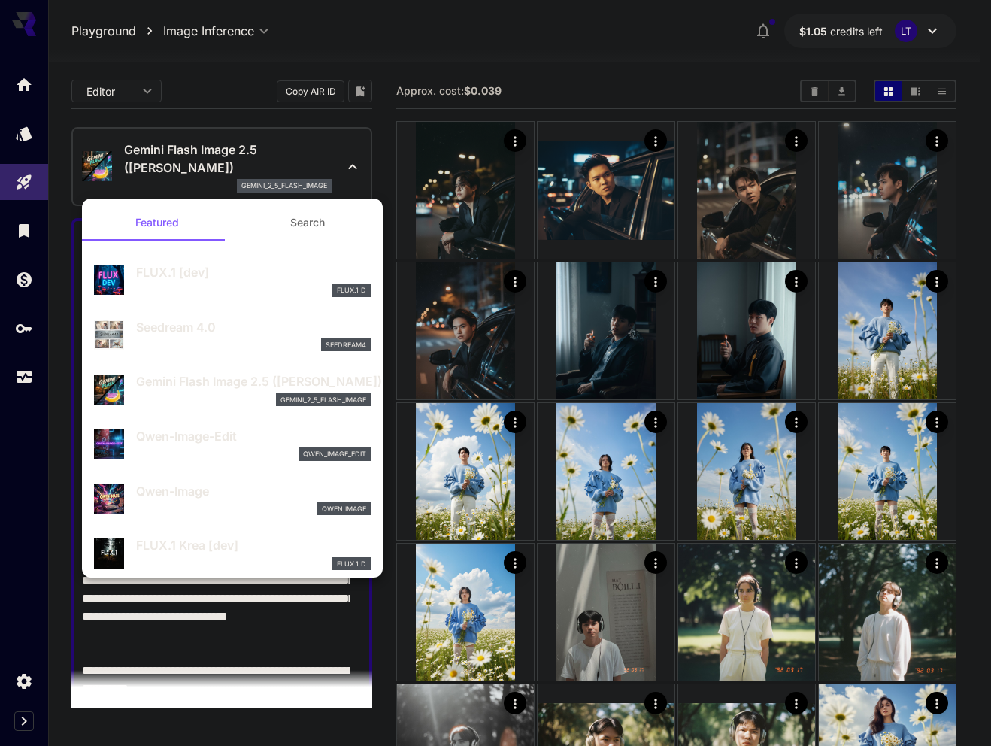
click at [350, 161] on div at bounding box center [495, 373] width 991 height 746
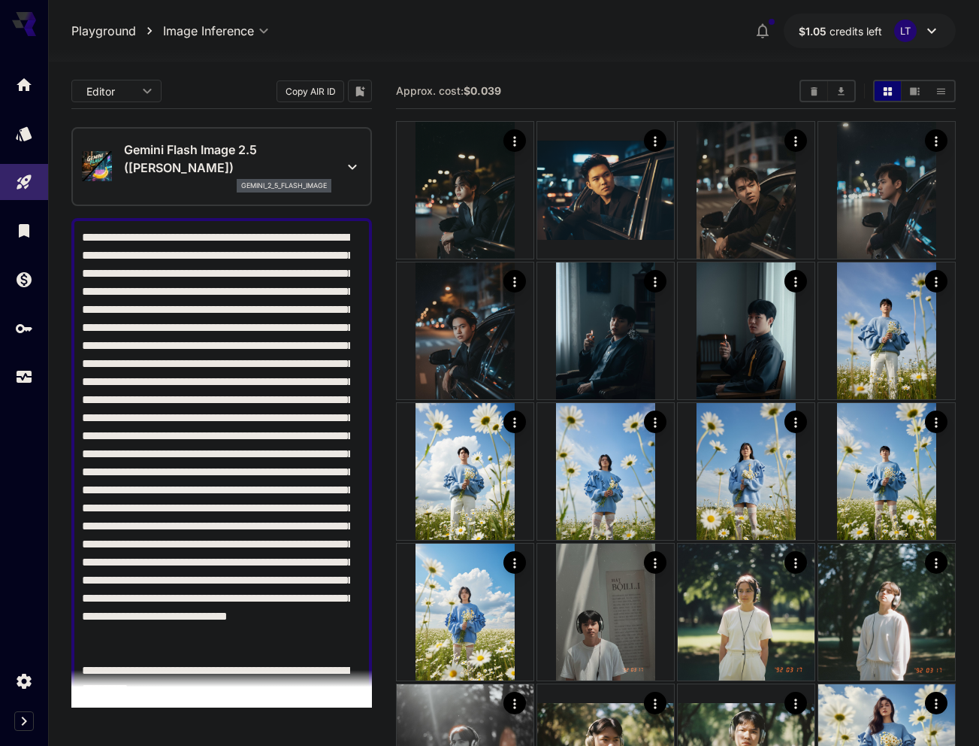
click at [187, 114] on div "Editor **** ​ Copy AIR ID" at bounding box center [221, 94] width 301 height 41
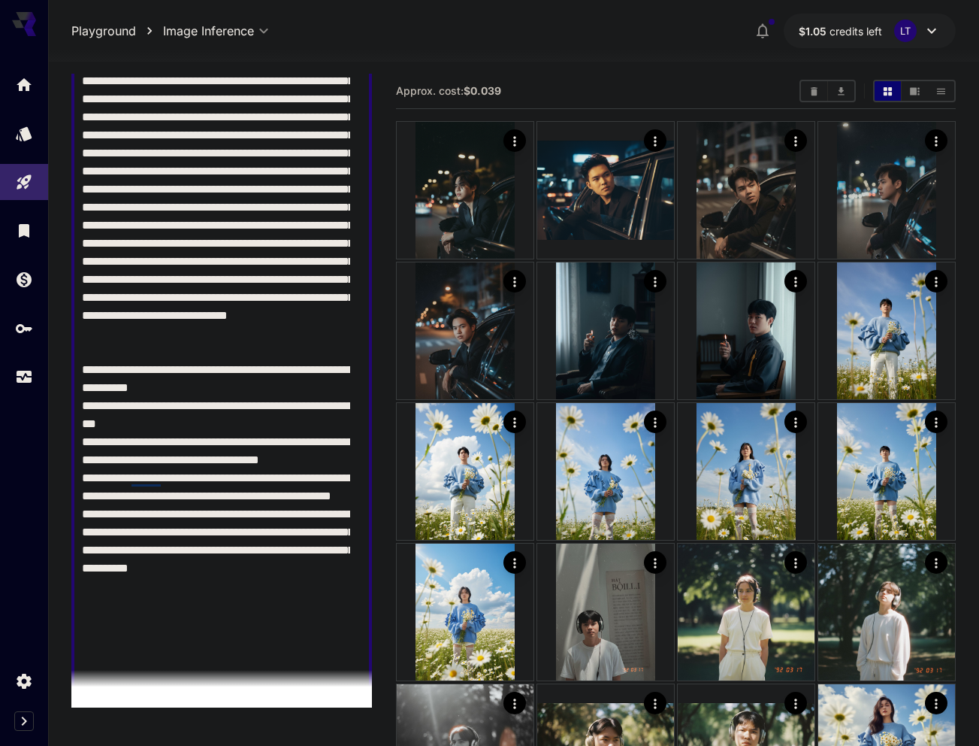
click at [274, 335] on textarea "Negative Prompt" at bounding box center [216, 343] width 268 height 830
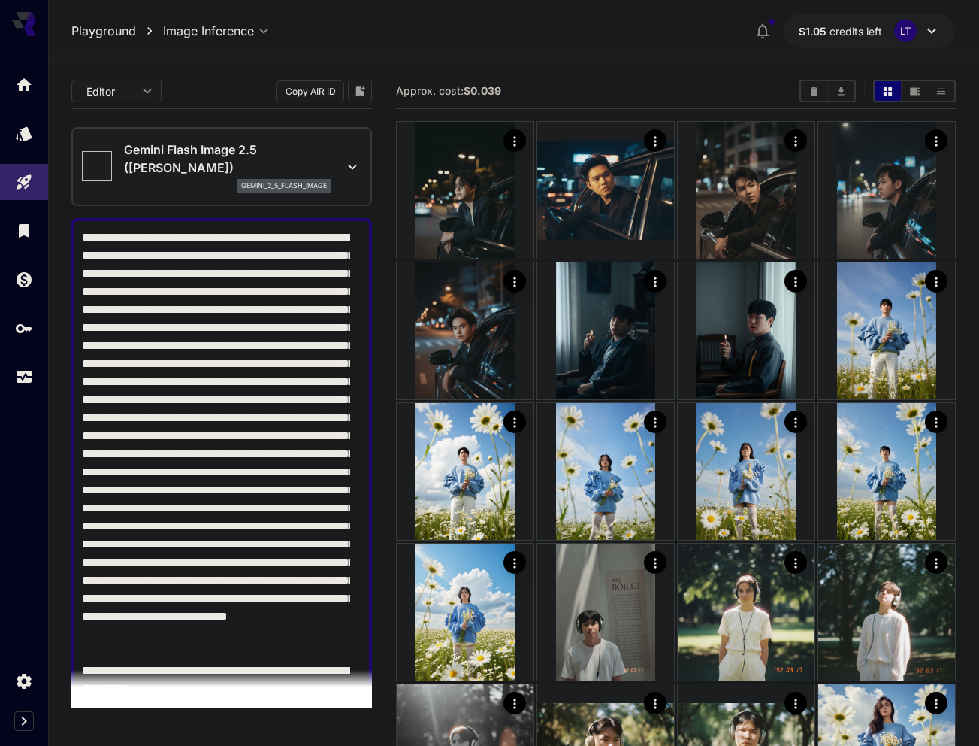
type input "*"
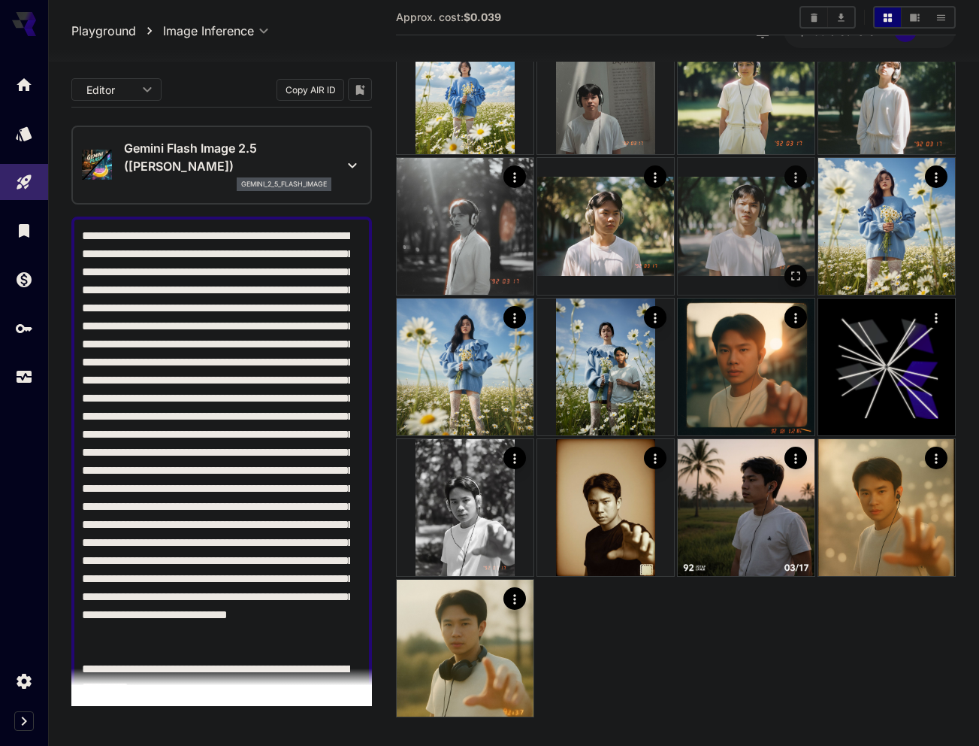
scroll to position [543, 0]
